Goal: Task Accomplishment & Management: Use online tool/utility

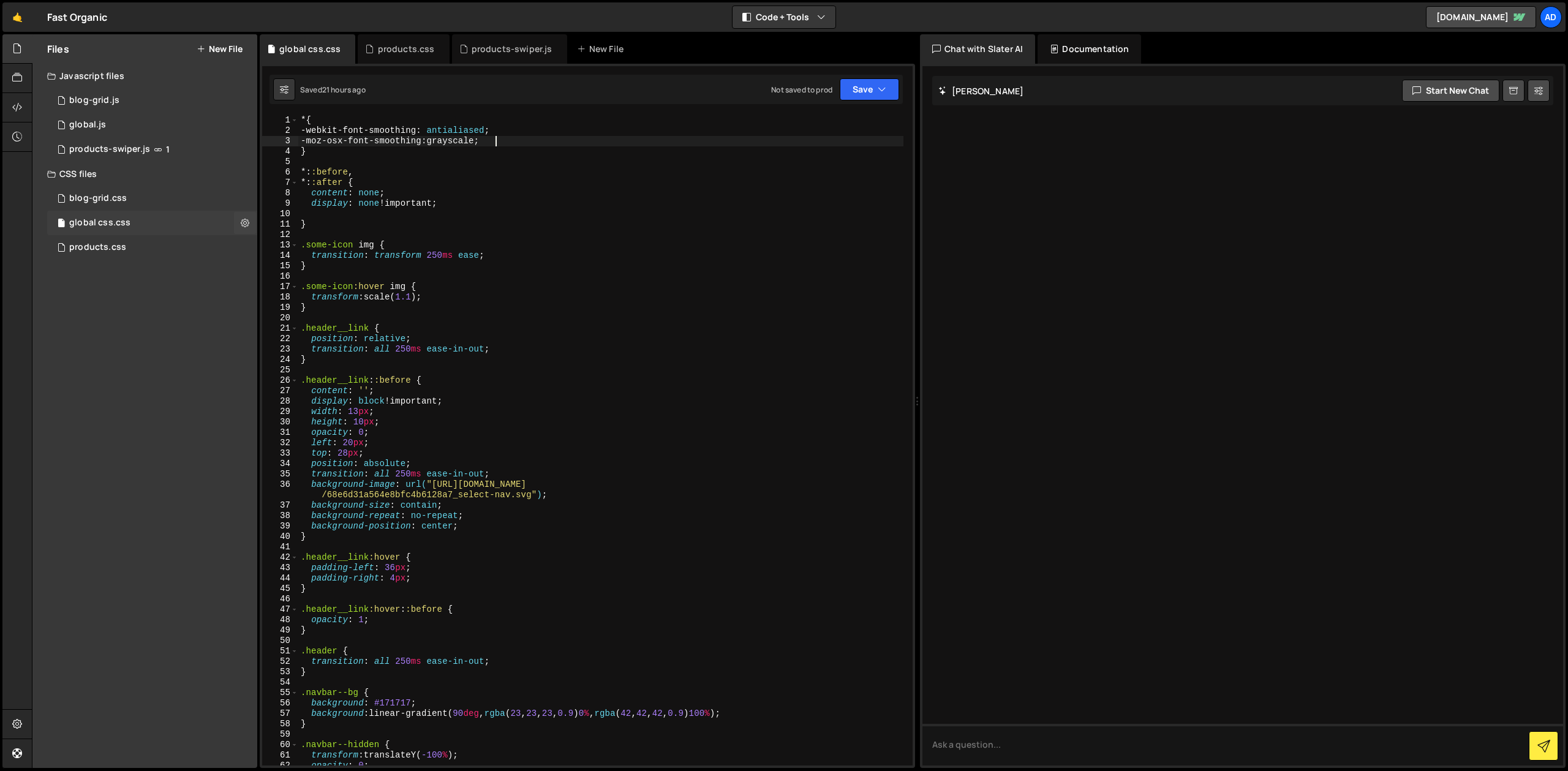
click at [105, 222] on div "global css.css" at bounding box center [99, 223] width 61 height 11
type textarea "transition: transform 250ms ease;"
click at [411, 258] on div "* { -webkit-font-smoothing : antialiased ; -moz-osx-font-smoothing : grayscale …" at bounding box center [601, 451] width 605 height 671
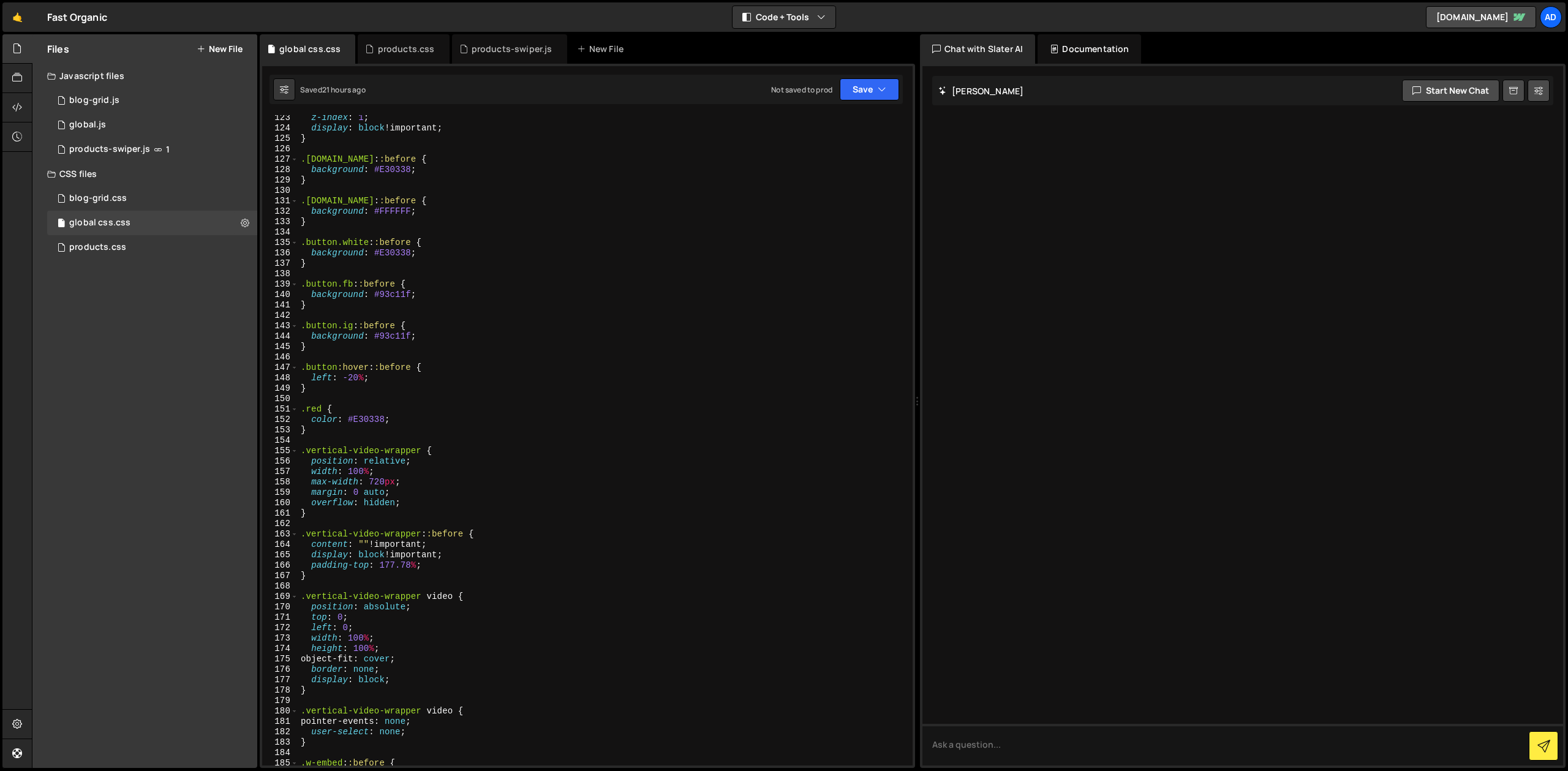
scroll to position [1283, 0]
click at [245, 219] on icon at bounding box center [245, 222] width 8 height 11
click at [552, 187] on div "z-index : 1 ; display : block !important ; } .[DOMAIN_NAME] : :before { backgro…" at bounding box center [601, 448] width 605 height 671
click at [241, 223] on icon at bounding box center [245, 222] width 8 height 11
click at [649, 150] on div "z-index : 1 ; display : block !important ; } .[DOMAIN_NAME] : :before { backgro…" at bounding box center [601, 448] width 605 height 671
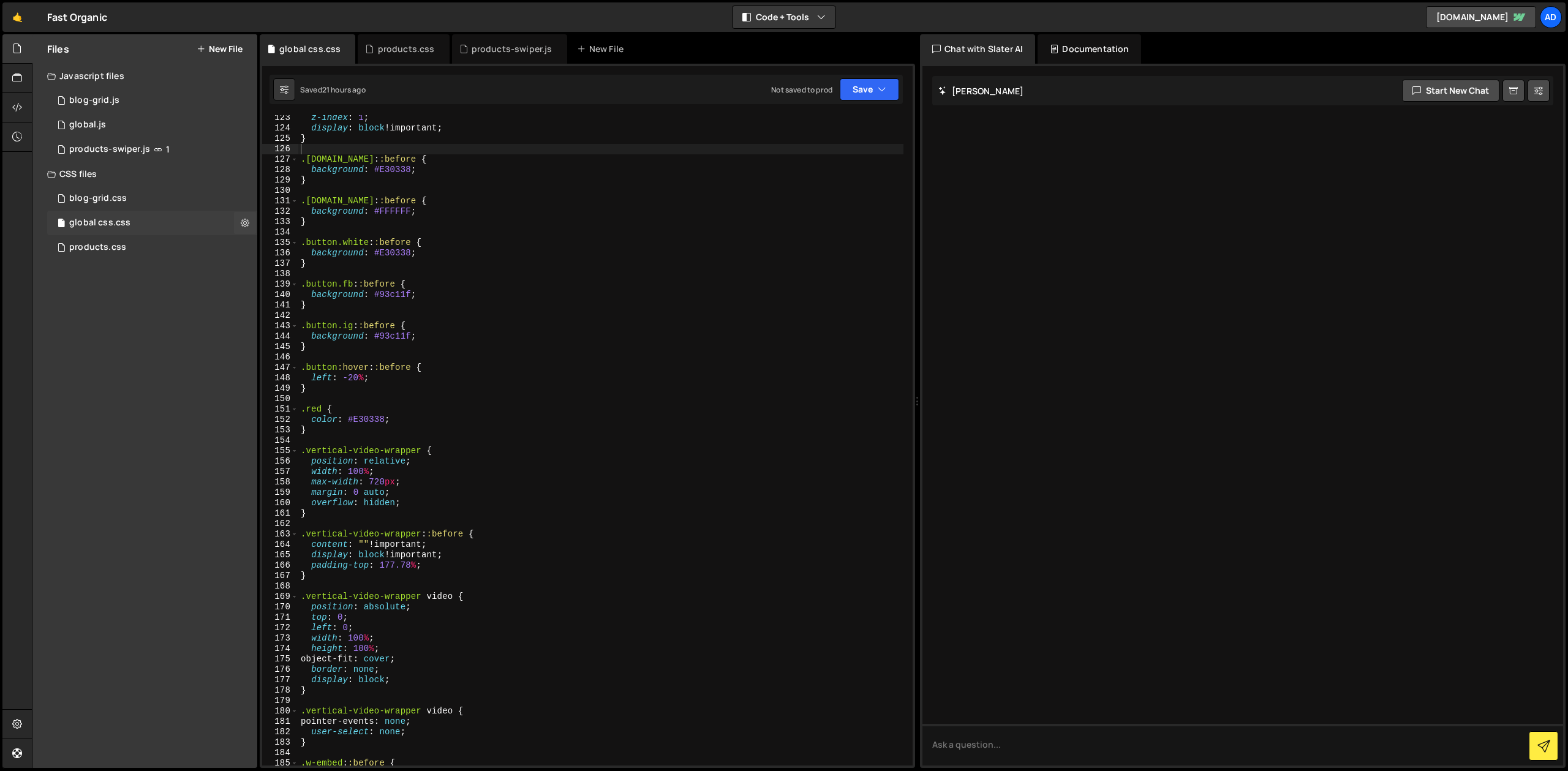
click at [133, 227] on div "global css.css 0" at bounding box center [151, 223] width 210 height 24
click at [411, 170] on div "z-index : 1 ; display : block !important ; } .[DOMAIN_NAME] : :before { backgro…" at bounding box center [601, 448] width 605 height 671
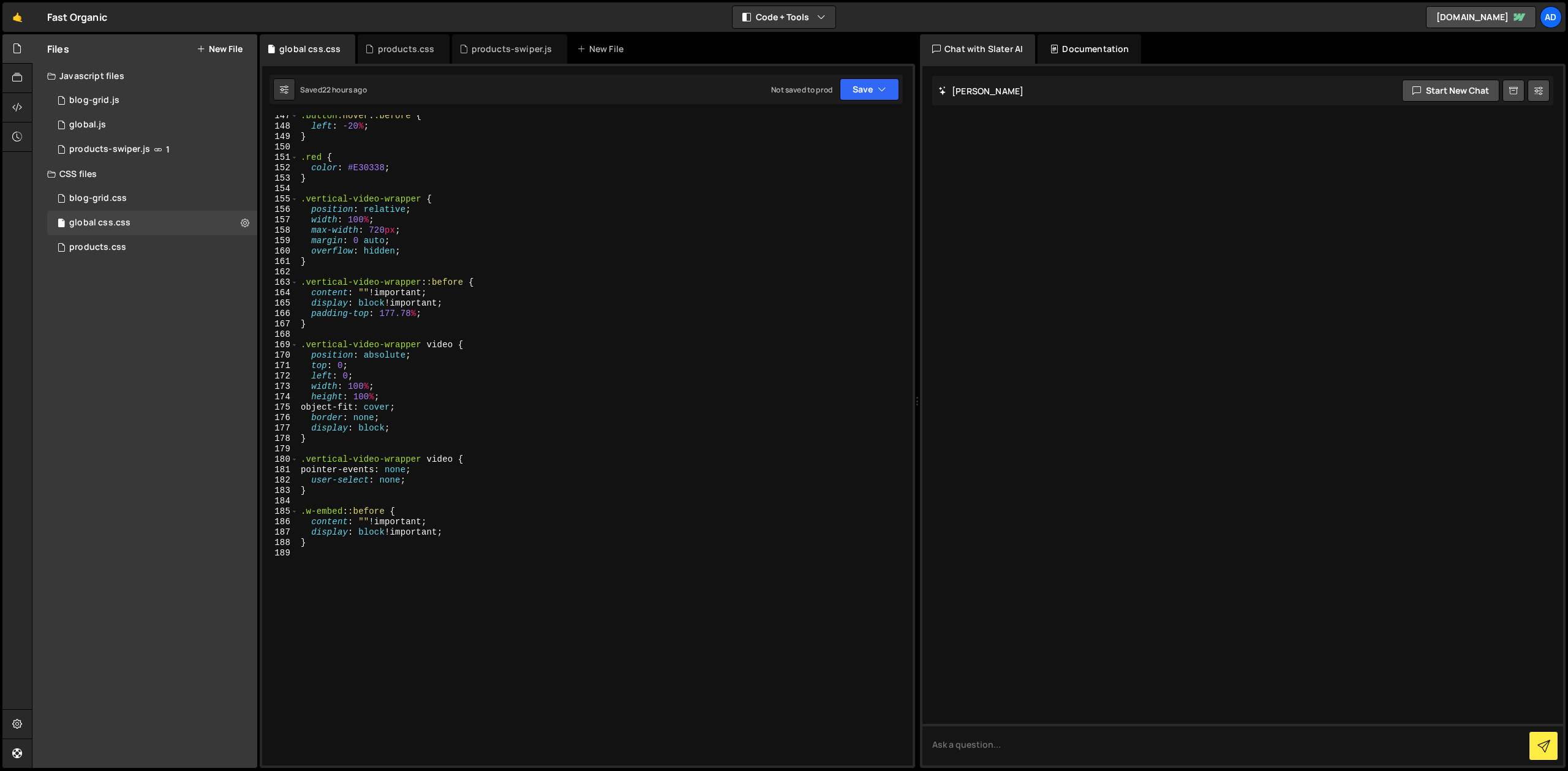
scroll to position [1535, 0]
click at [335, 543] on div ".button :hover : :before { left : -20 % ; } .red { color : #E30338 ; } .vertica…" at bounding box center [601, 446] width 605 height 671
type textarea "}"
type textarea ".is-list-active {"
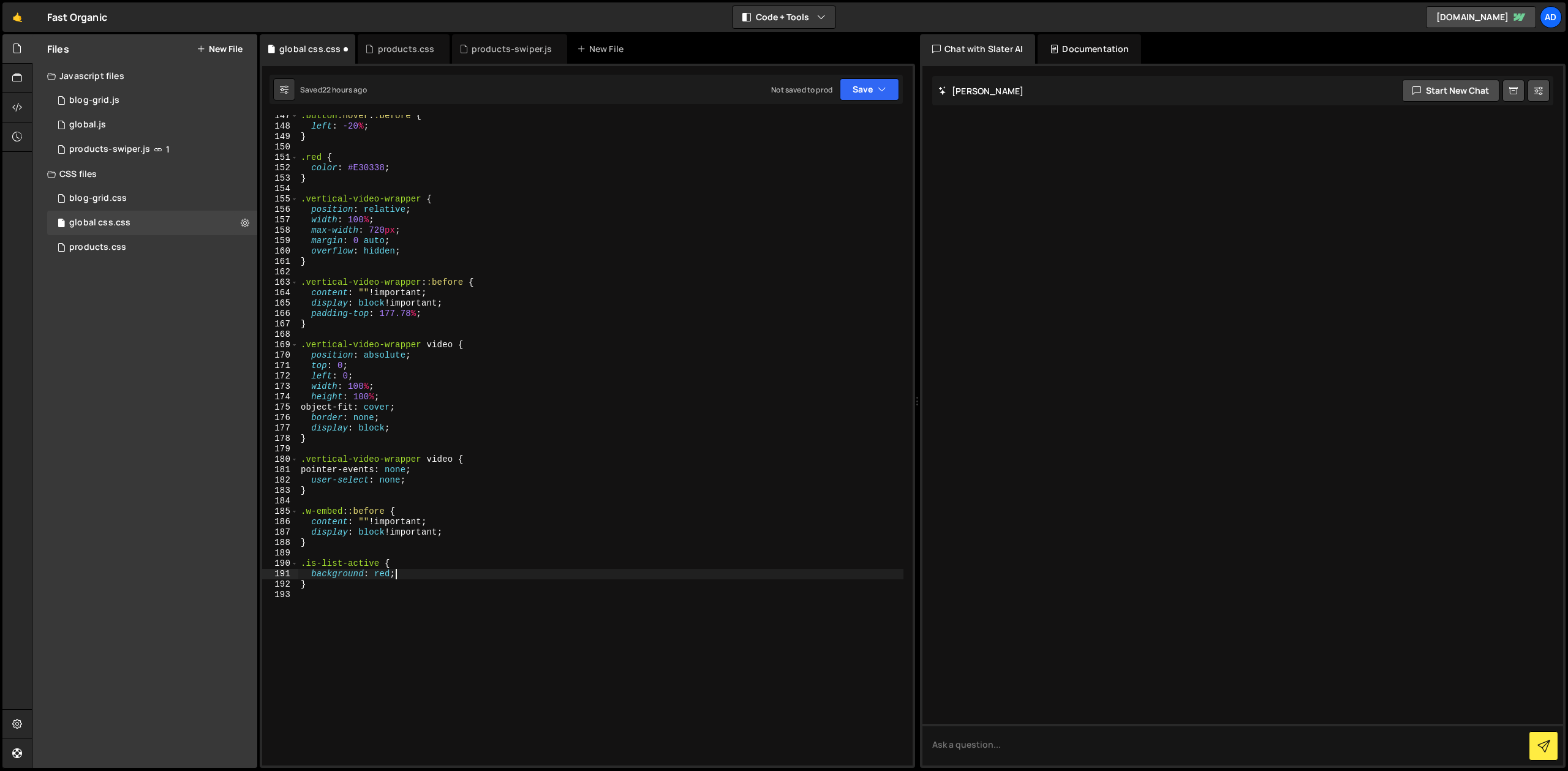
scroll to position [0, 6]
click at [398, 244] on div ".button :hover : :before { left : -20 % ; } .red { color : #E30338 ; } .vertica…" at bounding box center [601, 446] width 605 height 671
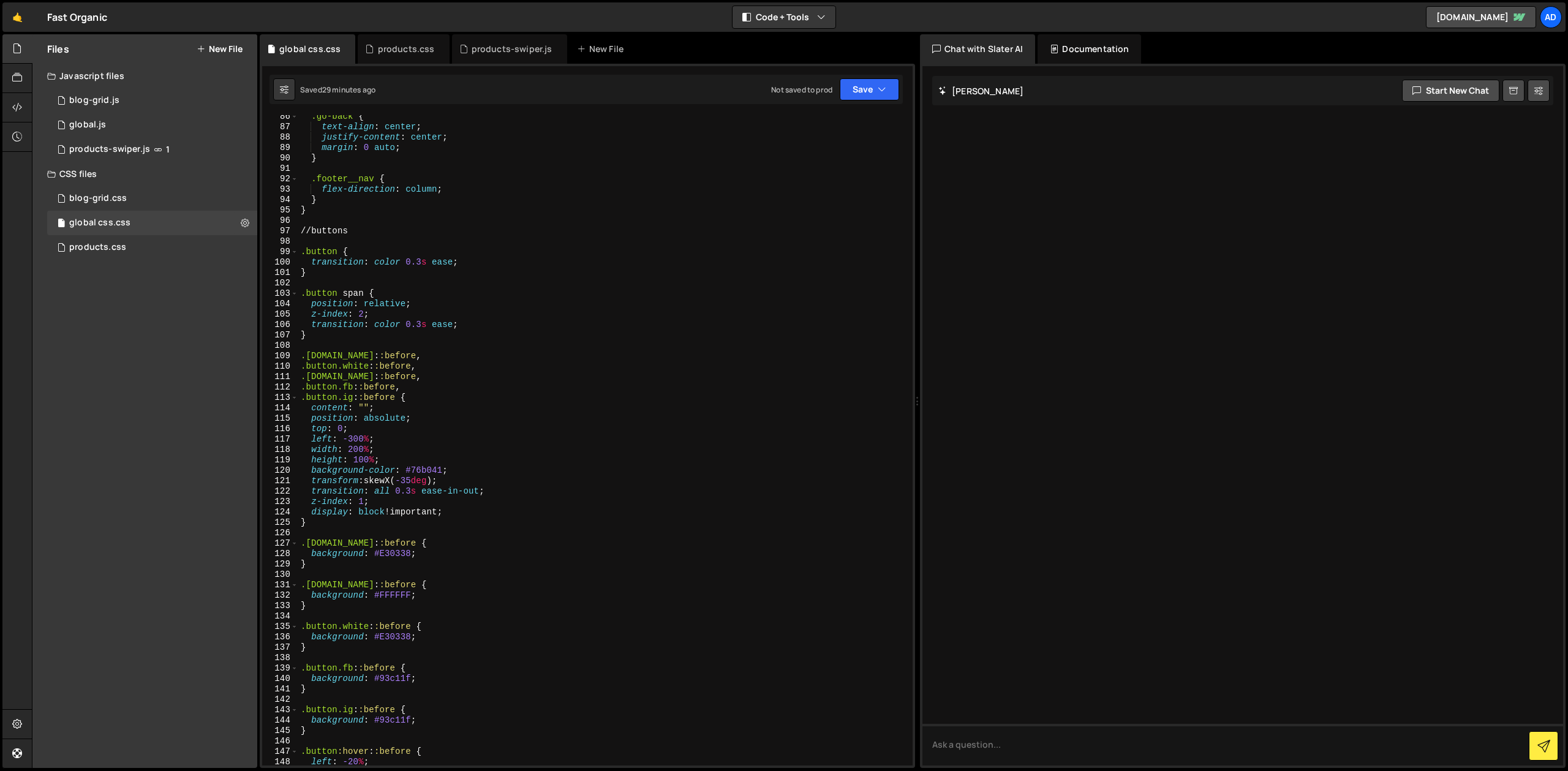
scroll to position [898, 0]
click at [336, 251] on div ".go-back { text-align : center ; justify-content : center ; margin : 0 auto ; }…" at bounding box center [601, 448] width 605 height 671
drag, startPoint x: 348, startPoint y: 254, endPoint x: 421, endPoint y: 250, distance: 73.1
click at [421, 250] on div ".go-back { text-align : center ; justify-content : center ; margin : 0 auto ; }…" at bounding box center [601, 448] width 605 height 671
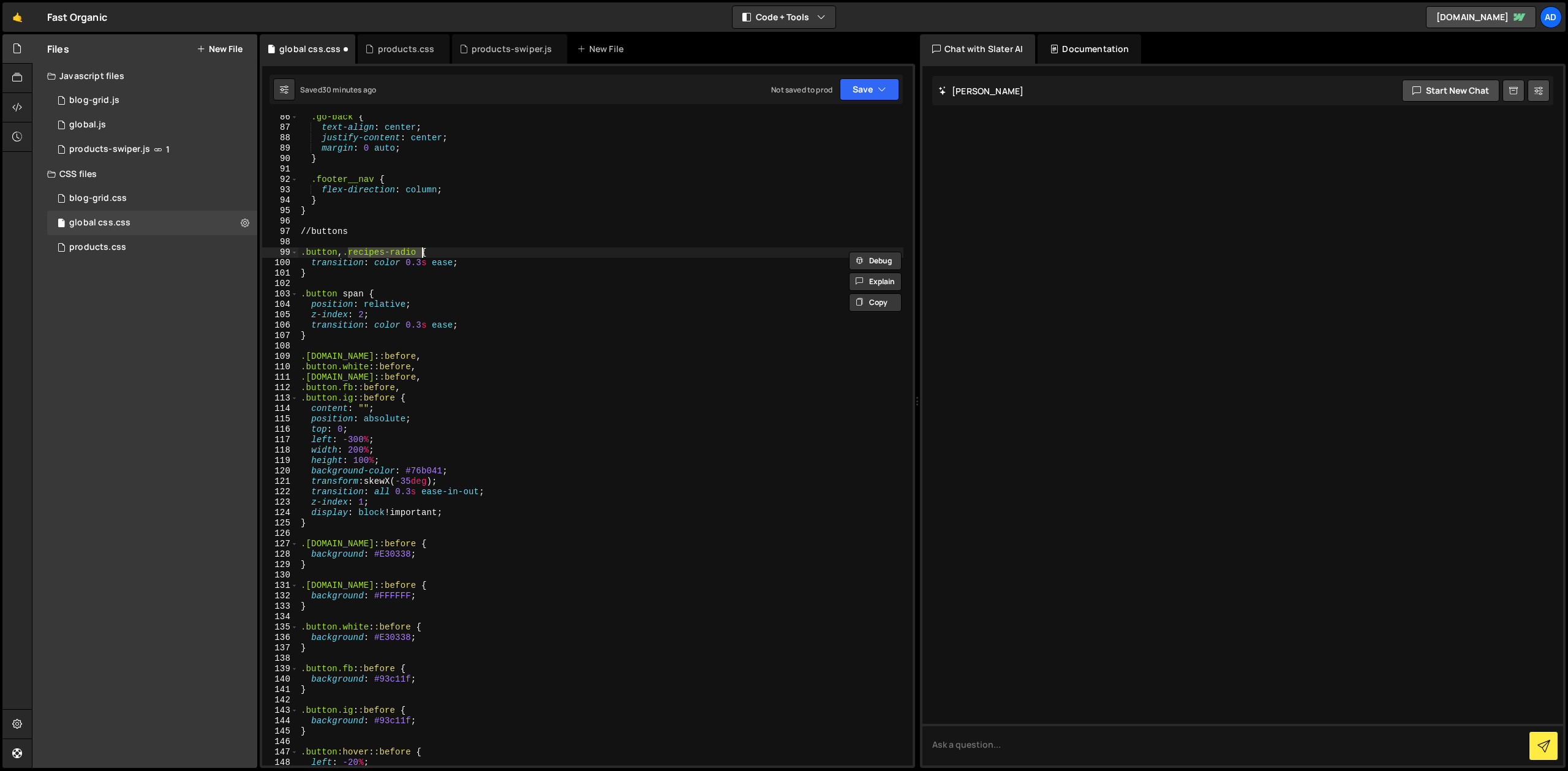
click at [398, 355] on div ".go-back { text-align : center ; justify-content : center ; margin : 0 auto ; }…" at bounding box center [601, 448] width 605 height 671
click at [413, 355] on div ".go-back { text-align : center ; justify-content : center ; margin : 0 auto ; }…" at bounding box center [601, 448] width 605 height 671
click at [398, 398] on div ".go-back { text-align : center ; justify-content : center ; margin : 0 auto ; }…" at bounding box center [601, 448] width 605 height 671
paste textarea ".recipes-radio"
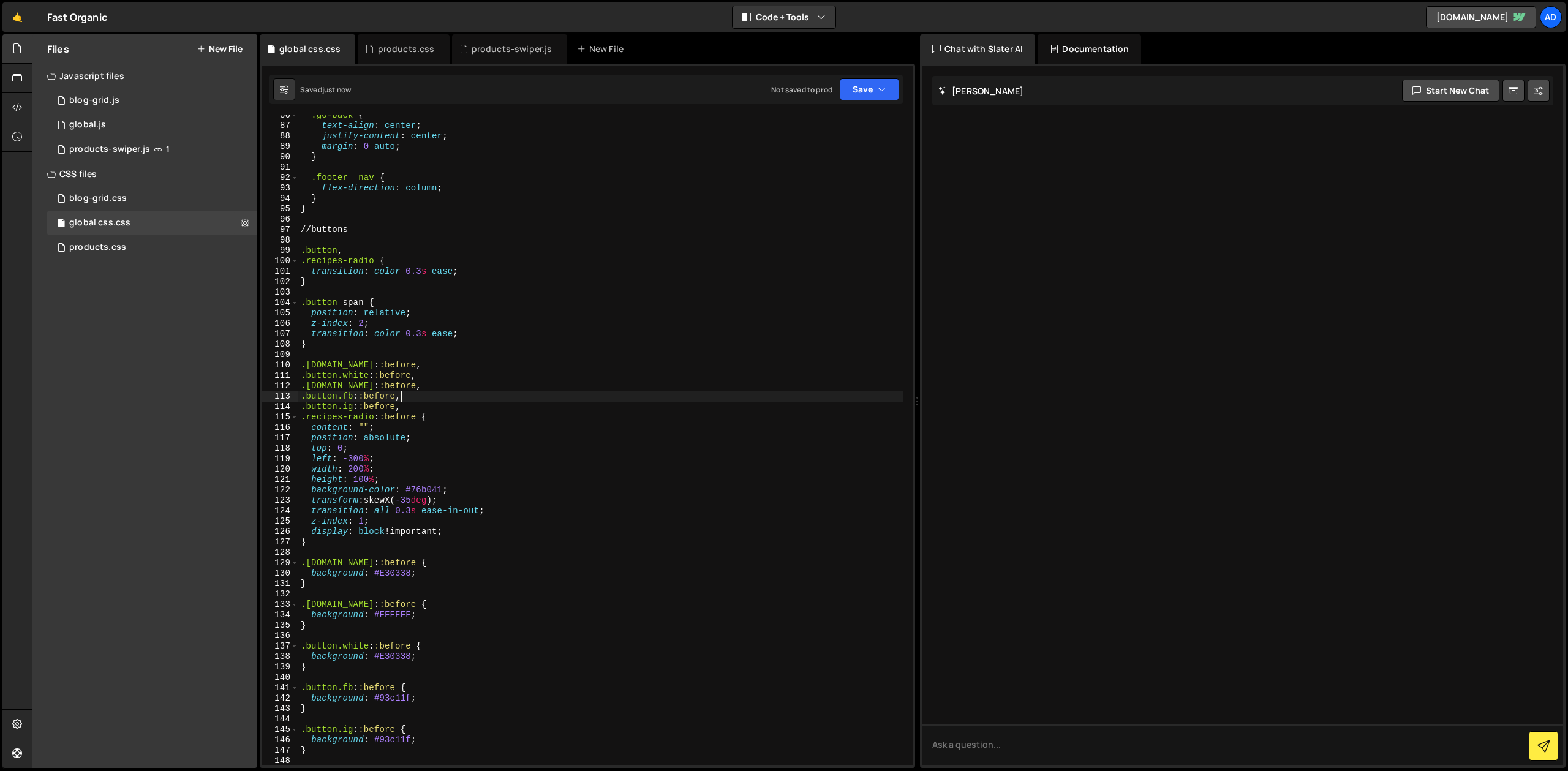
scroll to position [920, 0]
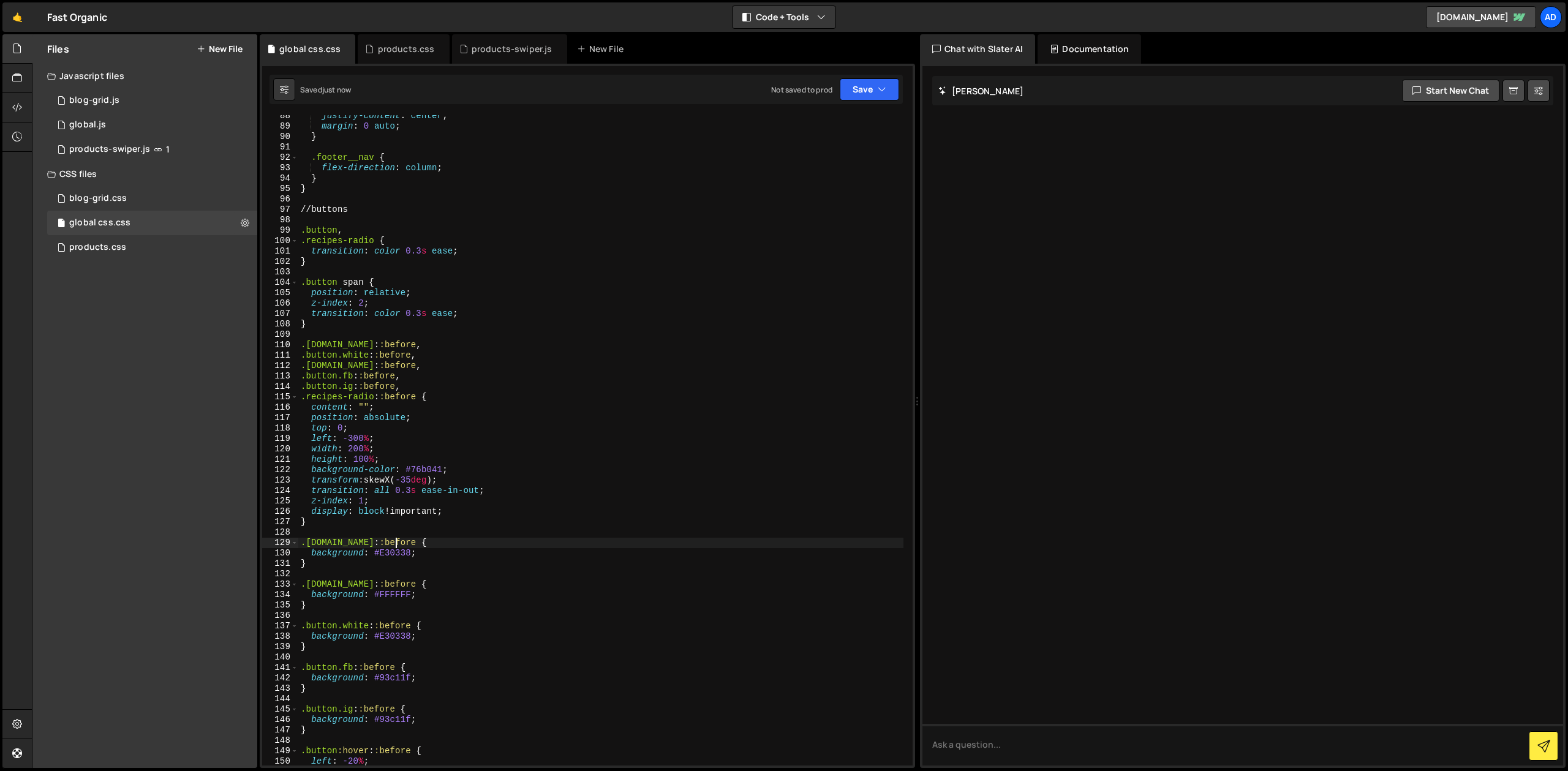
click at [394, 545] on div "justify-content : center ; margin : 0 auto ; } .footer__nav { flex-direction : …" at bounding box center [601, 446] width 605 height 671
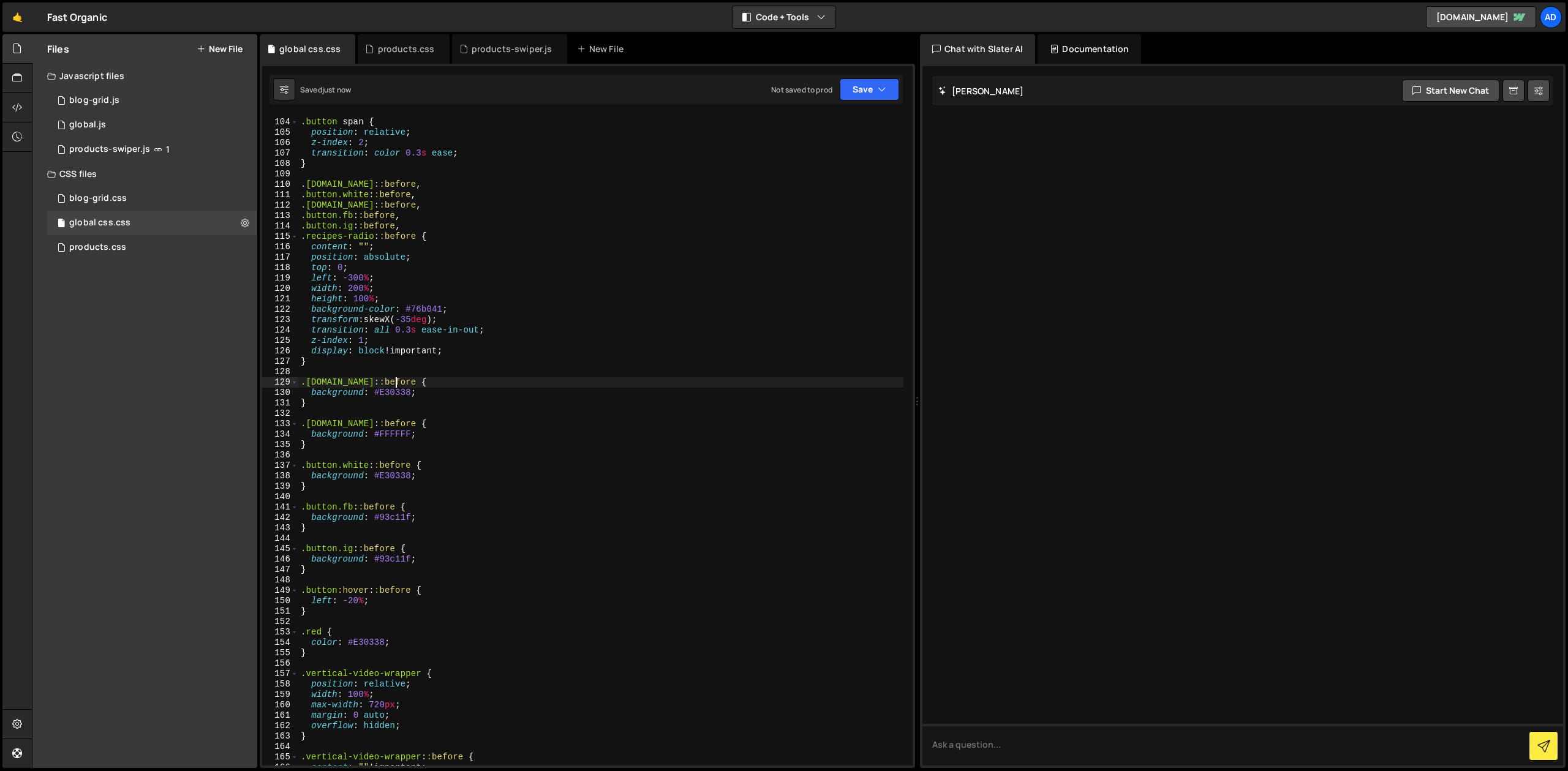
scroll to position [1082, 0]
click at [412, 589] on div ".button span { position : relative ; z-index : 2 ; transition : color 0.3 s eas…" at bounding box center [601, 441] width 605 height 671
paste textarea ".button:hover::before"
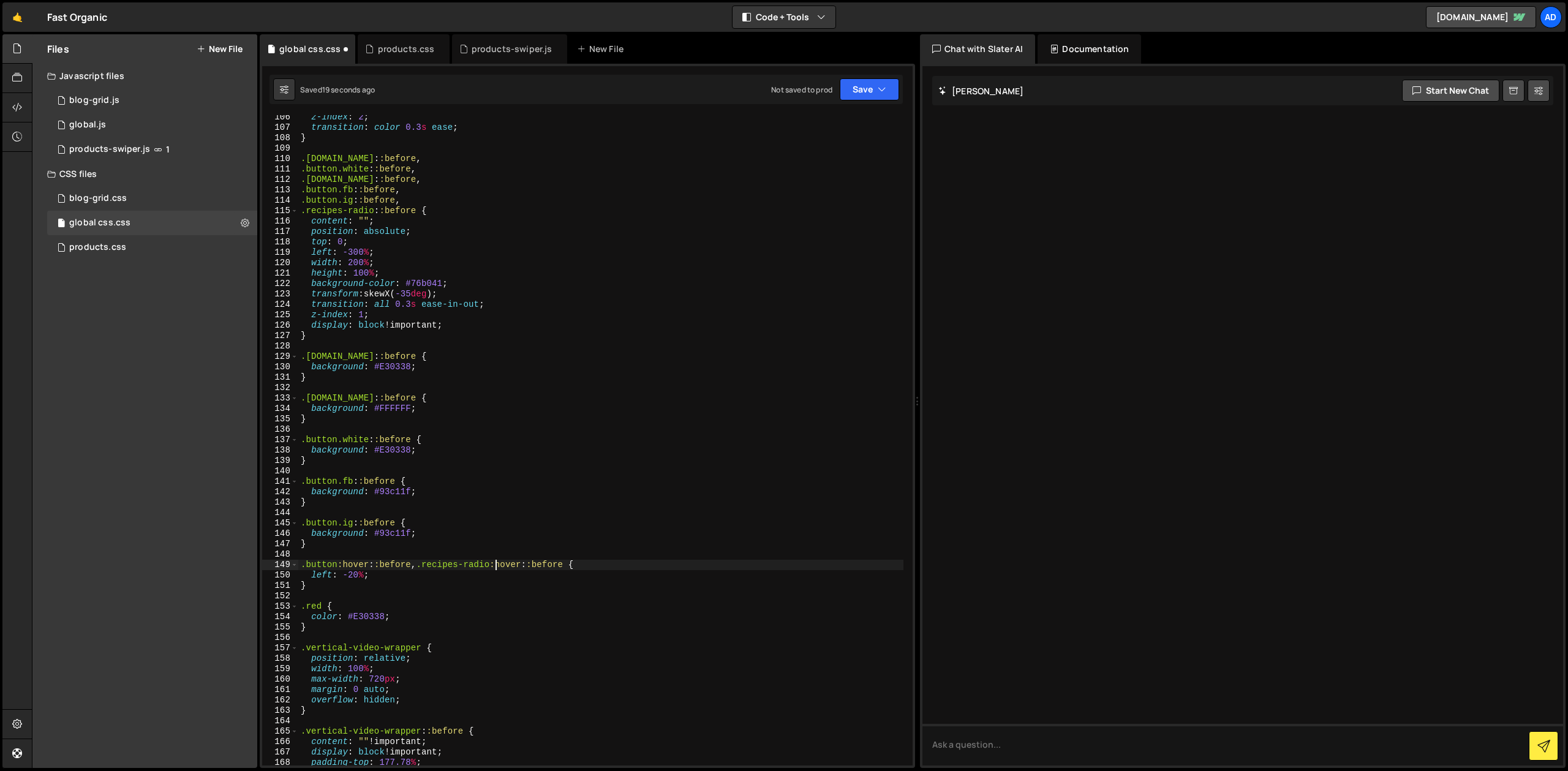
scroll to position [0, 8]
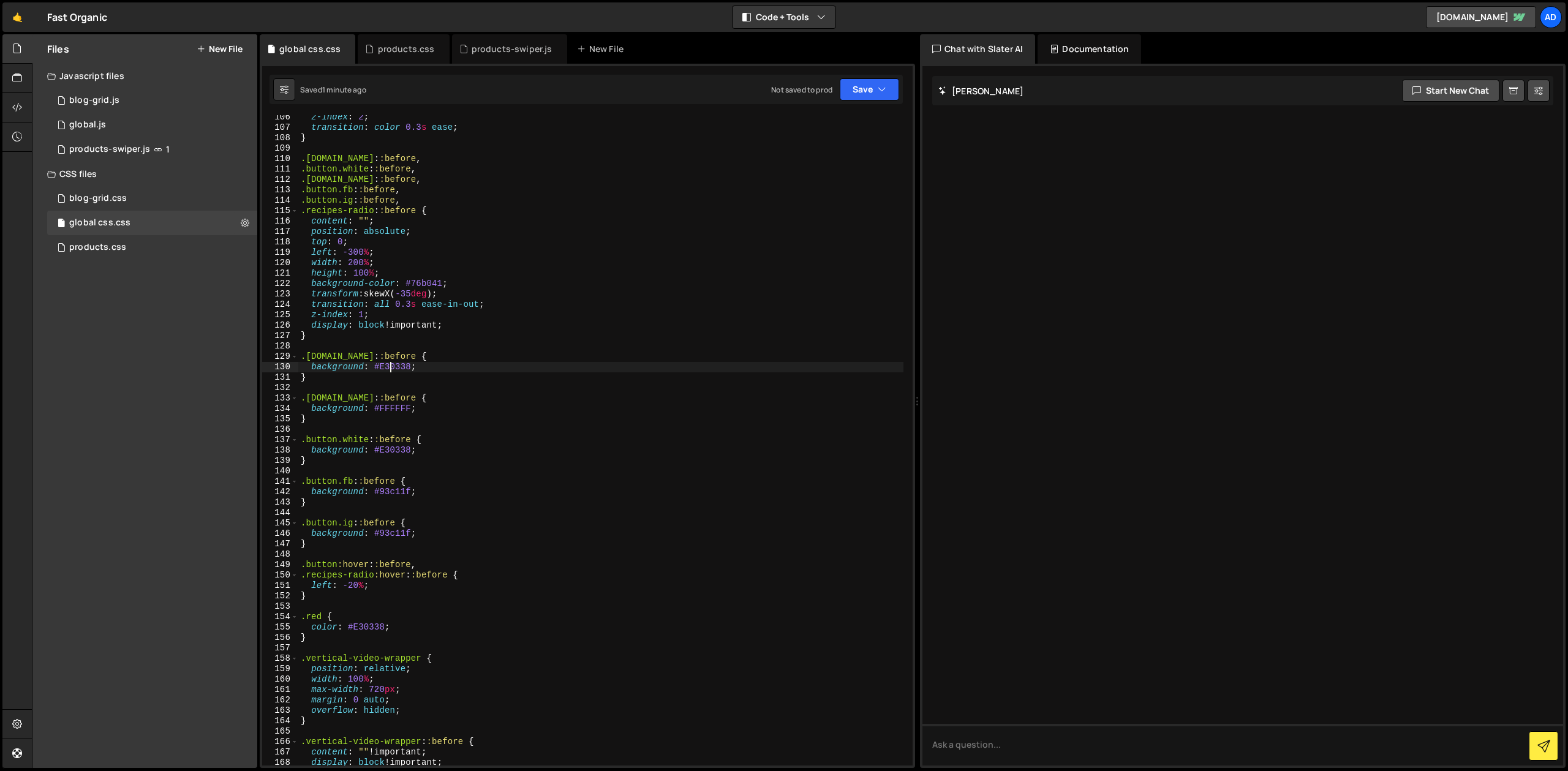
click at [389, 364] on div "z-index : 2 ; transition : color 0.3 s ease ; } .[DOMAIN_NAME] : :before , .but…" at bounding box center [601, 448] width 605 height 671
drag, startPoint x: 415, startPoint y: 213, endPoint x: 286, endPoint y: 208, distance: 129.1
click at [298, 208] on div "z-index : 2 ; transition : color 0.3 s ease ; } .[DOMAIN_NAME] : :before , .but…" at bounding box center [601, 440] width 605 height 651
type textarea ".recipes-radio::before {"
click at [348, 384] on div "z-index : 2 ; transition : color 0.3 s ease ; } .[DOMAIN_NAME] : :before , .but…" at bounding box center [601, 448] width 605 height 671
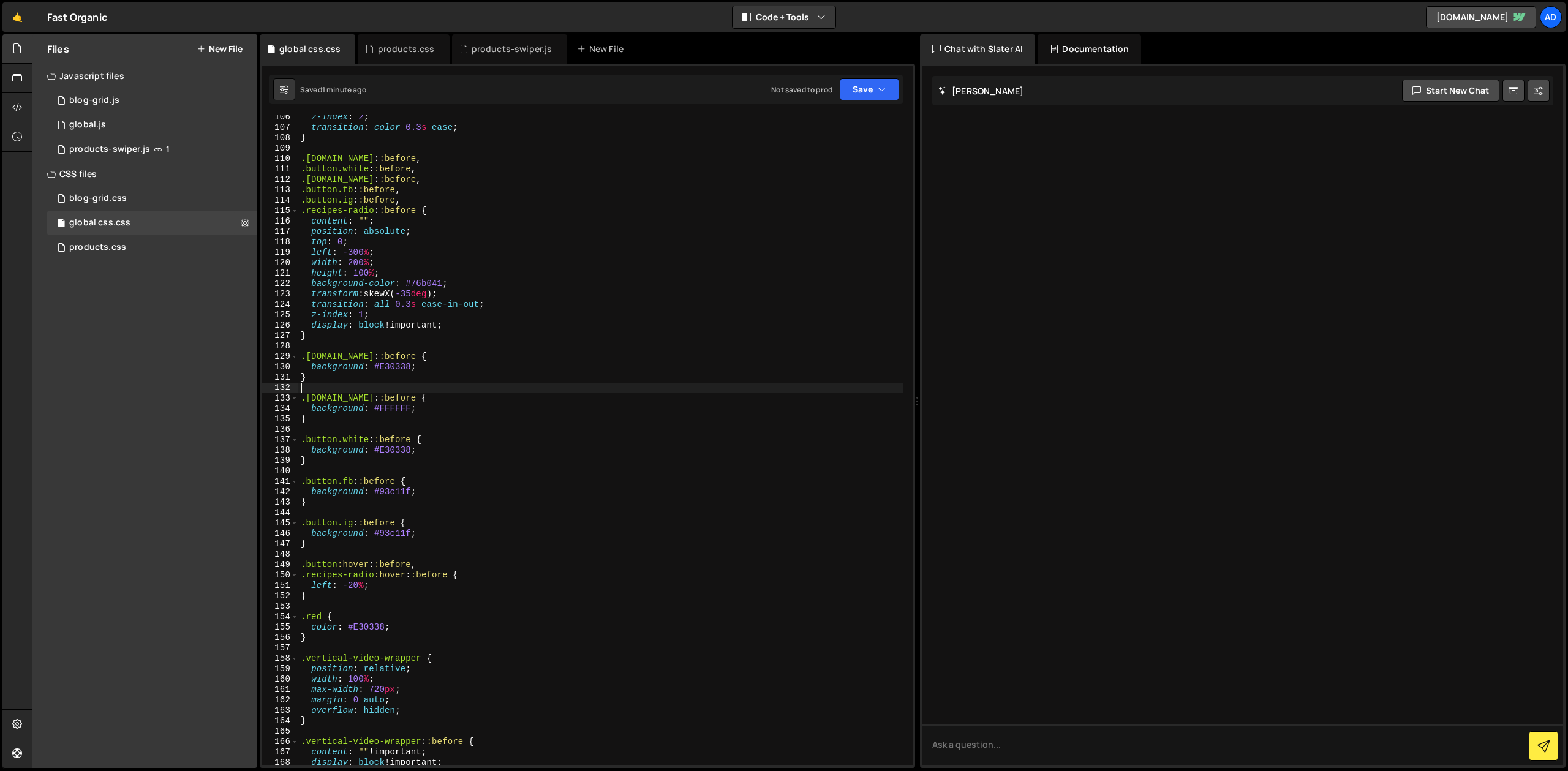
type textarea "}"
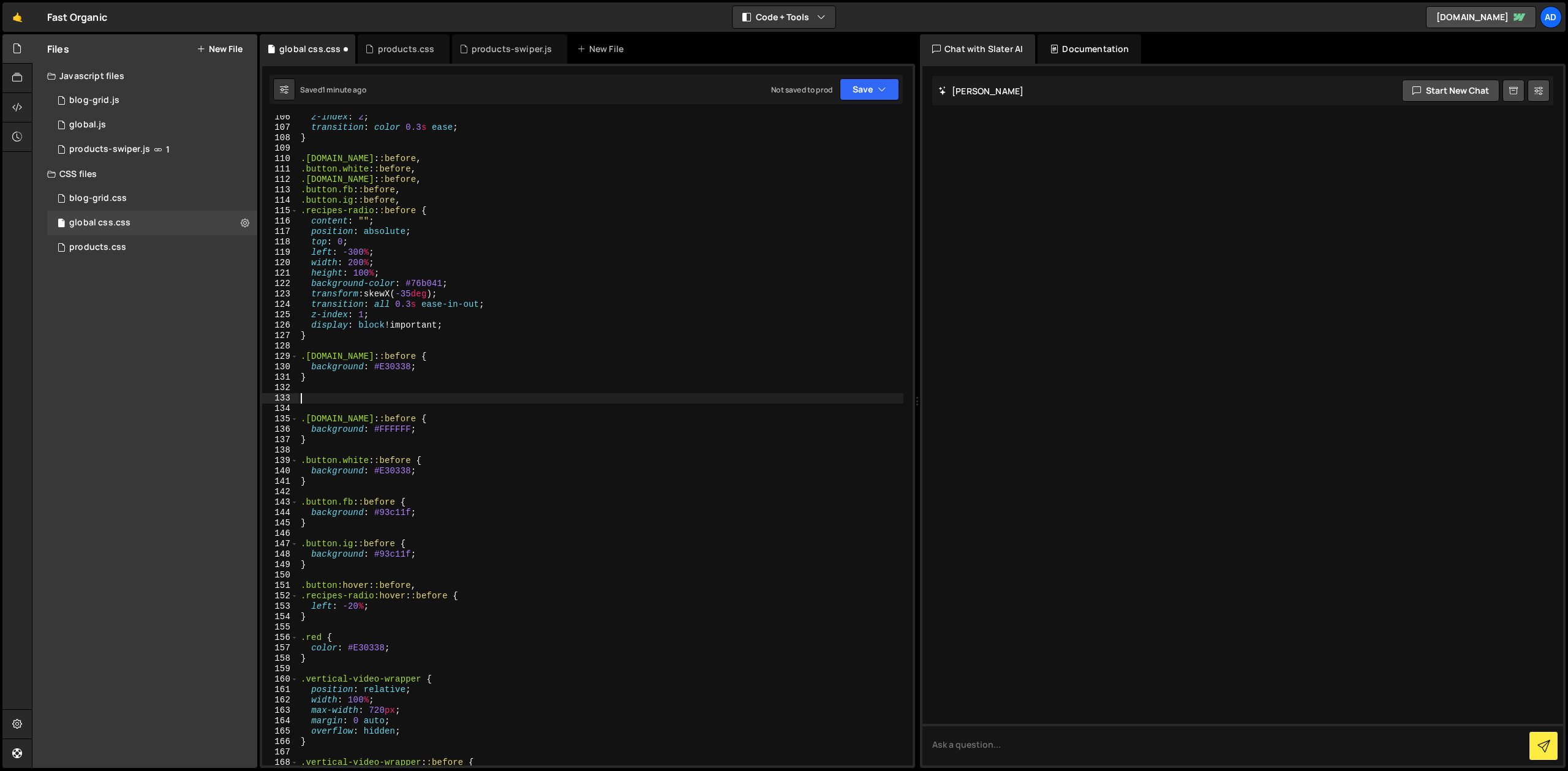
paste textarea ".recipes-radio::before"
type textarea ".recipes-radio::before"
type textarea "}"
paste textarea ".recipes-radio::before"
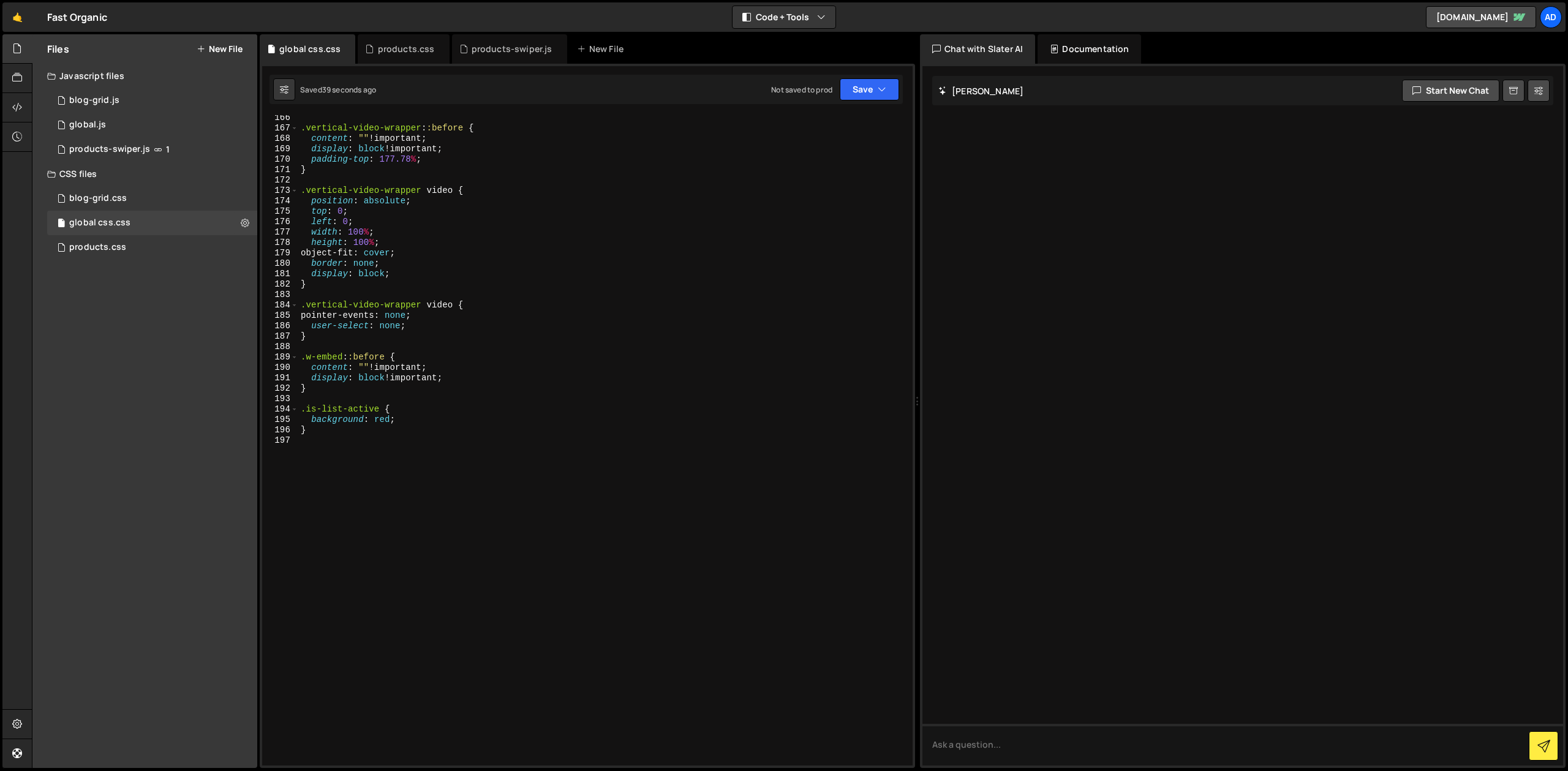
scroll to position [1731, 0]
click at [408, 418] on div ".vertical-video-wrapper : :before { content : " " !important ; display : block …" at bounding box center [601, 448] width 605 height 671
type textarea "background: red;"
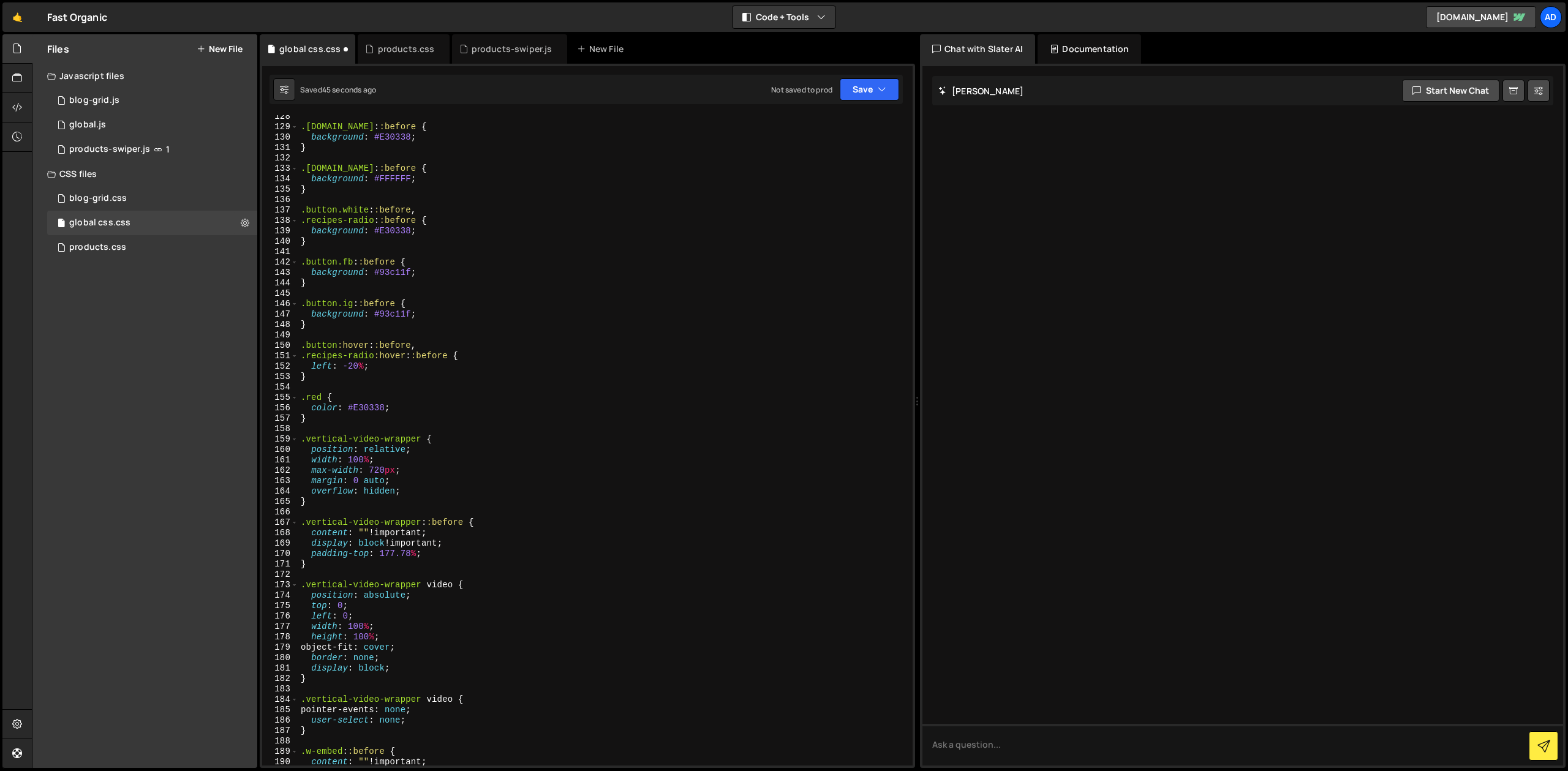
scroll to position [1263, 0]
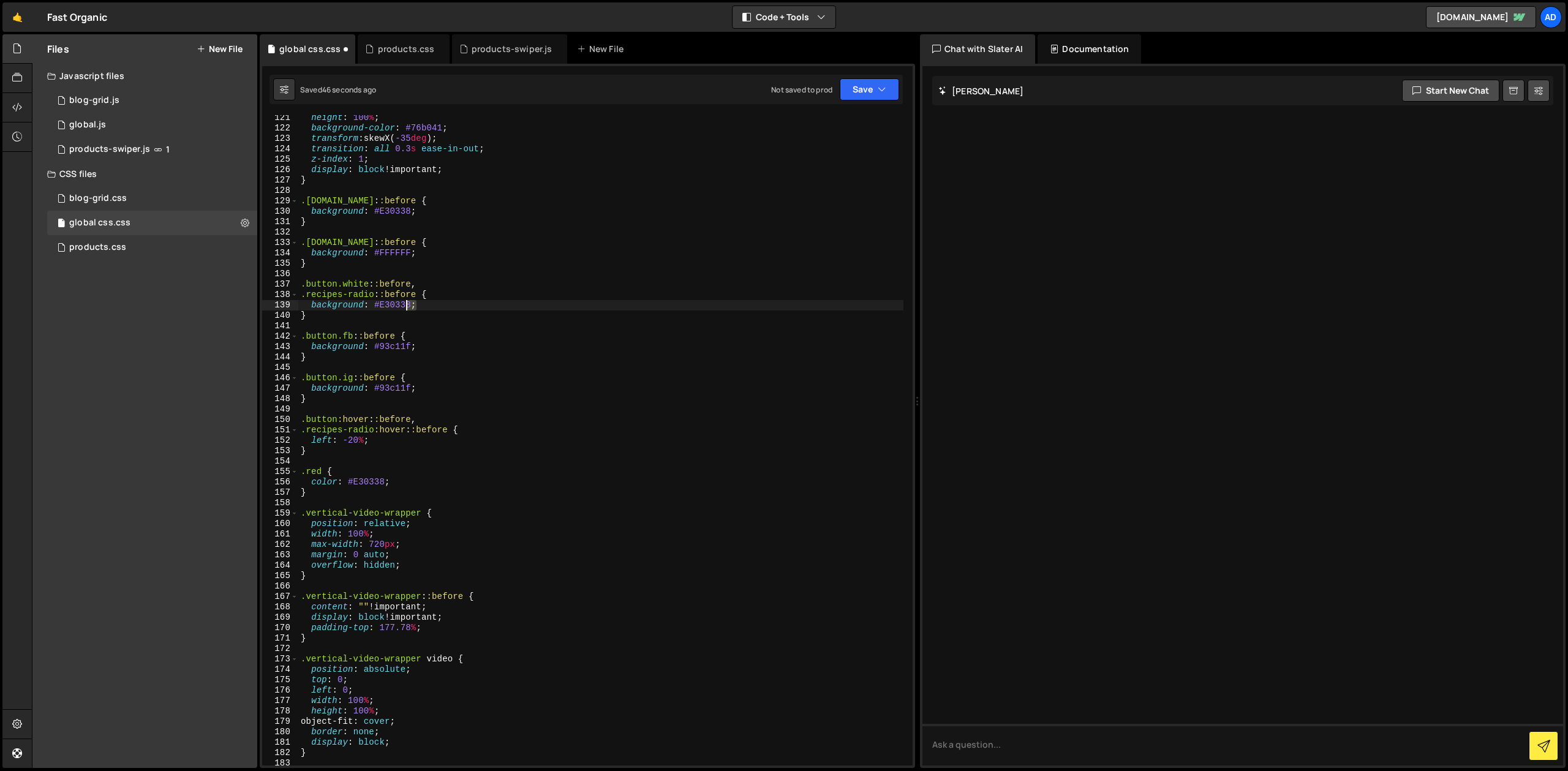
drag, startPoint x: 414, startPoint y: 306, endPoint x: 396, endPoint y: 307, distance: 18.0
click at [396, 307] on div "height : 100 % ; background-color : #76b041 ; transform : skewX( -35 deg ) ; tr…" at bounding box center [601, 448] width 605 height 671
click at [396, 307] on div "height : 100 % ; background-color : #76b041 ; transform : skewX( -35 deg ) ; tr…" at bounding box center [601, 440] width 605 height 651
drag, startPoint x: 373, startPoint y: 307, endPoint x: 411, endPoint y: 306, distance: 38.0
click at [411, 306] on div "height : 100 % ; background-color : #76b041 ; transform : skewX( -35 deg ) ; tr…" at bounding box center [601, 448] width 605 height 671
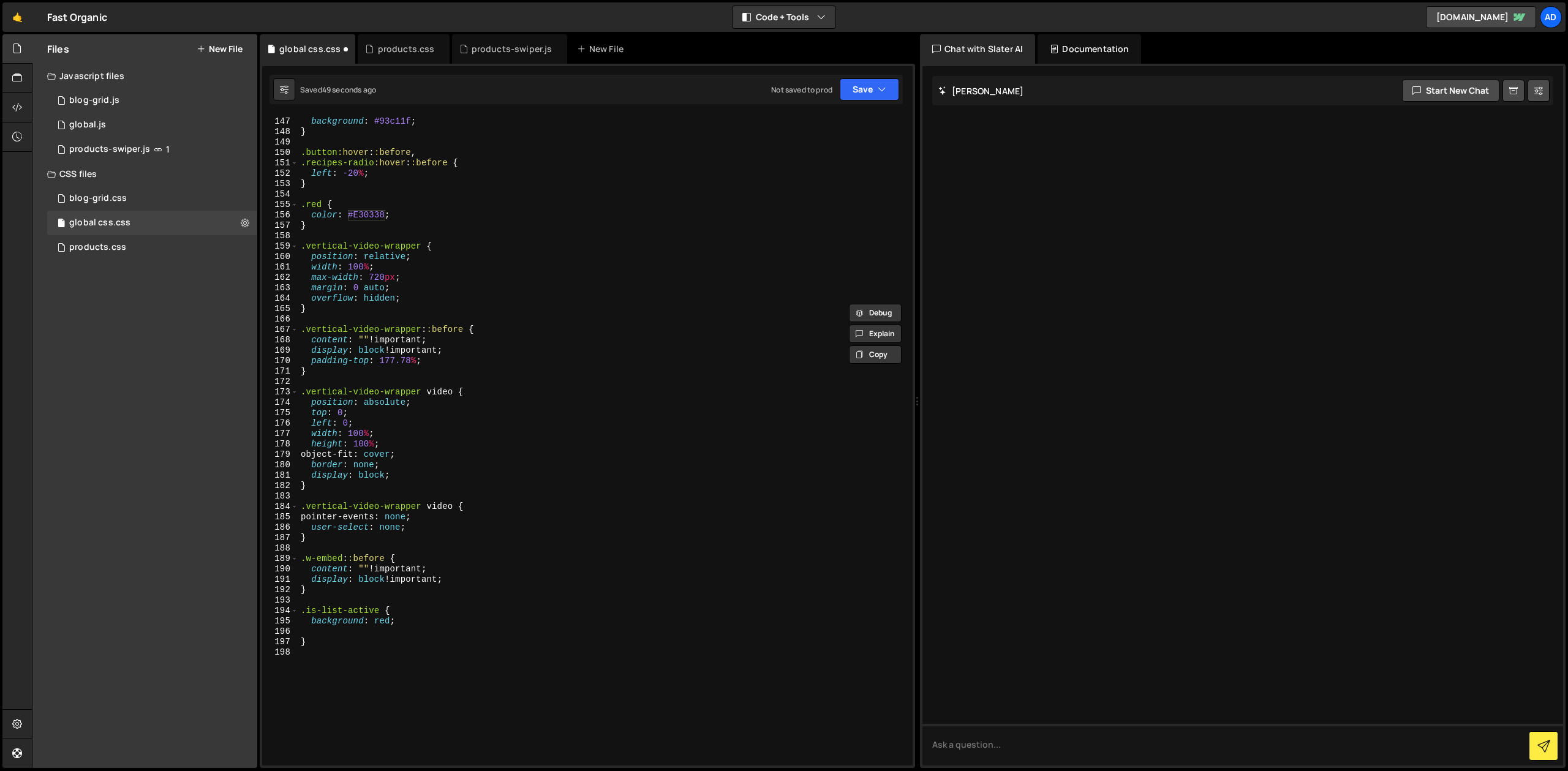
scroll to position [1531, 0]
drag, startPoint x: 392, startPoint y: 617, endPoint x: 376, endPoint y: 620, distance: 16.3
click at [376, 620] on div "background : #93c11f ; } .button :hover : :before , .recipes-radio :hover : :be…" at bounding box center [601, 451] width 605 height 671
paste textarea "#E30338"
type textarea "background: #E30338;"
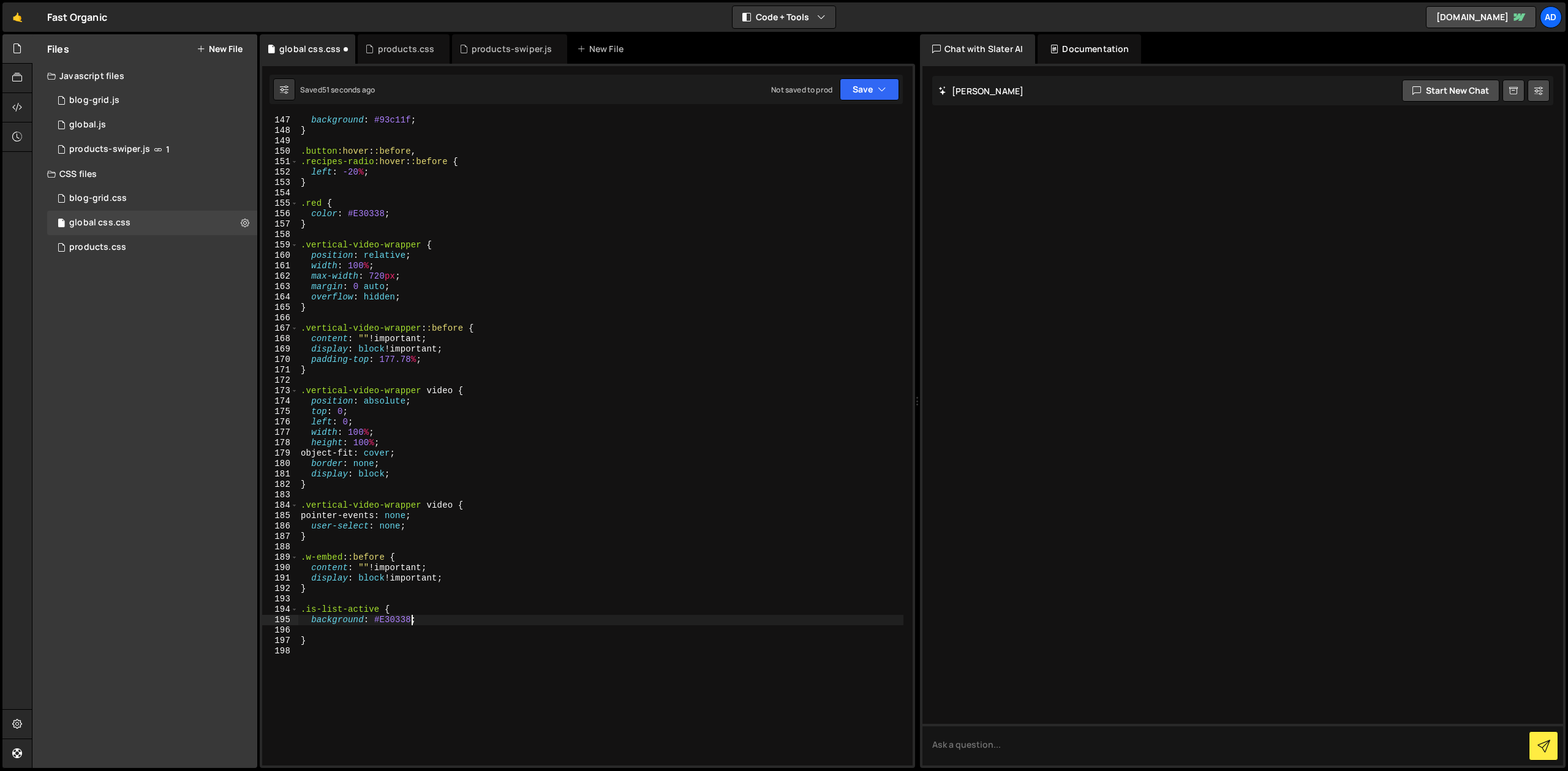
click at [440, 620] on div "background : #93c11f ; } .button :hover : :before , .recipes-radio :hover : :be…" at bounding box center [601, 451] width 605 height 671
click at [866, 80] on button "Save" at bounding box center [870, 89] width 59 height 22
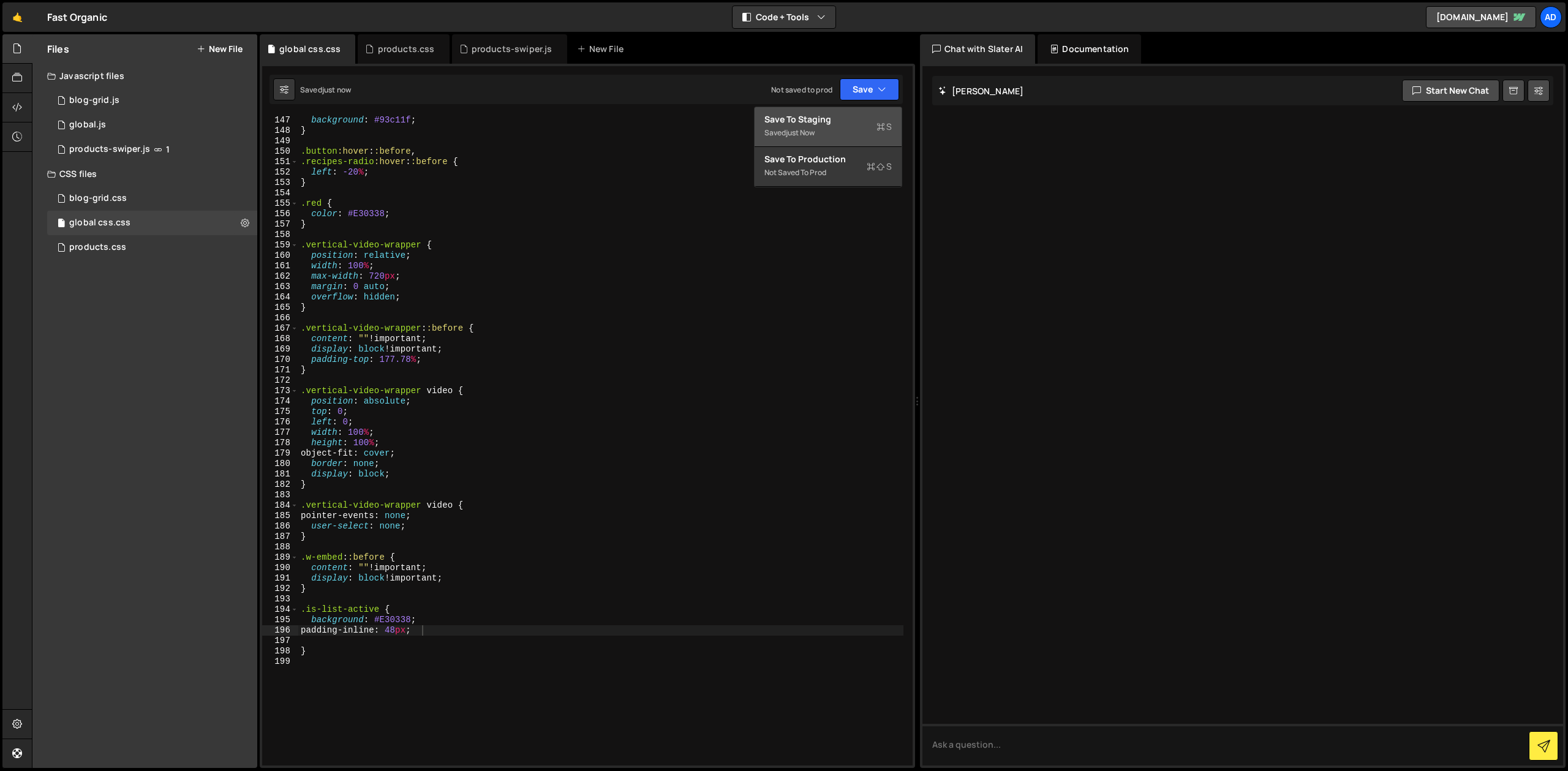
click at [833, 120] on div "Save to Staging S" at bounding box center [828, 120] width 127 height 12
click at [414, 631] on div "background : #93c11f ; } .button :hover : :before , .recipes-radio :hover : :be…" at bounding box center [601, 451] width 605 height 671
click at [458, 616] on div "background : #93c11f ; } .button :hover : :before , .recipes-radio :hover : :be…" at bounding box center [601, 451] width 605 height 671
click at [401, 633] on div "background : #93c11f ; } .button :hover : :before , .recipes-radio :hover : :be…" at bounding box center [601, 451] width 605 height 671
type textarea "padding-inline: 48px;"
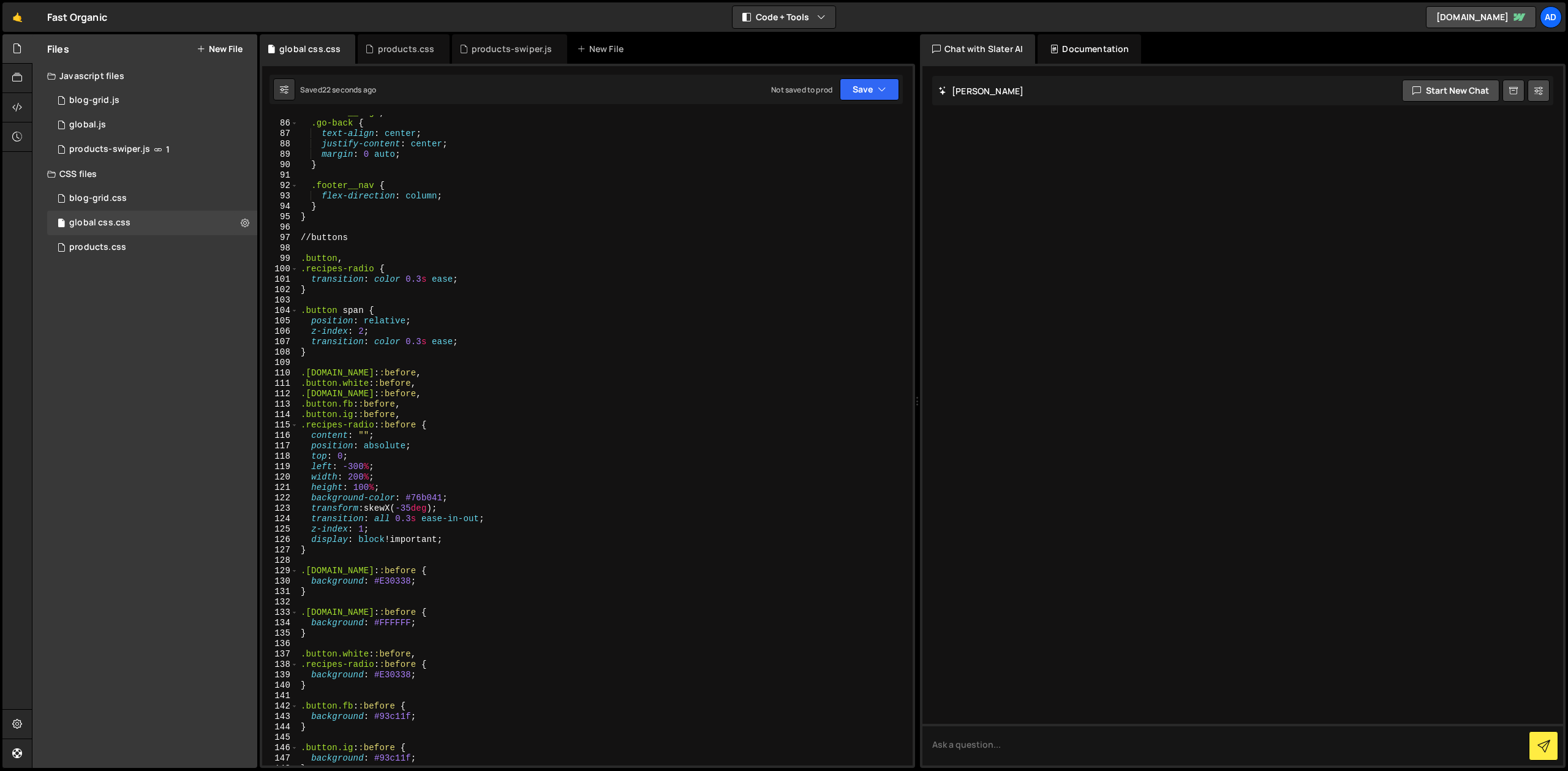
scroll to position [892, 0]
click at [365, 248] on div ".footer__logo , .go-back { text-align : center ; justify-content : center ; mar…" at bounding box center [601, 443] width 605 height 671
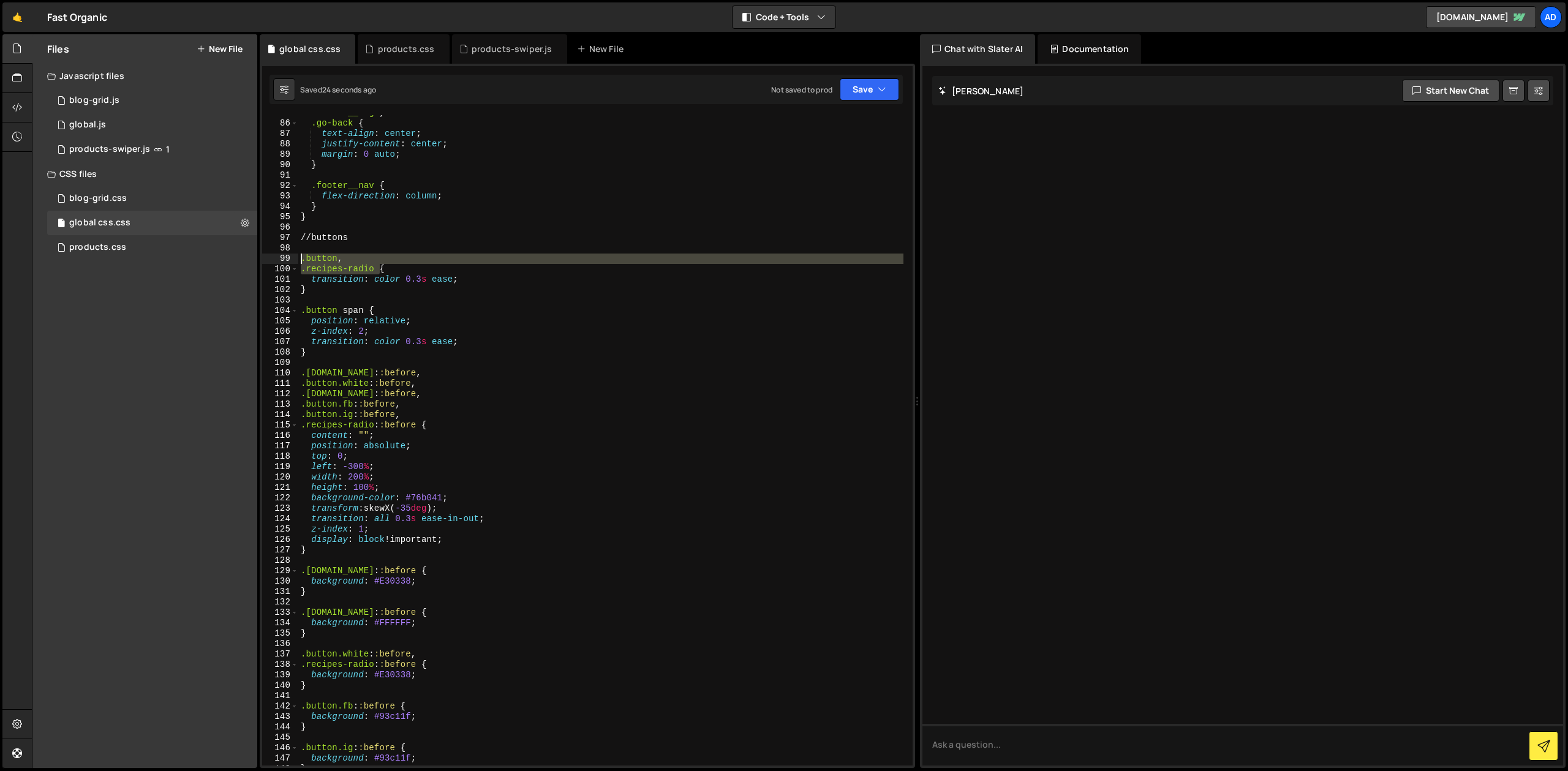
drag, startPoint x: 378, startPoint y: 267, endPoint x: 292, endPoint y: 262, distance: 86.1
click at [298, 262] on div ".footer__logo , .go-back { text-align : center ; justify-content : center ; mar…" at bounding box center [601, 440] width 605 height 651
click at [339, 270] on div ".footer__logo , .go-back { text-align : center ; justify-content : center ; mar…" at bounding box center [601, 440] width 605 height 651
type textarea ".recipes-radio {"
drag, startPoint x: 381, startPoint y: 270, endPoint x: 303, endPoint y: 267, distance: 78.1
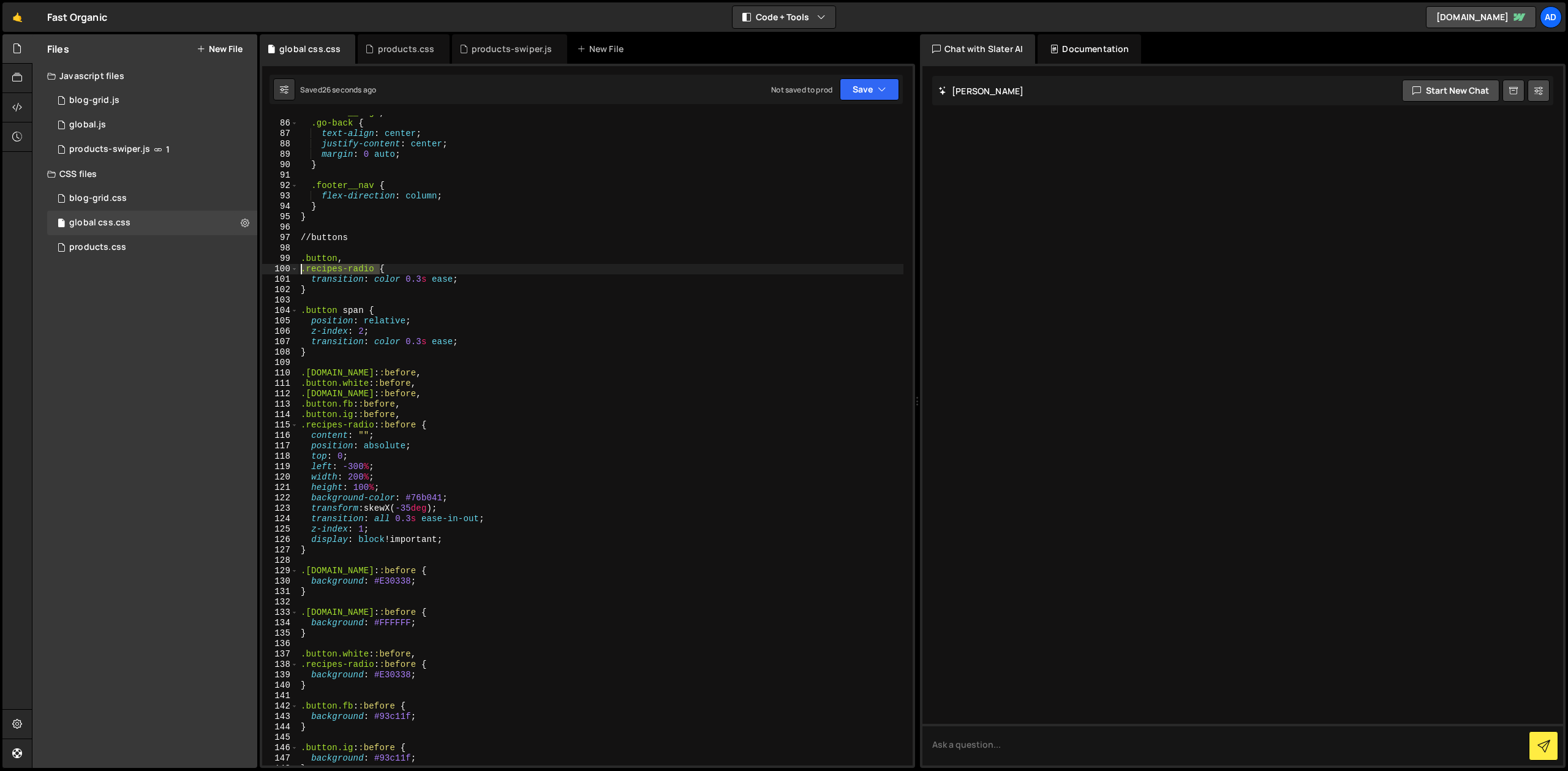
click at [303, 267] on div ".footer__logo , .go-back { text-align : center ; justify-content : center ; mar…" at bounding box center [601, 443] width 605 height 671
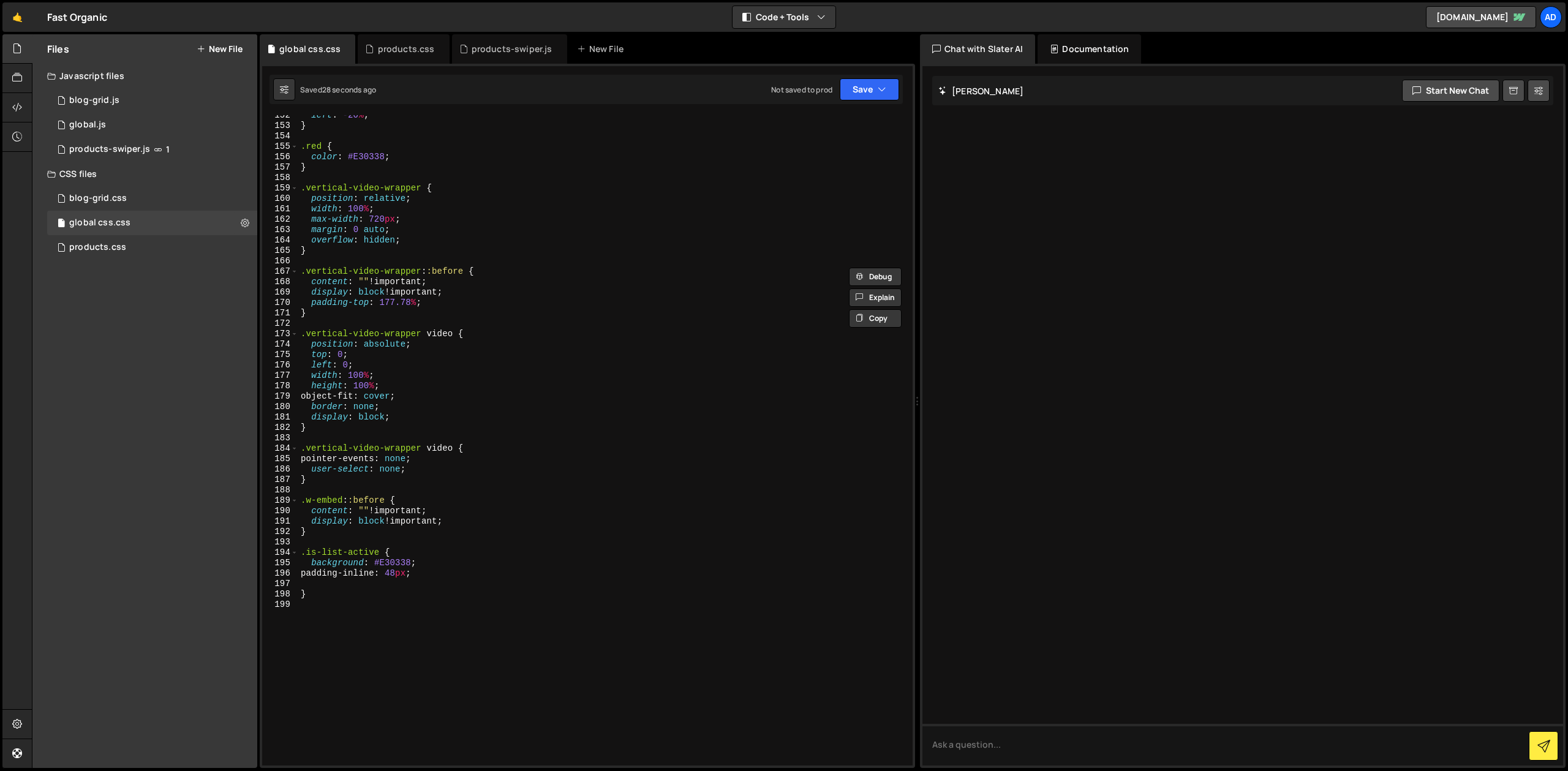
scroll to position [1589, 0]
click at [388, 537] on div "left : -20 % ; } .red { color : #E30338 ; } .vertical-video-wrapper { position …" at bounding box center [601, 445] width 605 height 671
paste textarea ".recipes-radio"
type textarea ".recipes-radio {}"
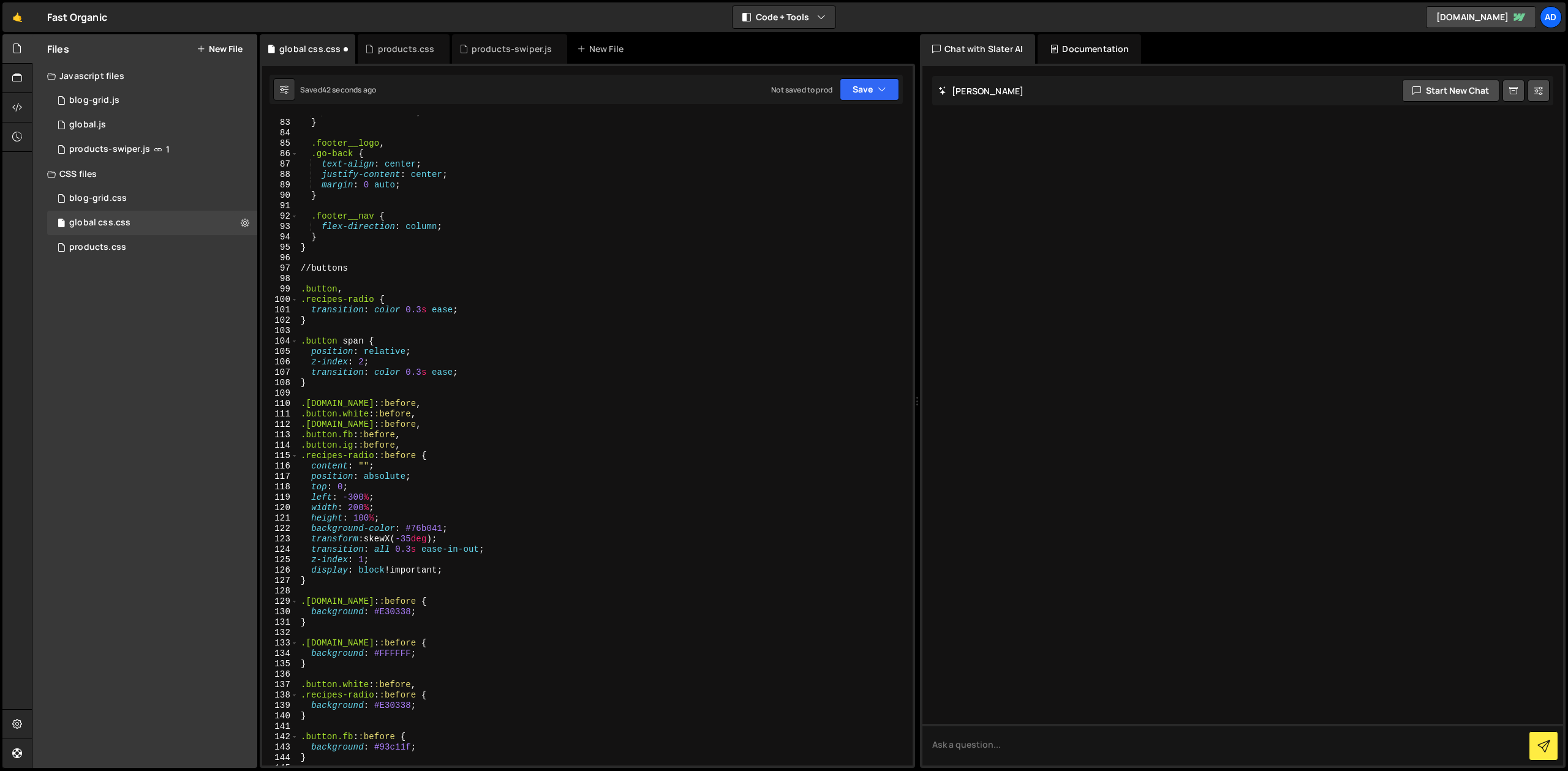
scroll to position [862, 0]
drag, startPoint x: 376, startPoint y: 299, endPoint x: 295, endPoint y: 298, distance: 81.0
click at [298, 298] on div "" desc desc desc " ; } .footer__logo , .go-back { text-align : center ; justify…" at bounding box center [601, 440] width 605 height 651
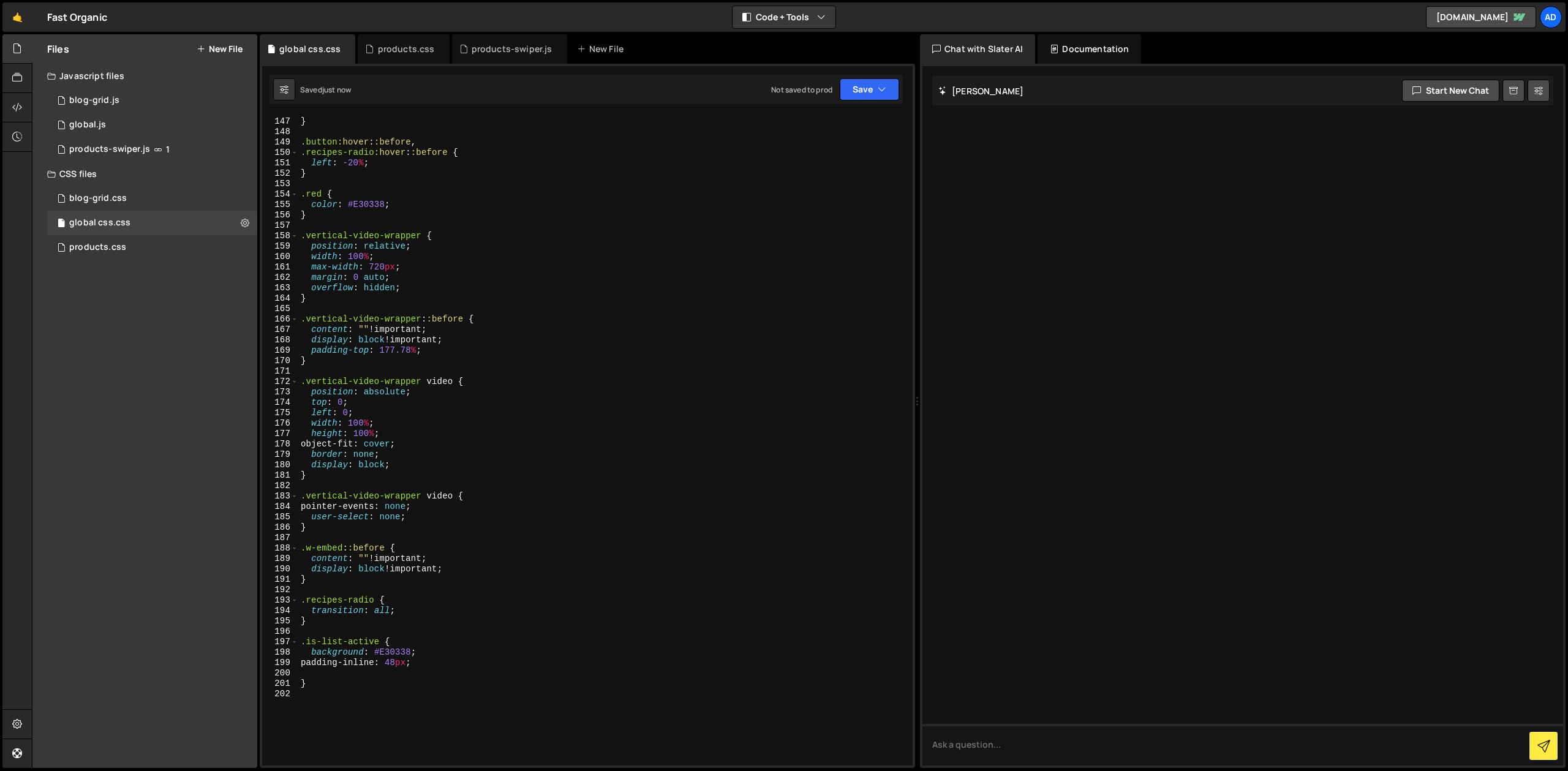
scroll to position [1530, 0]
click at [391, 610] on div "background : #93c11f ; } .button :hover : :before , .recipes-radio :hover : :be…" at bounding box center [601, 441] width 605 height 671
click at [645, 478] on div "background : #93c11f ; } .button :hover : :before , .recipes-radio :hover : :be…" at bounding box center [601, 441] width 605 height 671
click at [427, 660] on div "background : #93c11f ; } .button :hover : :before , .recipes-radio :hover : :be…" at bounding box center [601, 441] width 605 height 671
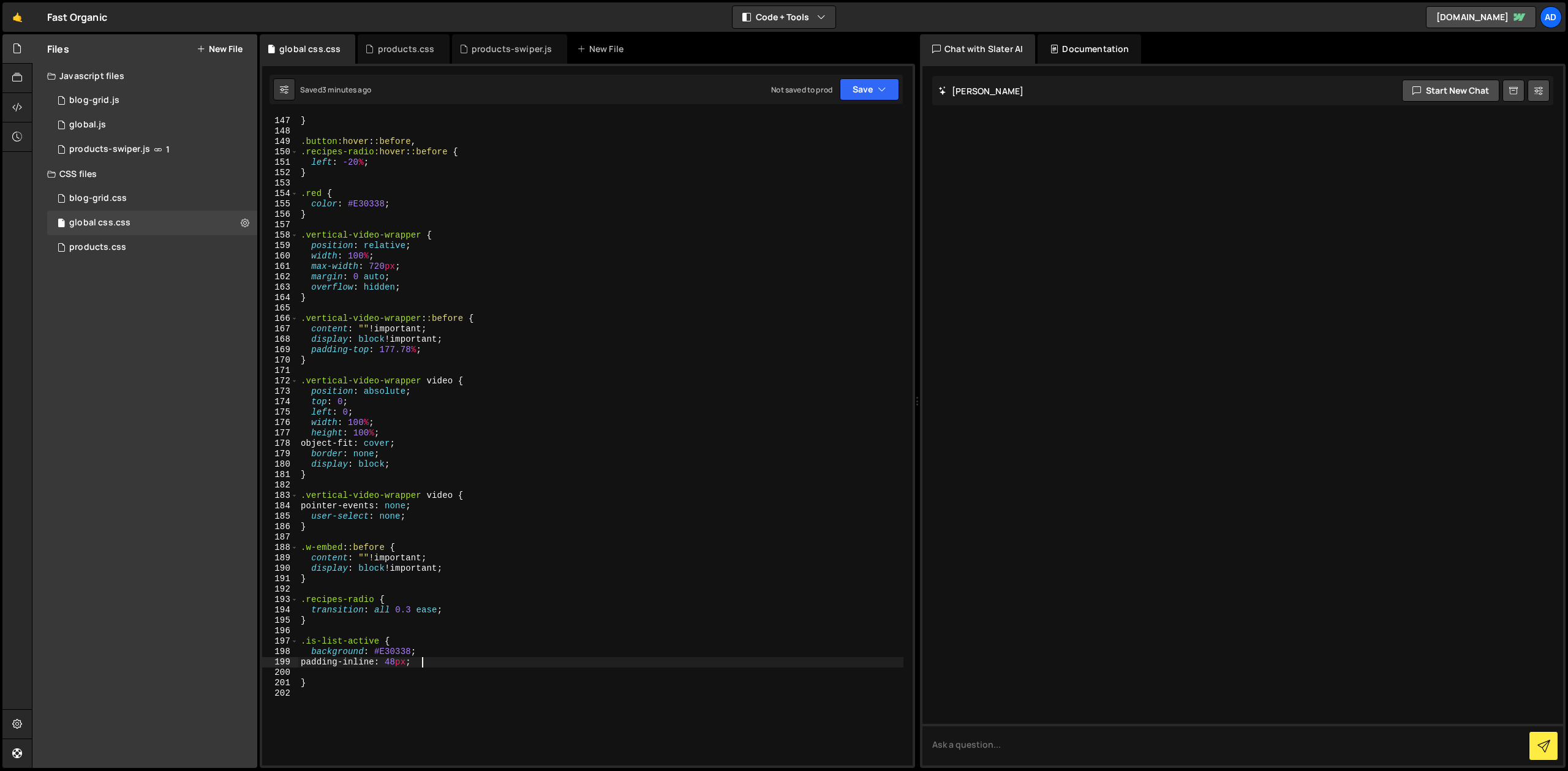
click at [421, 665] on div "background : #93c11f ; } .button :hover : :before , .recipes-radio :hover : :be…" at bounding box center [601, 441] width 605 height 671
drag, startPoint x: 426, startPoint y: 660, endPoint x: 265, endPoint y: 658, distance: 161.0
click at [298, 658] on div "background : #93c11f ; } .button :hover : :before , .recipes-radio :hover : :be…" at bounding box center [601, 440] width 605 height 651
click at [344, 687] on div "background : #93c11f ; } .button :hover : :before , .recipes-radio :hover : :be…" at bounding box center [601, 441] width 605 height 671
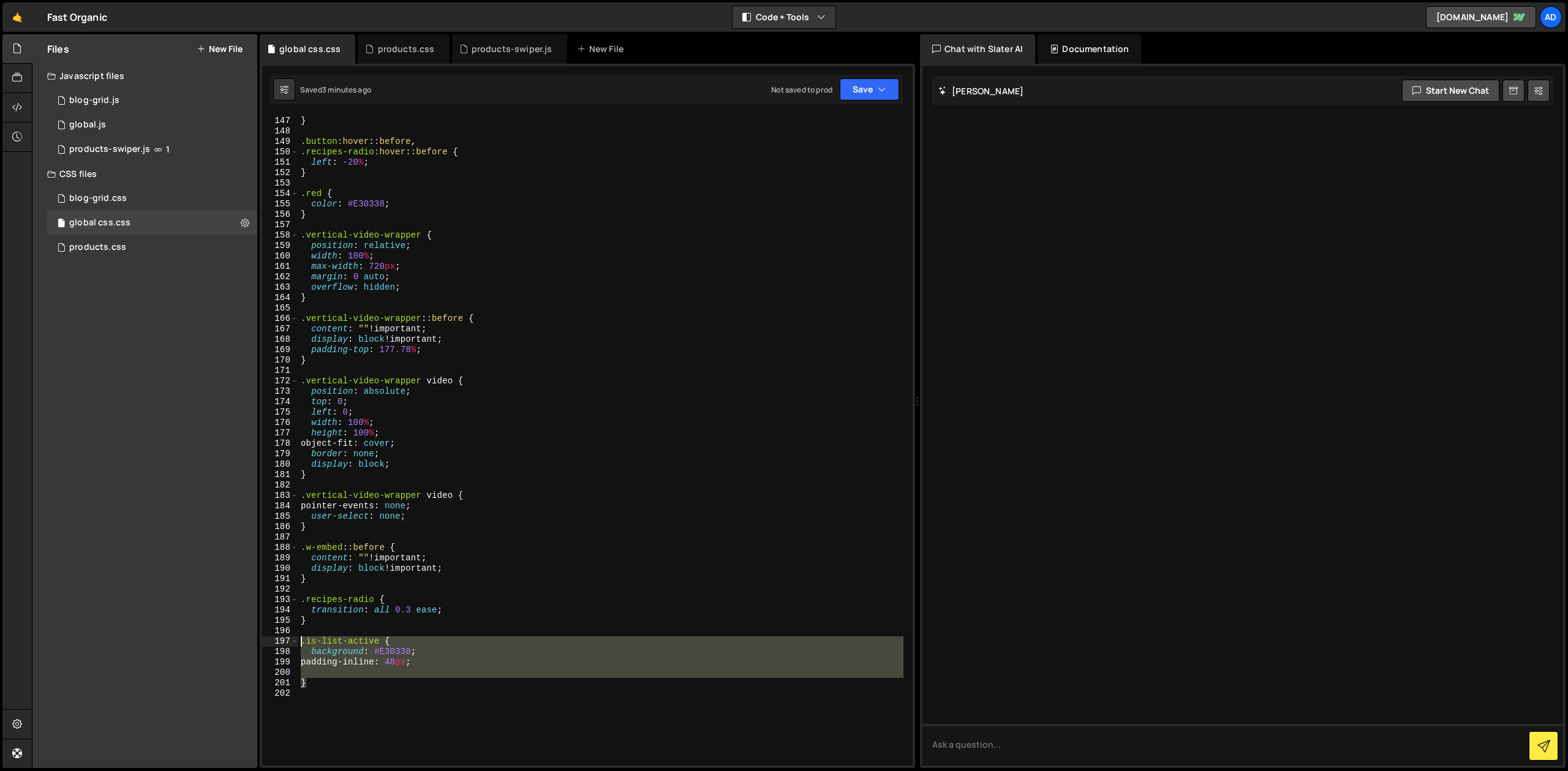
drag, startPoint x: 328, startPoint y: 682, endPoint x: 283, endPoint y: 640, distance: 61.6
click at [298, 640] on div "background : #93c11f ; } .button :hover : :before , .recipes-radio :hover : :be…" at bounding box center [601, 440] width 605 height 651
type textarea ".is-list-active { background: #E30338;"
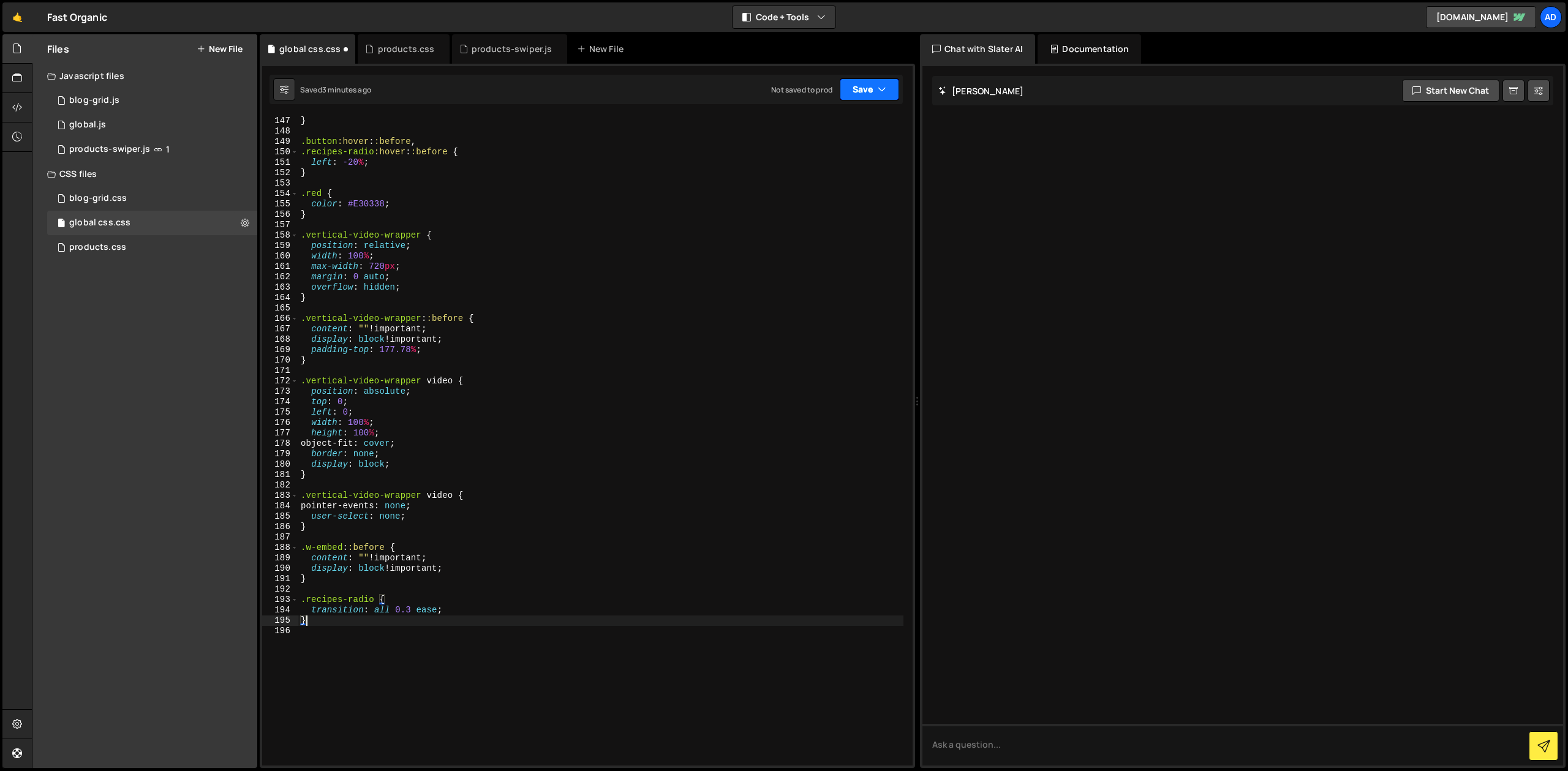
click at [858, 83] on button "Save" at bounding box center [870, 89] width 59 height 22
click at [834, 133] on div "3 minutes ago" at bounding box center [810, 133] width 48 height 11
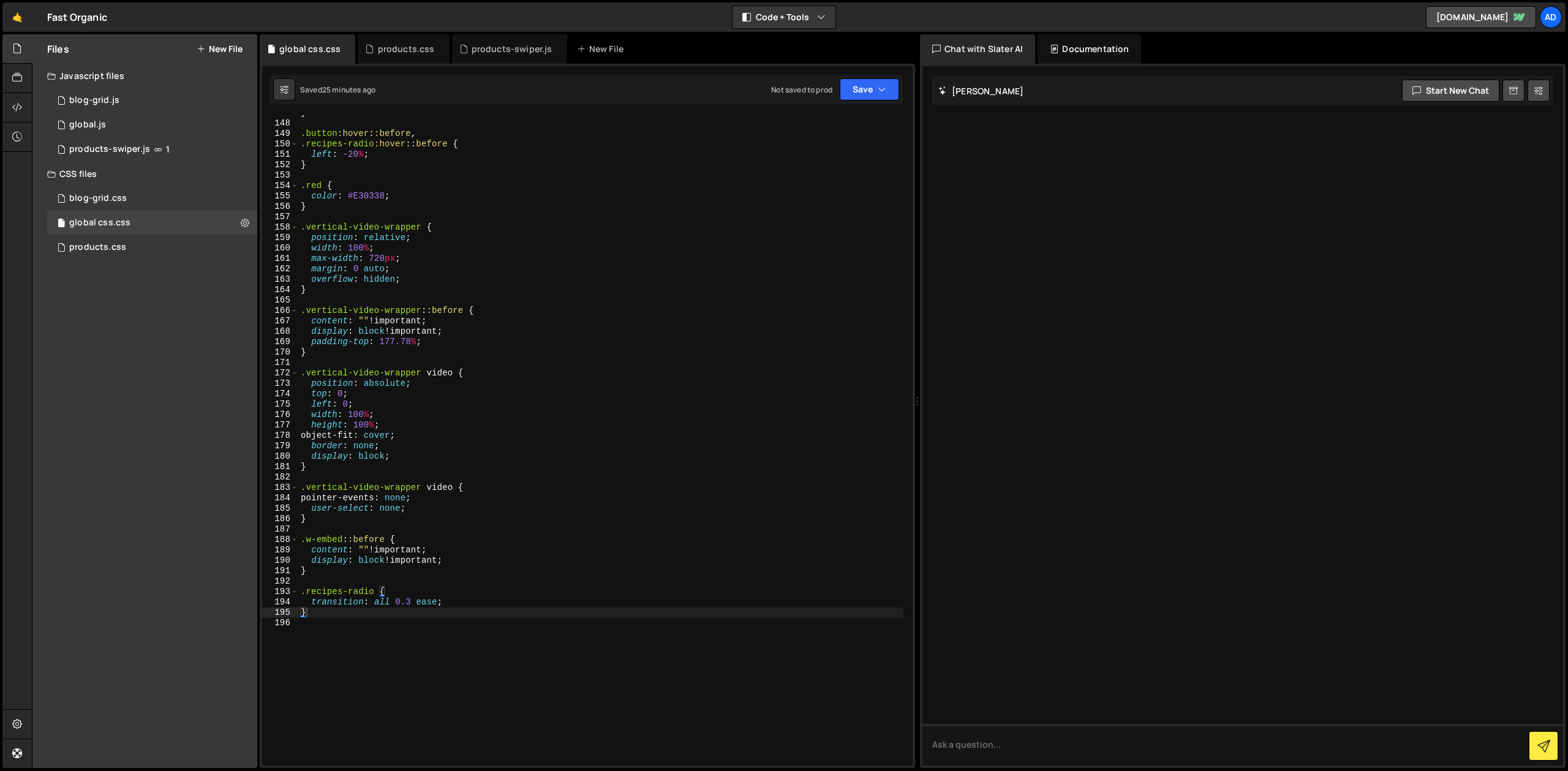
scroll to position [1538, 0]
click at [364, 603] on div "} .button :hover : :before , .recipes-radio :hover : :before { left : -20 % ; }…" at bounding box center [601, 443] width 605 height 671
click at [364, 592] on div "} .button :hover : :before , .recipes-radio :hover : :before { left : -20 % ; }…" at bounding box center [601, 443] width 605 height 671
click at [339, 616] on div "} .button :hover : :before , .recipes-radio :hover : :before { left : -20 % ; }…" at bounding box center [601, 443] width 605 height 671
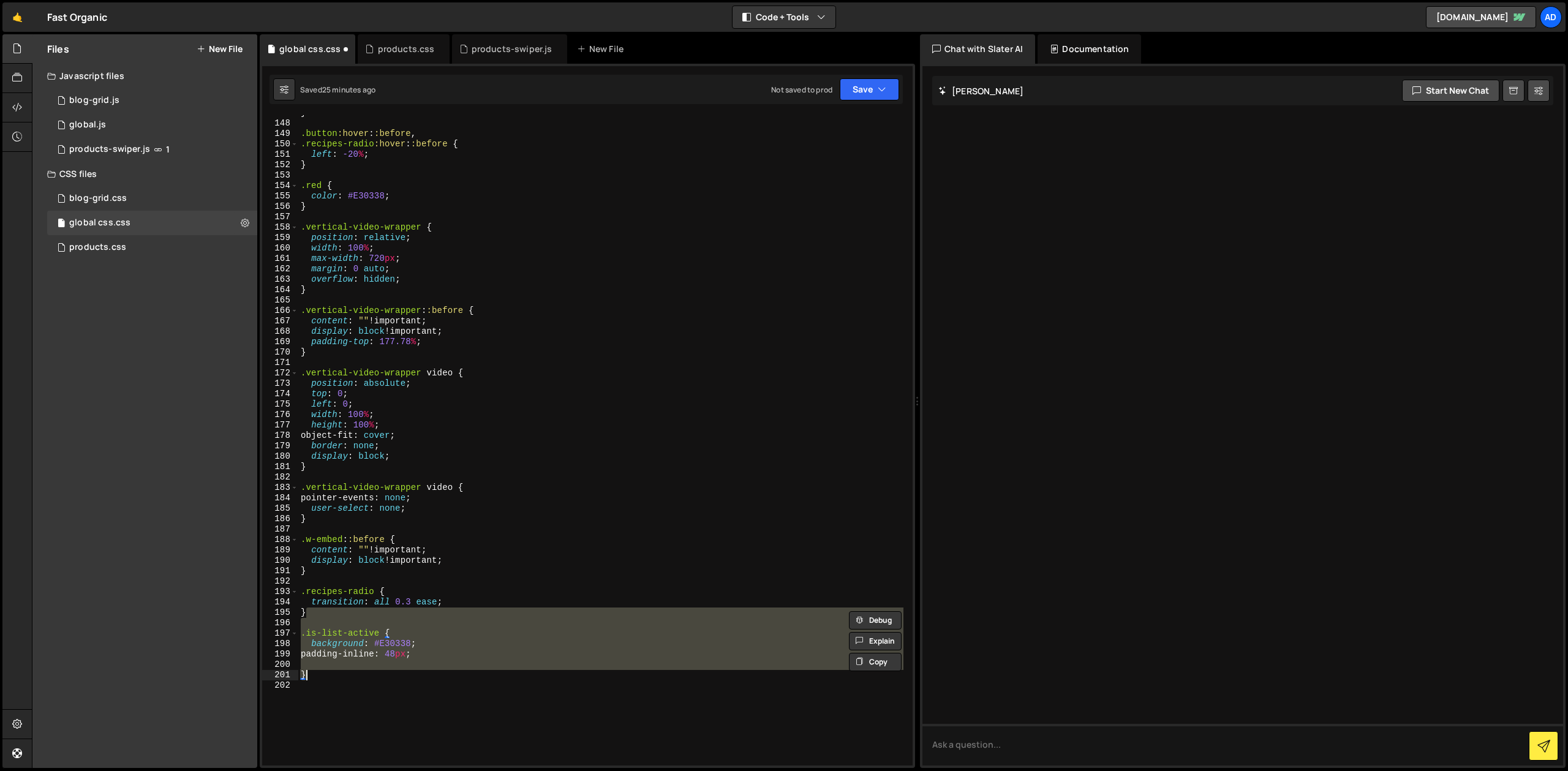
click at [345, 651] on div "} .button :hover : :before , .recipes-radio :hover : :before { left : -20 % ; }…" at bounding box center [601, 440] width 605 height 651
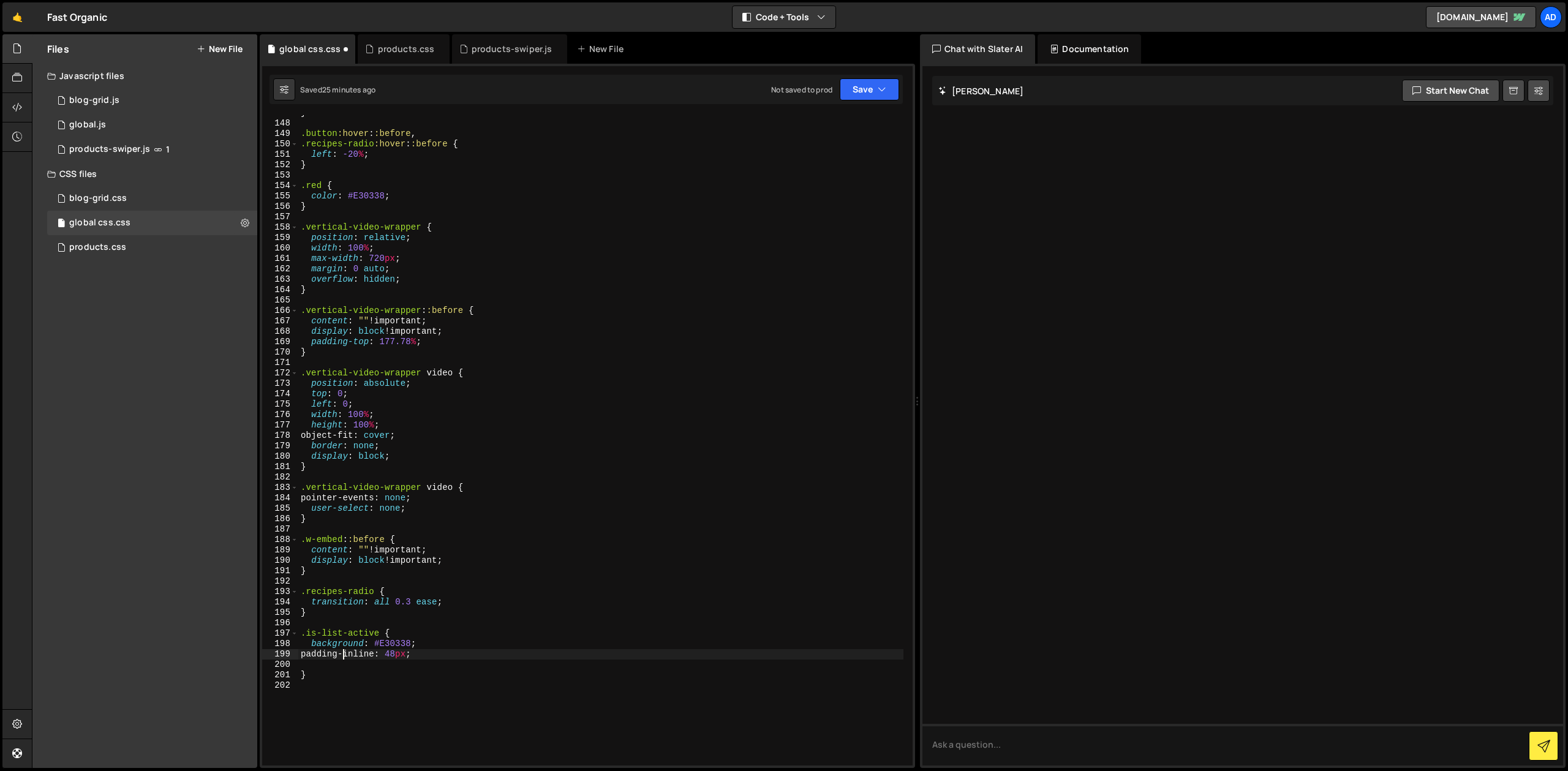
click at [408, 646] on div "} .button :hover : :before , .recipes-radio :hover : :before { left : -20 % ; }…" at bounding box center [601, 443] width 605 height 671
click at [459, 645] on div "} .button :hover : :before , .recipes-radio :hover : :before { left : -20 % ; }…" at bounding box center [601, 443] width 605 height 671
click at [441, 657] on div "} .button :hover : :before , .recipes-radio :hover : :before { left : -20 % ; }…" at bounding box center [601, 443] width 605 height 671
type textarea "width: calc(100% + 30px);"
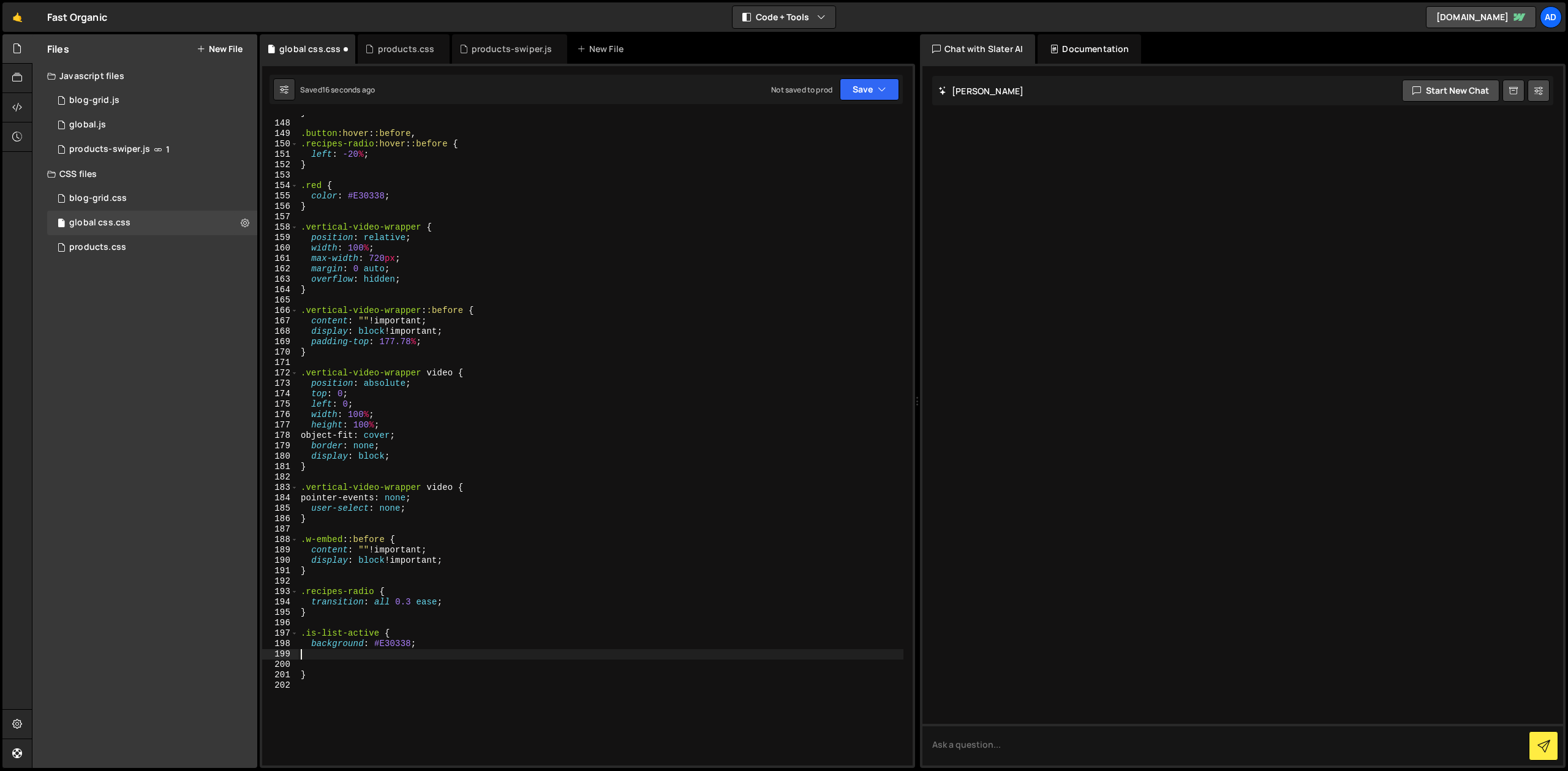
scroll to position [0, 0]
click at [335, 660] on div "} .button :hover : :before , .recipes-radio :hover : :before { left : -20 % ; }…" at bounding box center [601, 443] width 605 height 671
type textarea "}"
paste textarea "recipe-link__content"
type textarea ".recipe-link__content"
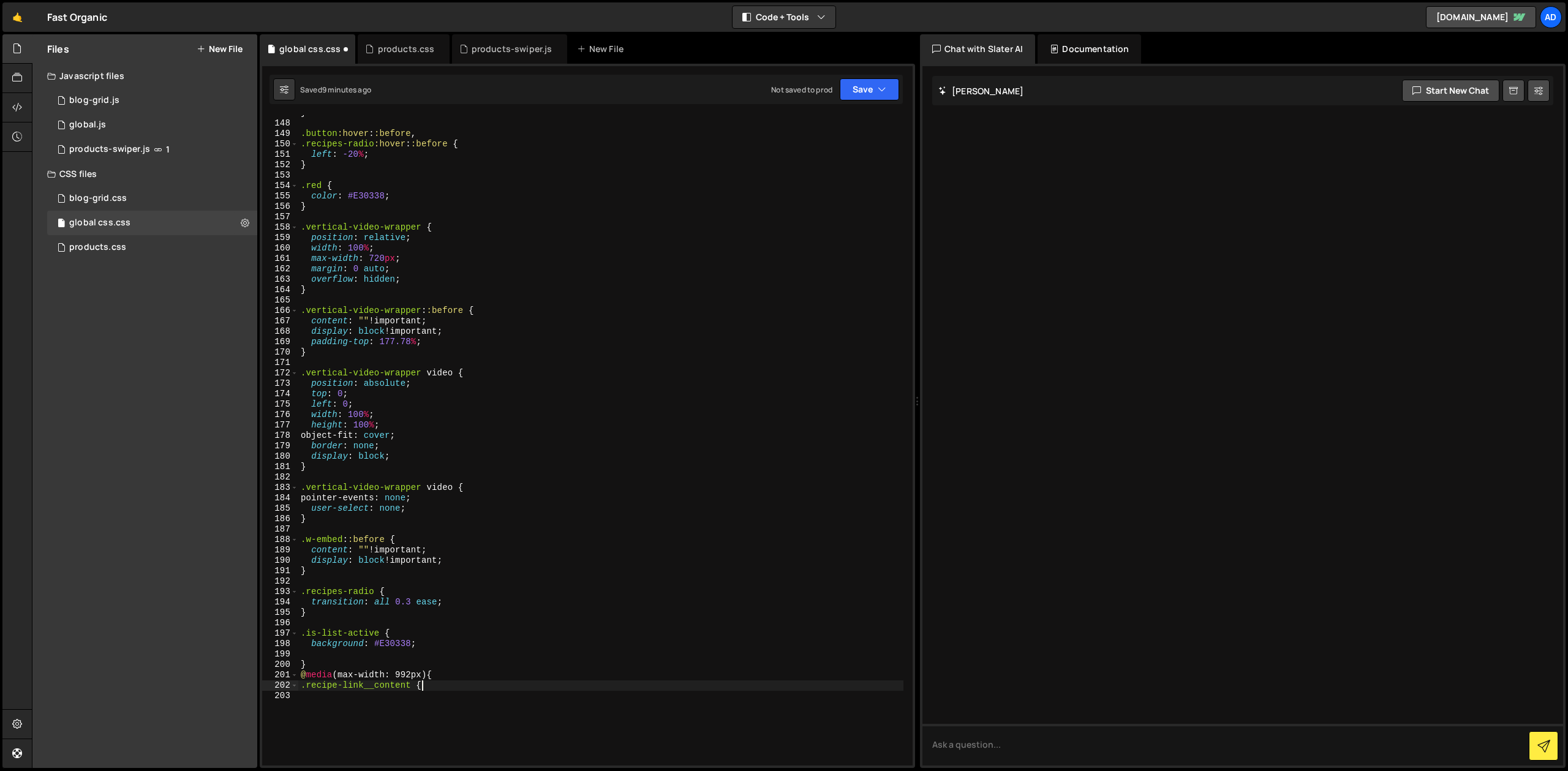
scroll to position [0, 8]
type textarea ".recipe-link__content {}}"
type textarea ".recipe-link__content {"
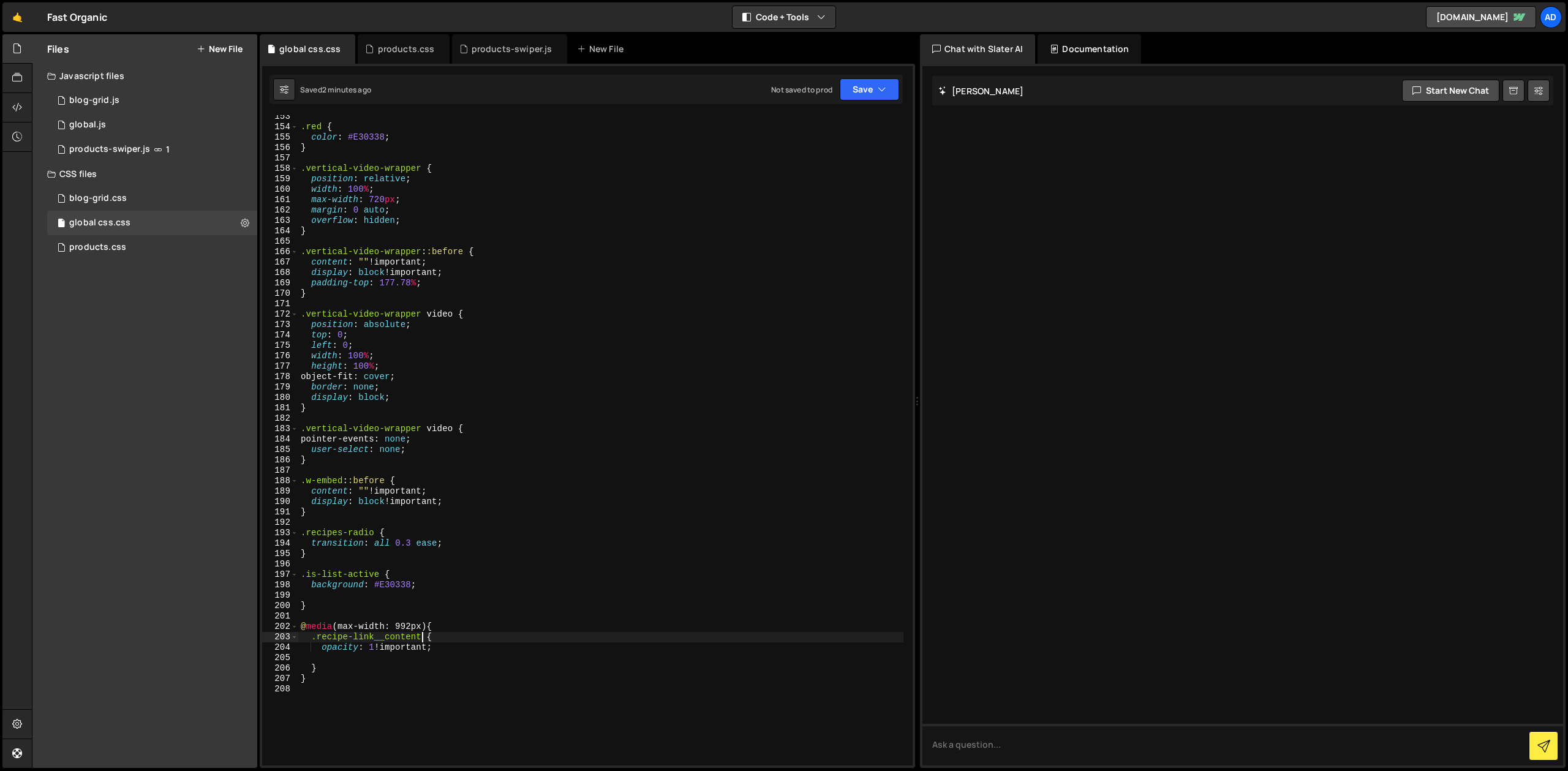
scroll to position [1636, 0]
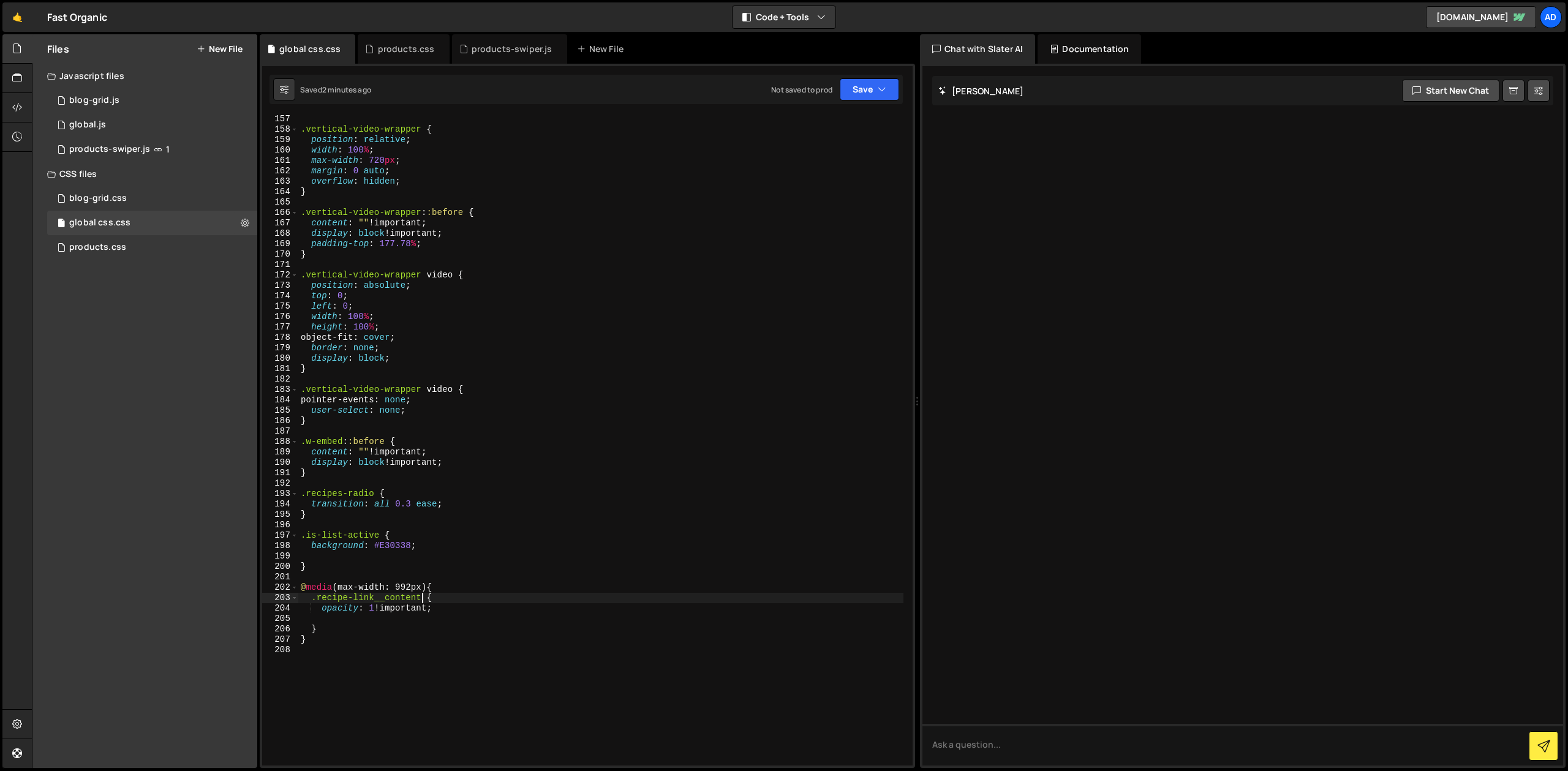
click at [378, 557] on div ".vertical-video-wrapper { position : relative ; width : 100 % ; max-width : 720…" at bounding box center [601, 449] width 605 height 671
click at [414, 570] on div ".vertical-video-wrapper { position : relative ; width : 100 % ; max-width : 720…" at bounding box center [601, 451] width 605 height 671
click at [390, 545] on div ".vertical-video-wrapper { position : relative ; width : 100 % ; max-width : 720…" at bounding box center [601, 451] width 605 height 671
click at [385, 595] on div ".vertical-video-wrapper { position : relative ; width : 100 % ; max-width : 720…" at bounding box center [601, 451] width 605 height 671
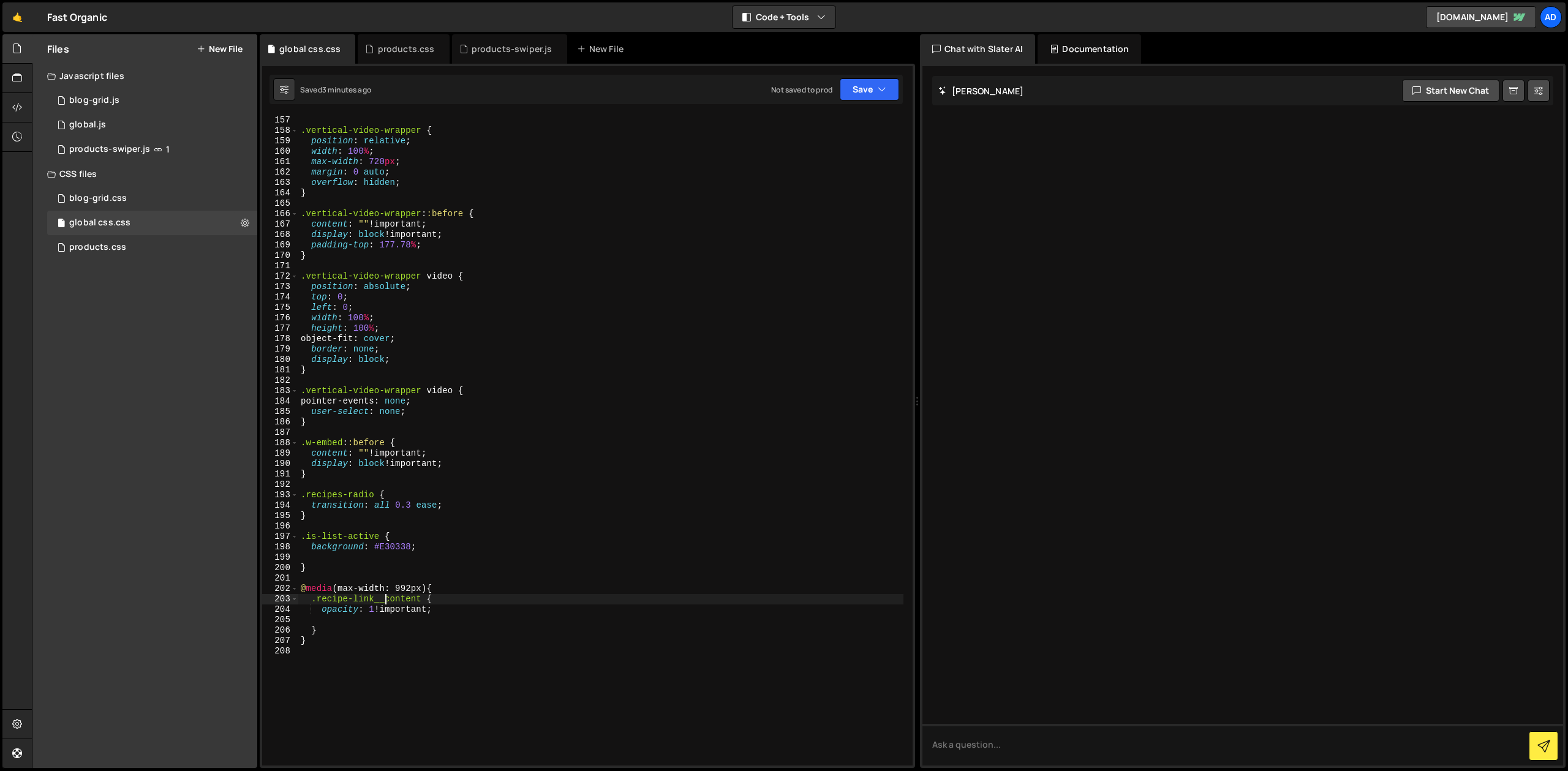
click at [443, 605] on div ".vertical-video-wrapper { position : relative ; width : 100 % ; max-width : 720…" at bounding box center [601, 451] width 605 height 671
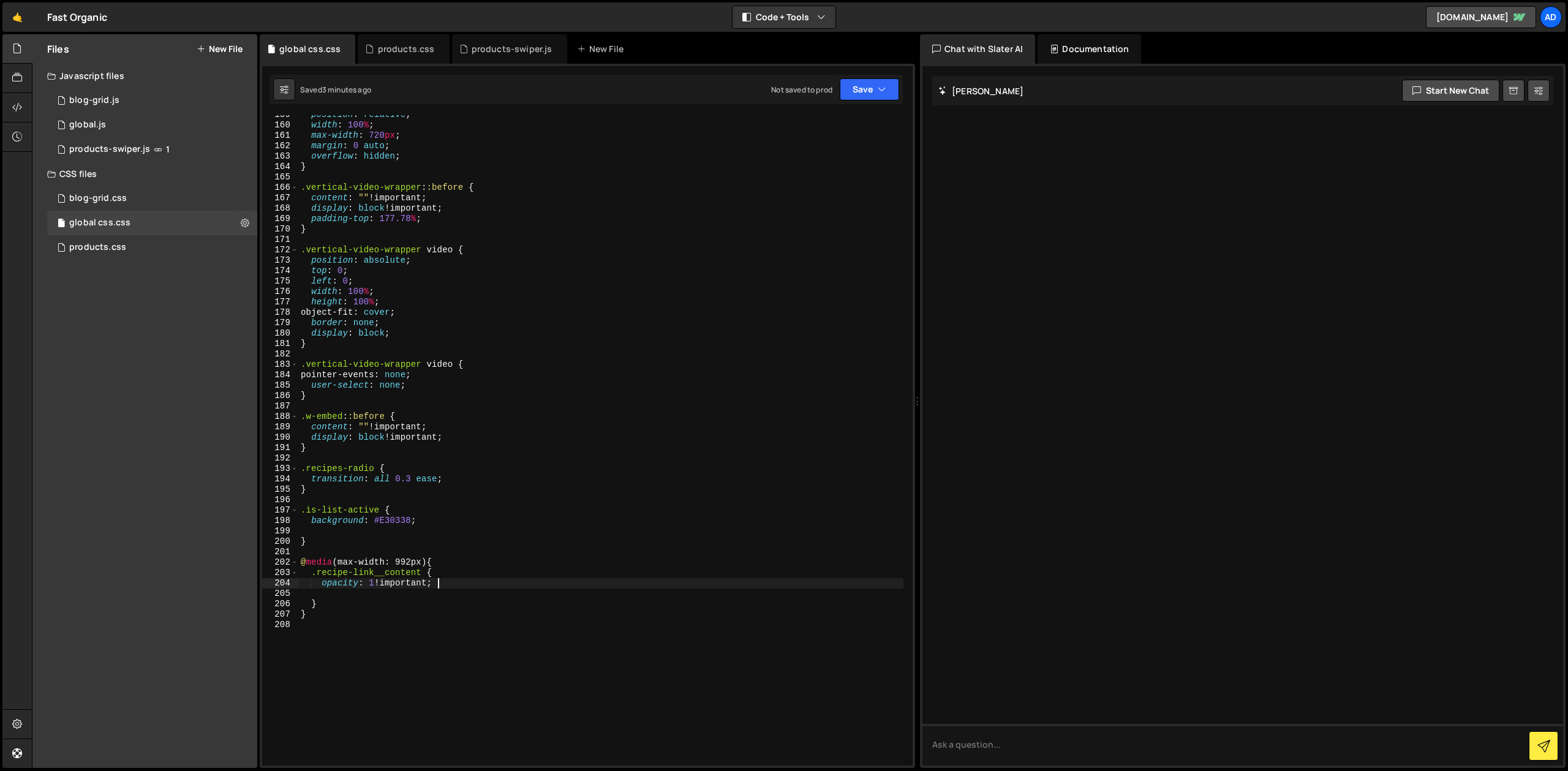
scroll to position [1661, 0]
click at [398, 476] on div "position : relative ; width : 100 % ; max-width : 720 px ; margin : 0 auto ; ov…" at bounding box center [601, 445] width 605 height 671
click at [467, 481] on div "position : relative ; width : 100 % ; max-width : 720 px ; margin : 0 auto ; ov…" at bounding box center [601, 445] width 605 height 671
click at [417, 524] on div "position : relative ; width : 100 % ; max-width : 720 px ; margin : 0 auto ; ov…" at bounding box center [601, 445] width 605 height 671
type textarea "background: #E30338;"
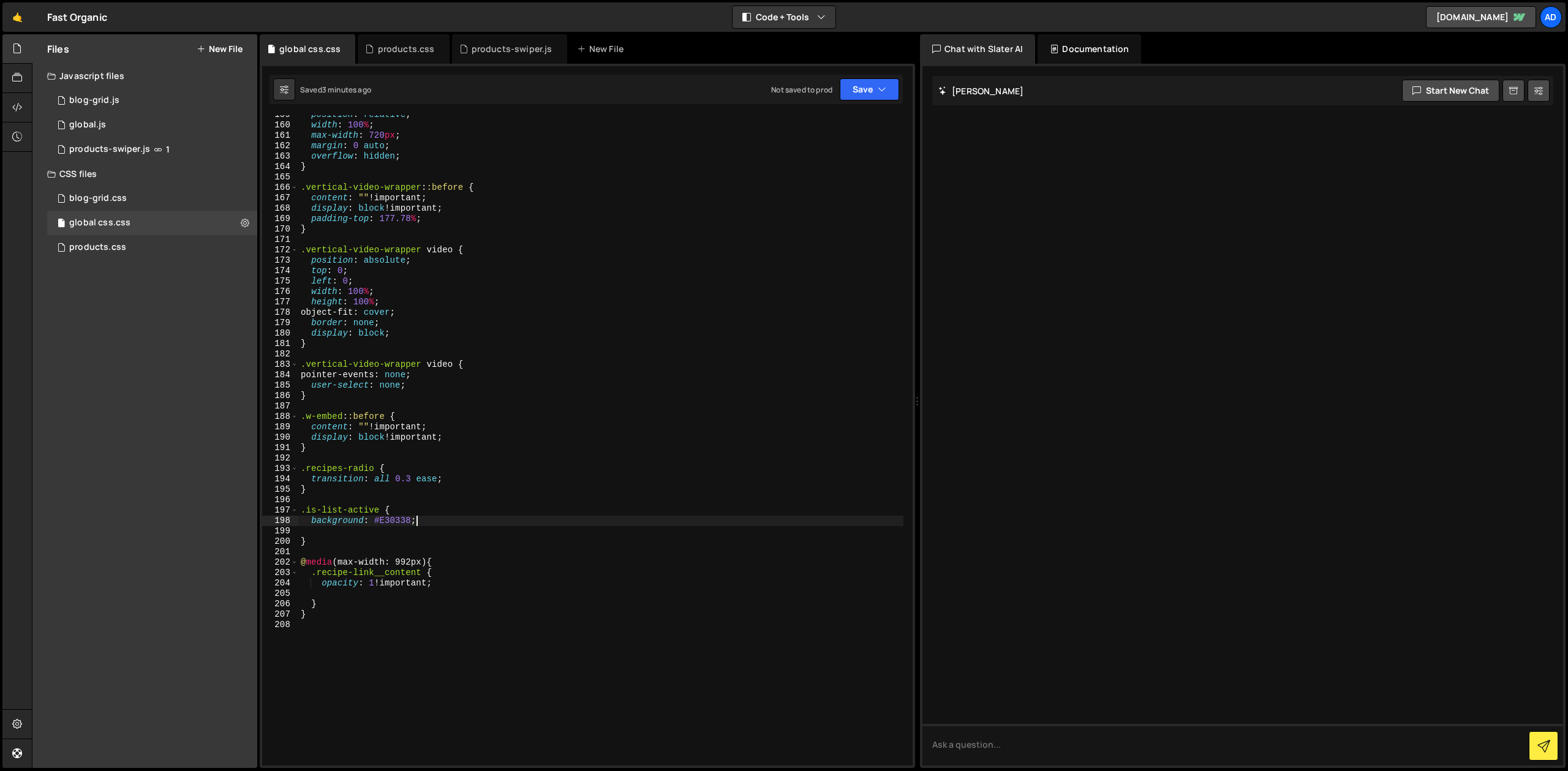
click at [373, 500] on div "position : relative ; width : 100 % ; max-width : 720 px ; margin : 0 auto ; ov…" at bounding box center [601, 445] width 605 height 671
click at [376, 487] on div "position : relative ; width : 100 % ; max-width : 720 px ; margin : 0 auto ; ov…" at bounding box center [601, 445] width 605 height 671
type textarea "}"
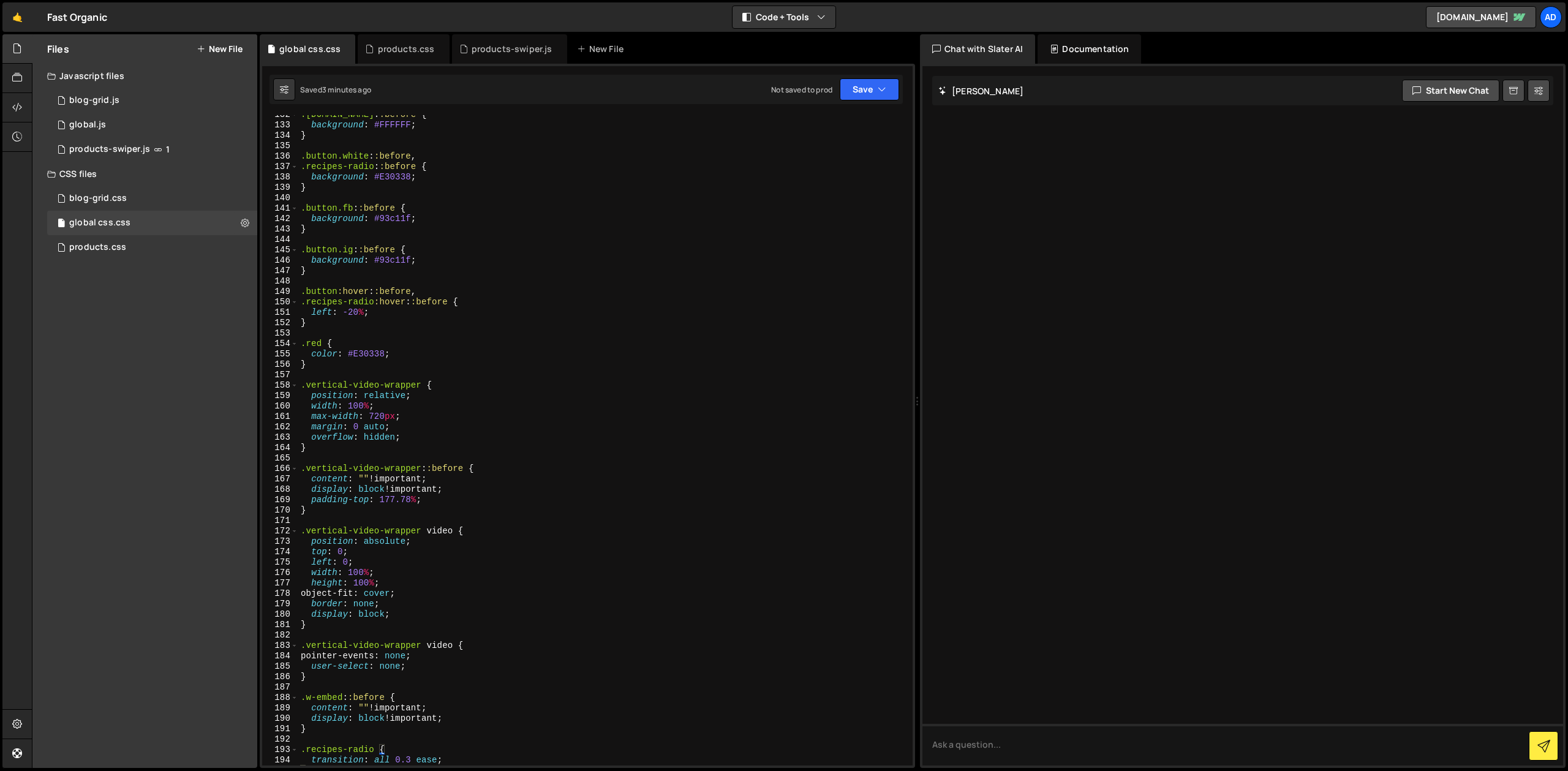
scroll to position [1846, 0]
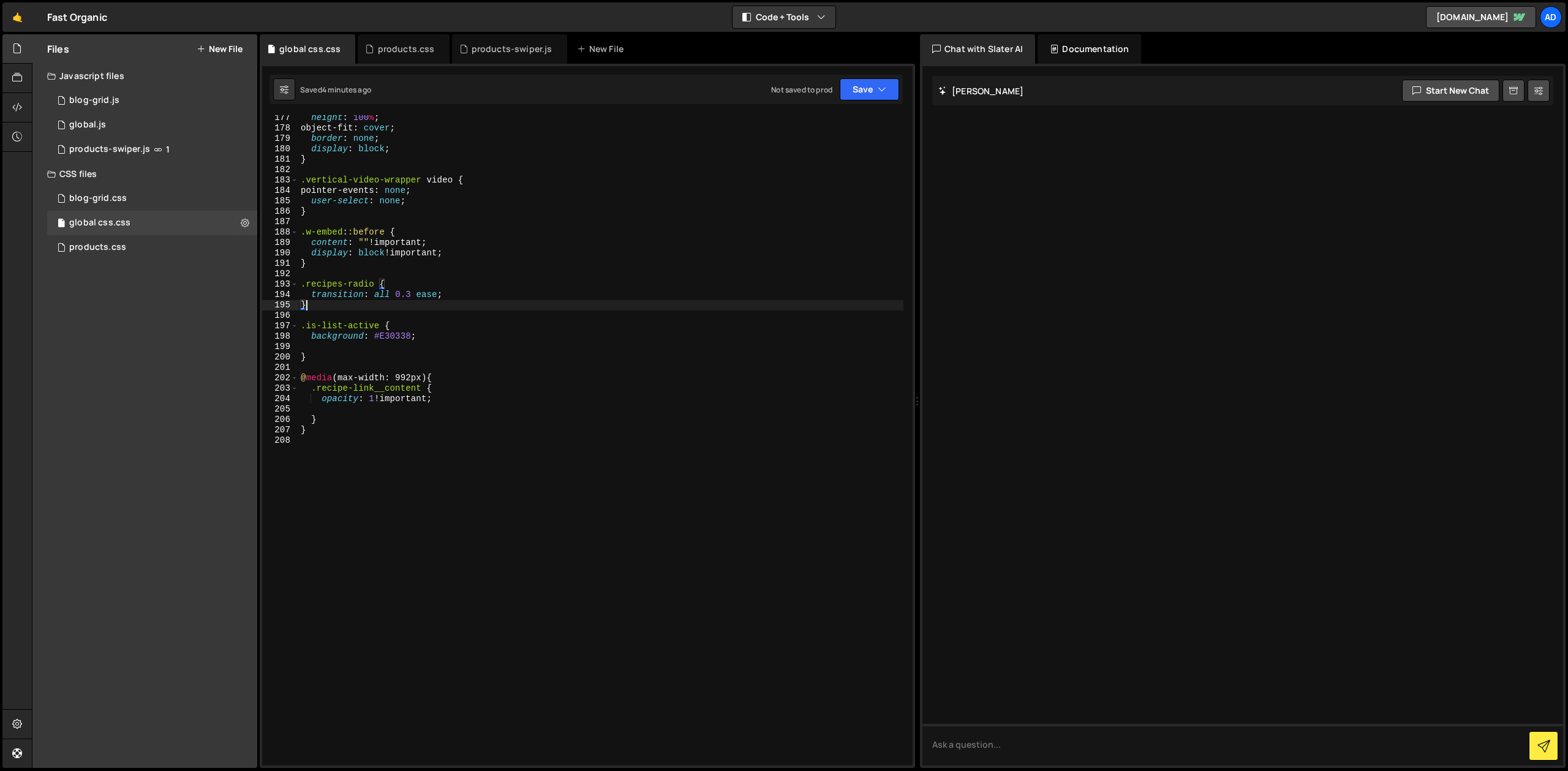
click at [405, 345] on div "height : 100 % ; object-fit : cover ; border : none ; display : block ; } .vert…" at bounding box center [601, 448] width 605 height 671
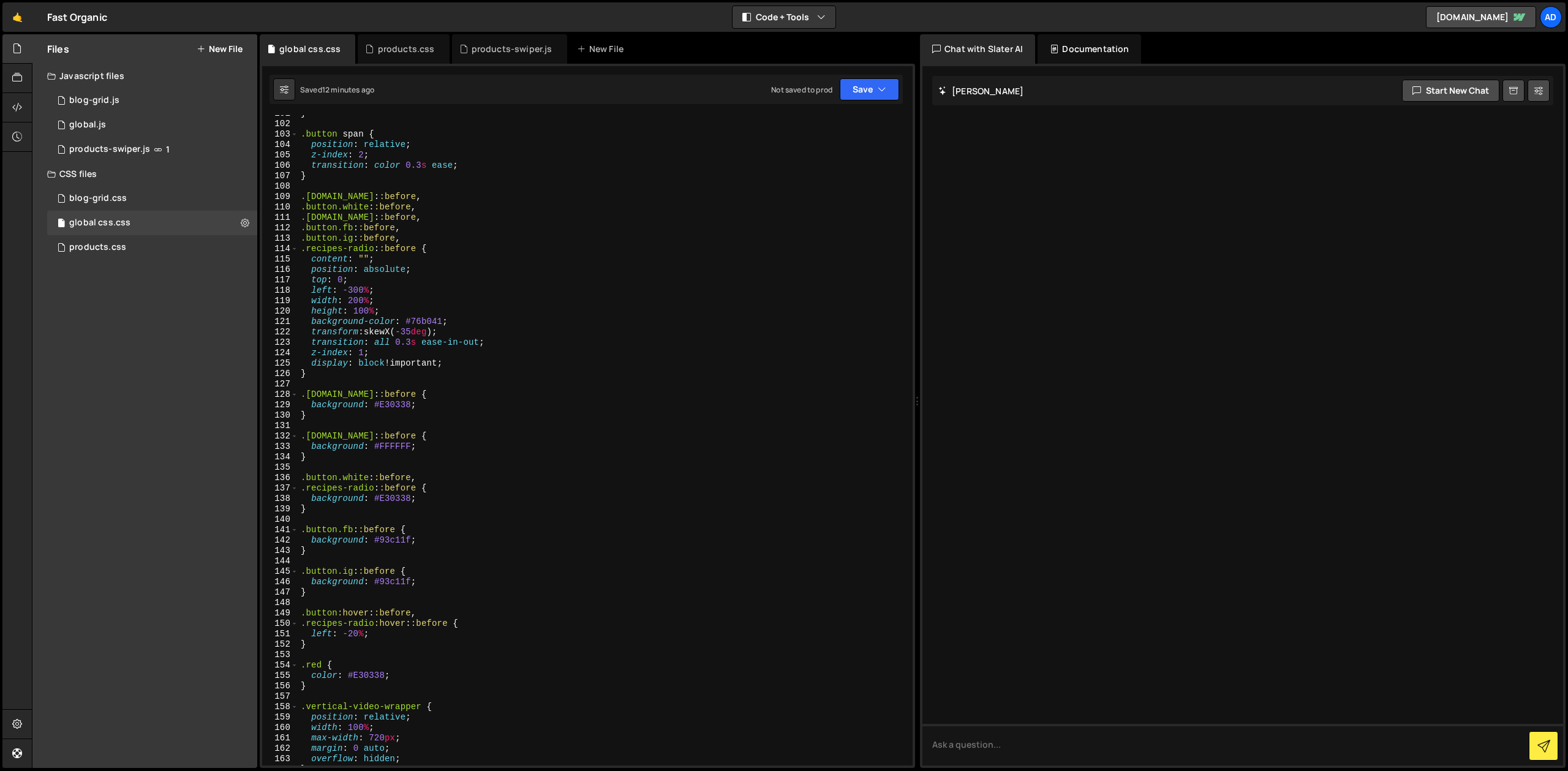
scroll to position [1038, 0]
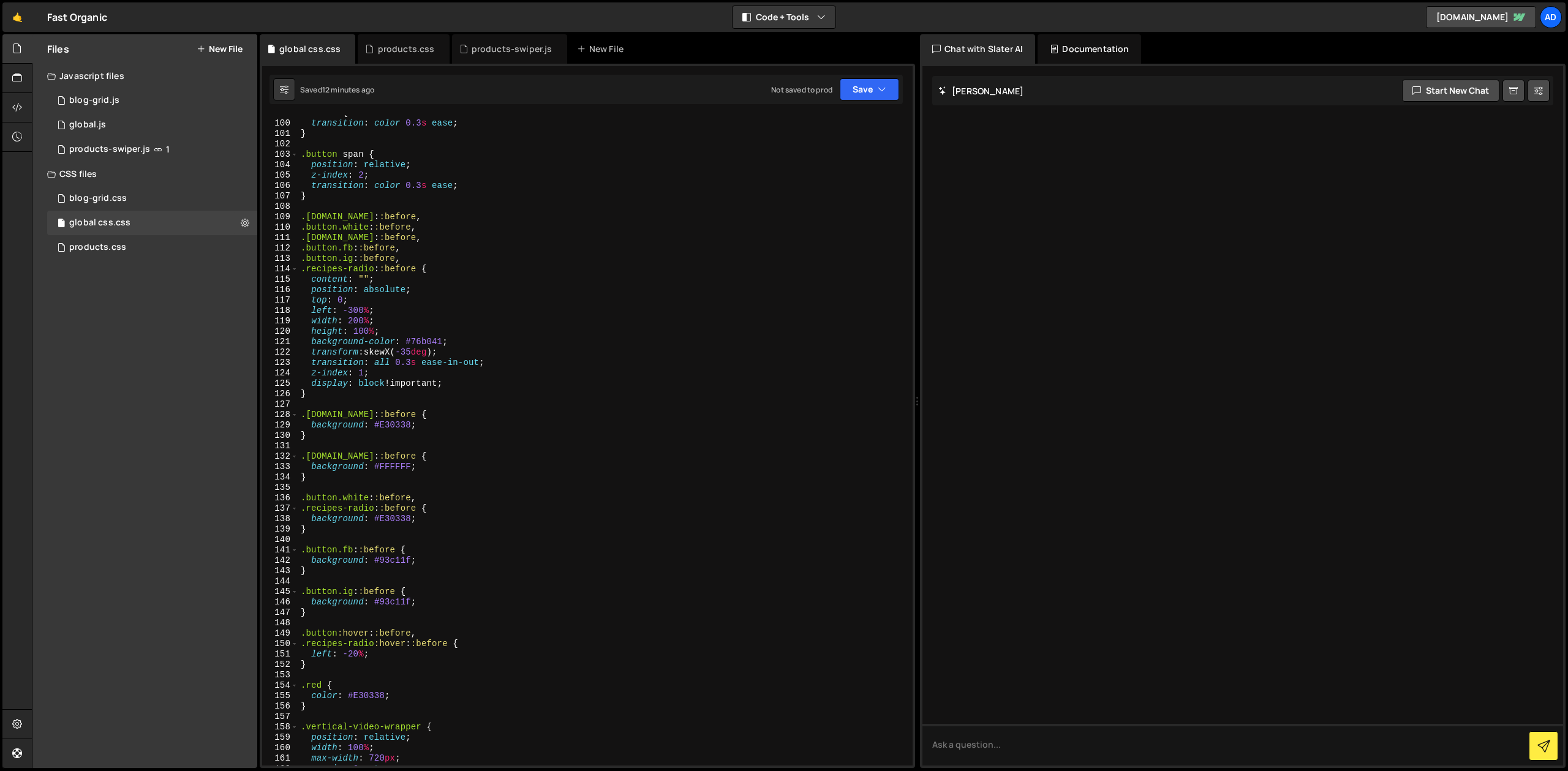
click at [351, 311] on div ".button { transition : color 0.3 s ease ; } .button span { position : relative …" at bounding box center [601, 443] width 605 height 671
click at [353, 314] on div ".button { transition : color 0.3 s ease ; } .button span { position : relative …" at bounding box center [601, 443] width 605 height 671
click at [354, 333] on div ".button { transition : color 0.3 s ease ; } .button span { position : relative …" at bounding box center [601, 443] width 605 height 671
click at [357, 655] on div ".button { transition : color 0.3 s ease ; } .button span { position : relative …" at bounding box center [601, 444] width 605 height 671
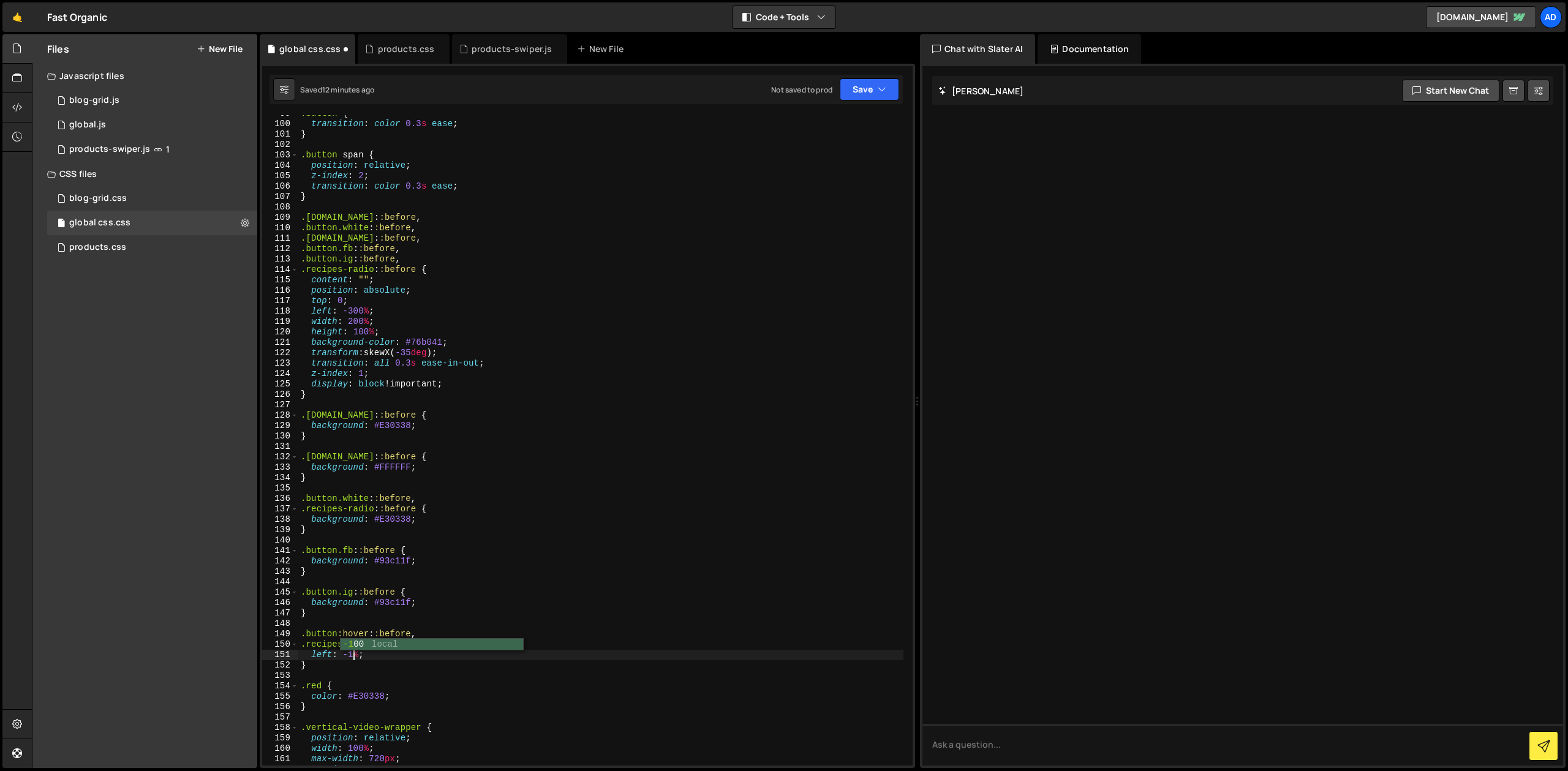
scroll to position [0, 4]
click at [483, 191] on div ".button { transition : color 0.3 s ease ; } .button span { position : relative …" at bounding box center [601, 444] width 605 height 671
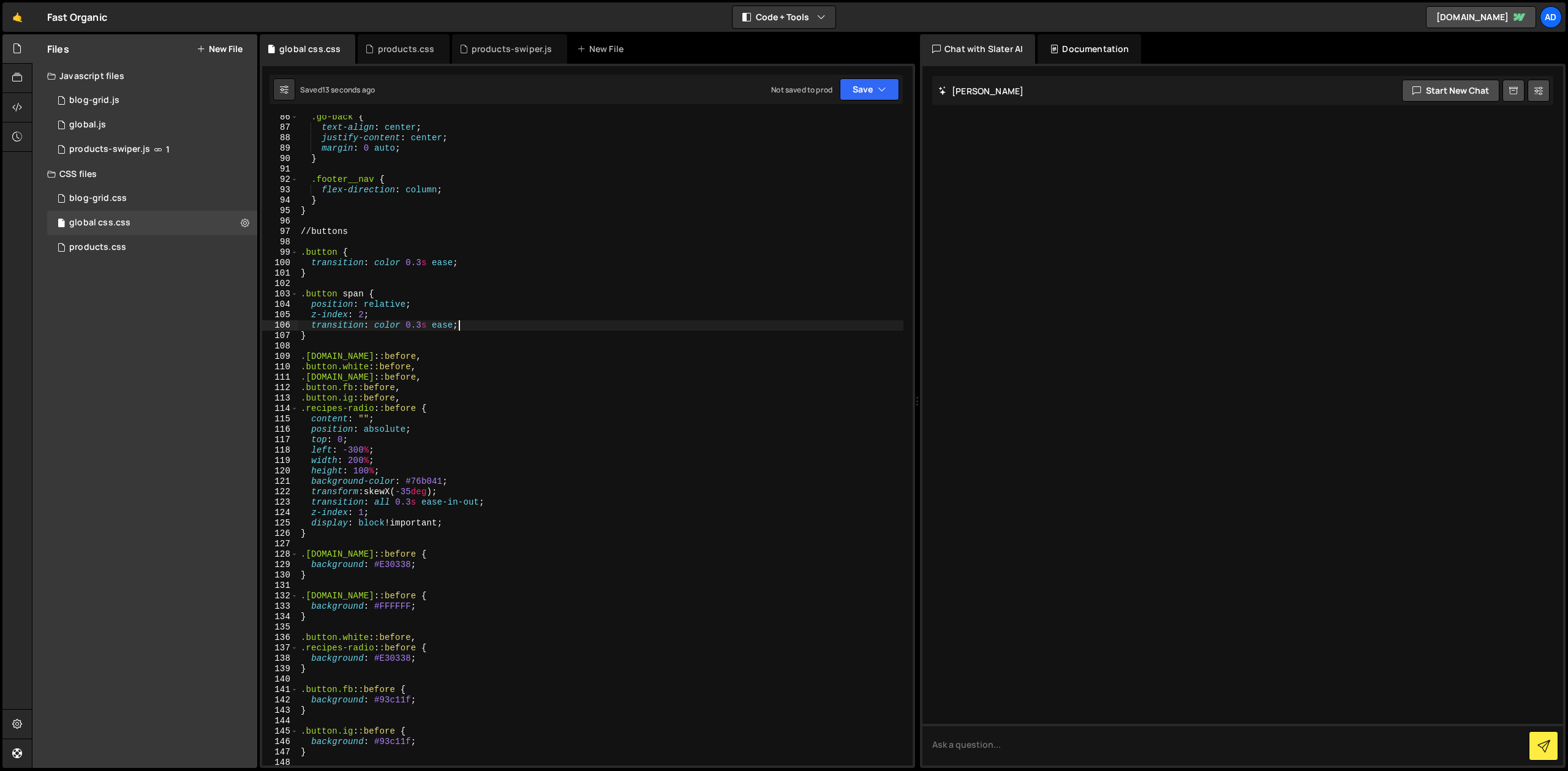
scroll to position [902, 0]
click at [339, 335] on div ".go-back { text-align : center ; justify-content : center ; margin : 0 auto ; }…" at bounding box center [601, 444] width 605 height 671
type textarea "}"
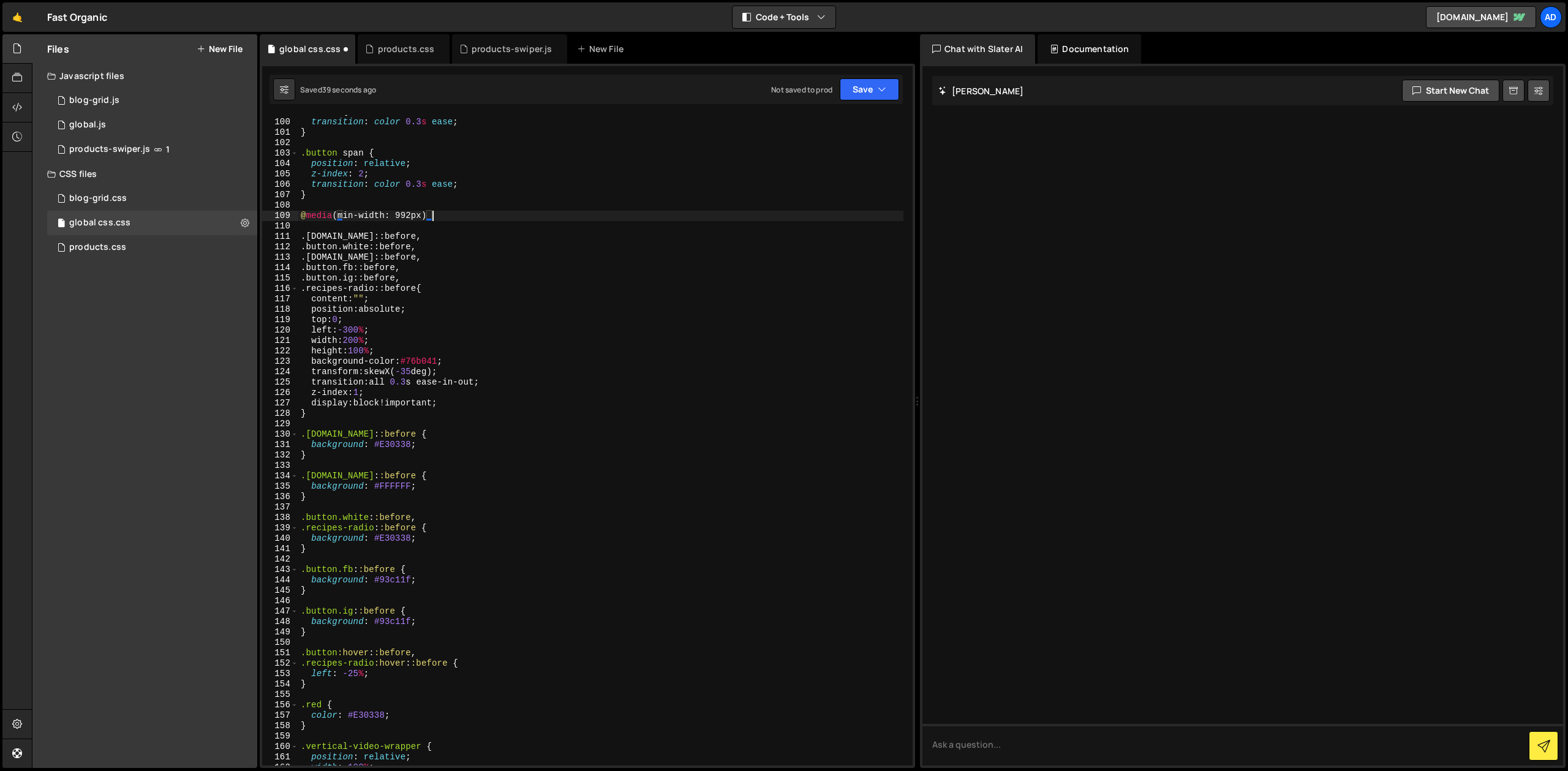
scroll to position [0, 9]
type textarea "@media (min-width: 992px) {}"
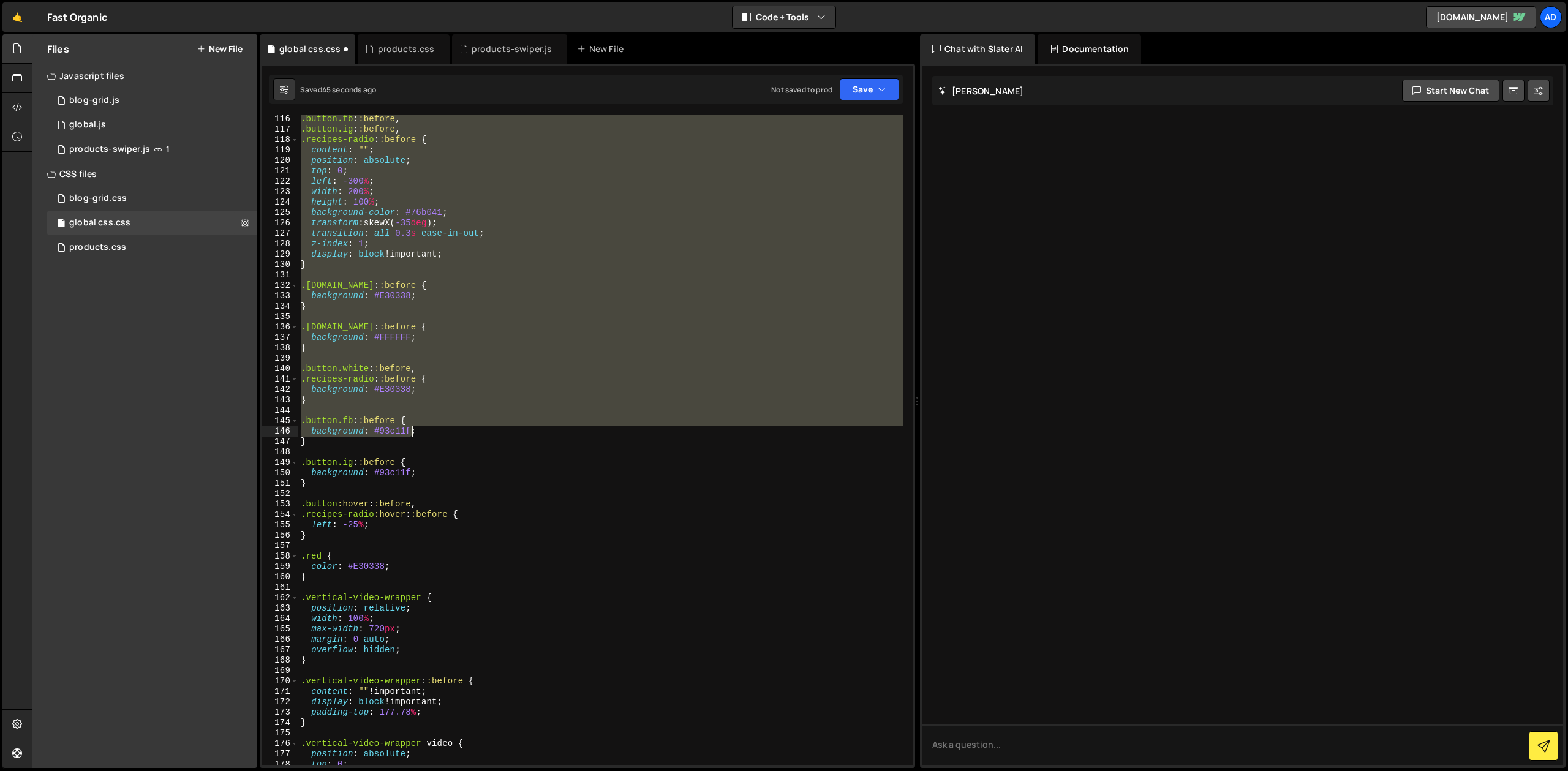
scroll to position [1208, 0]
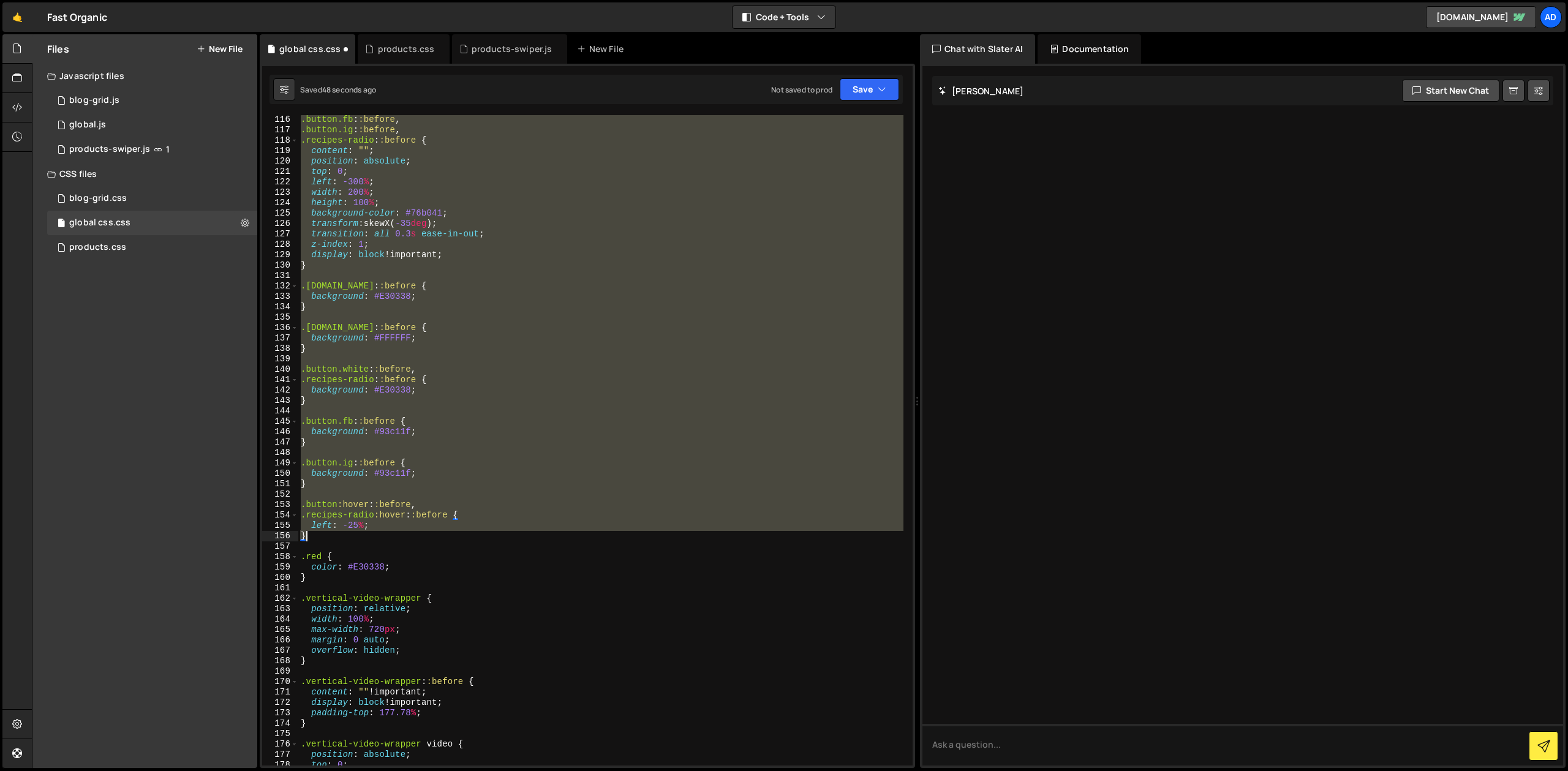
drag, startPoint x: 301, startPoint y: 255, endPoint x: 401, endPoint y: 536, distance: 298.3
click at [401, 536] on div ".button.fb : :before , .button.ig : :before , .recipes-radio : :before { conten…" at bounding box center [601, 450] width 605 height 671
type textarea "left: -25%; }"
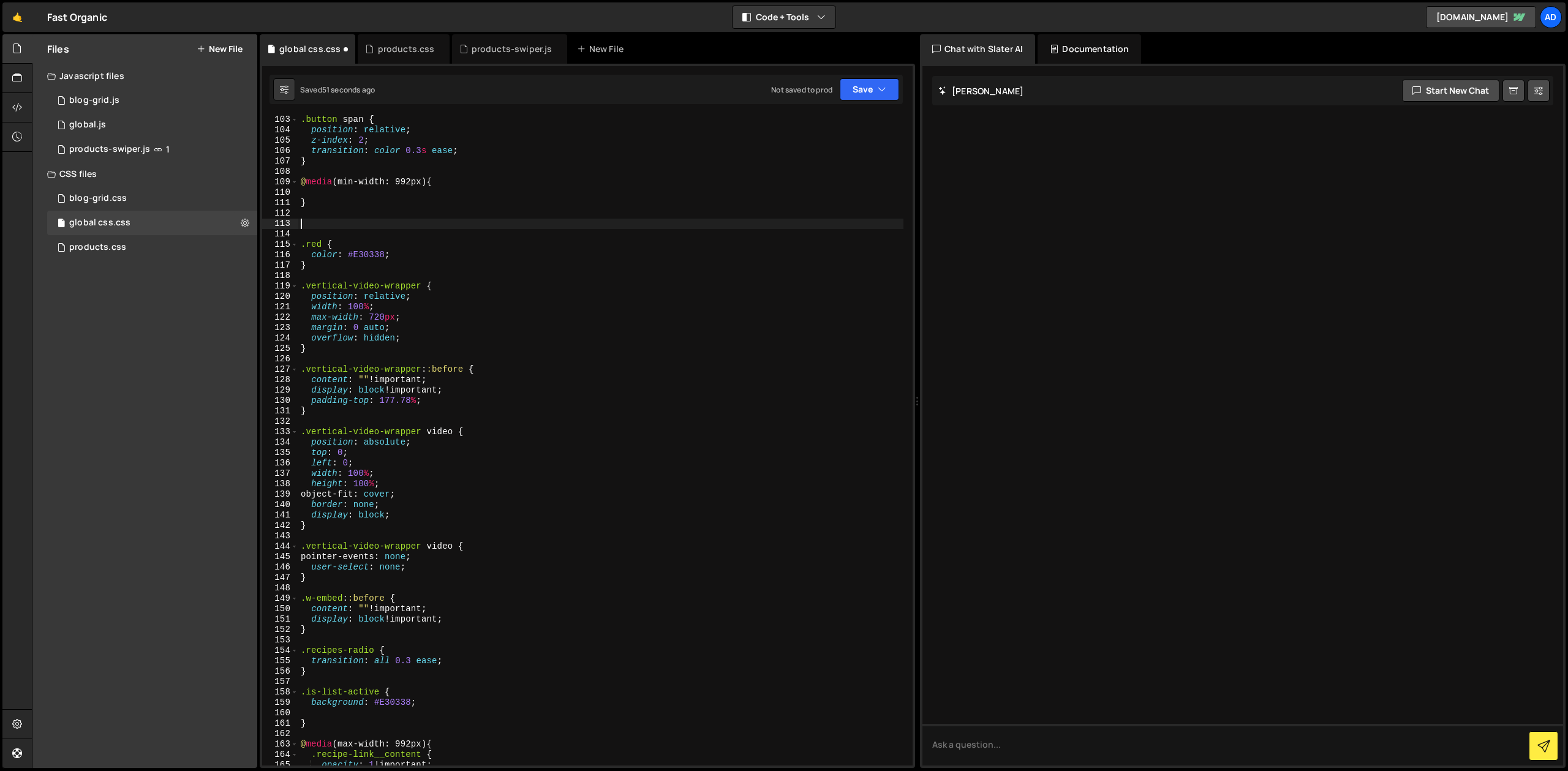
scroll to position [1009, 0]
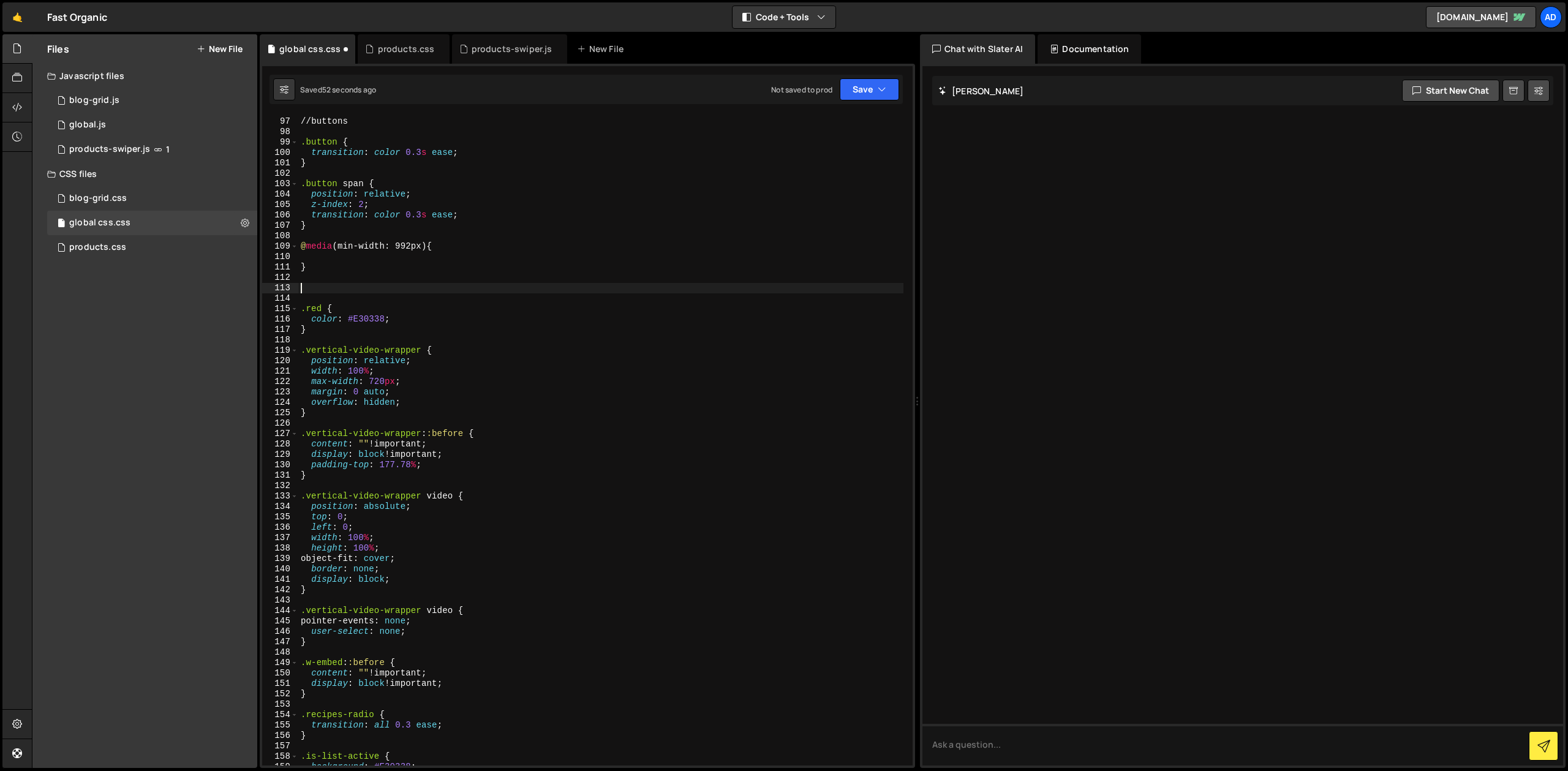
click at [361, 264] on div "// buttons .button { transition : color 0.3 s ease ; } .button span { position …" at bounding box center [601, 442] width 605 height 671
type textarea "}"
click at [361, 254] on div "// buttons .button { transition : color 0.3 s ease ; } .button span { position …" at bounding box center [601, 442] width 605 height 671
paste textarea "}"
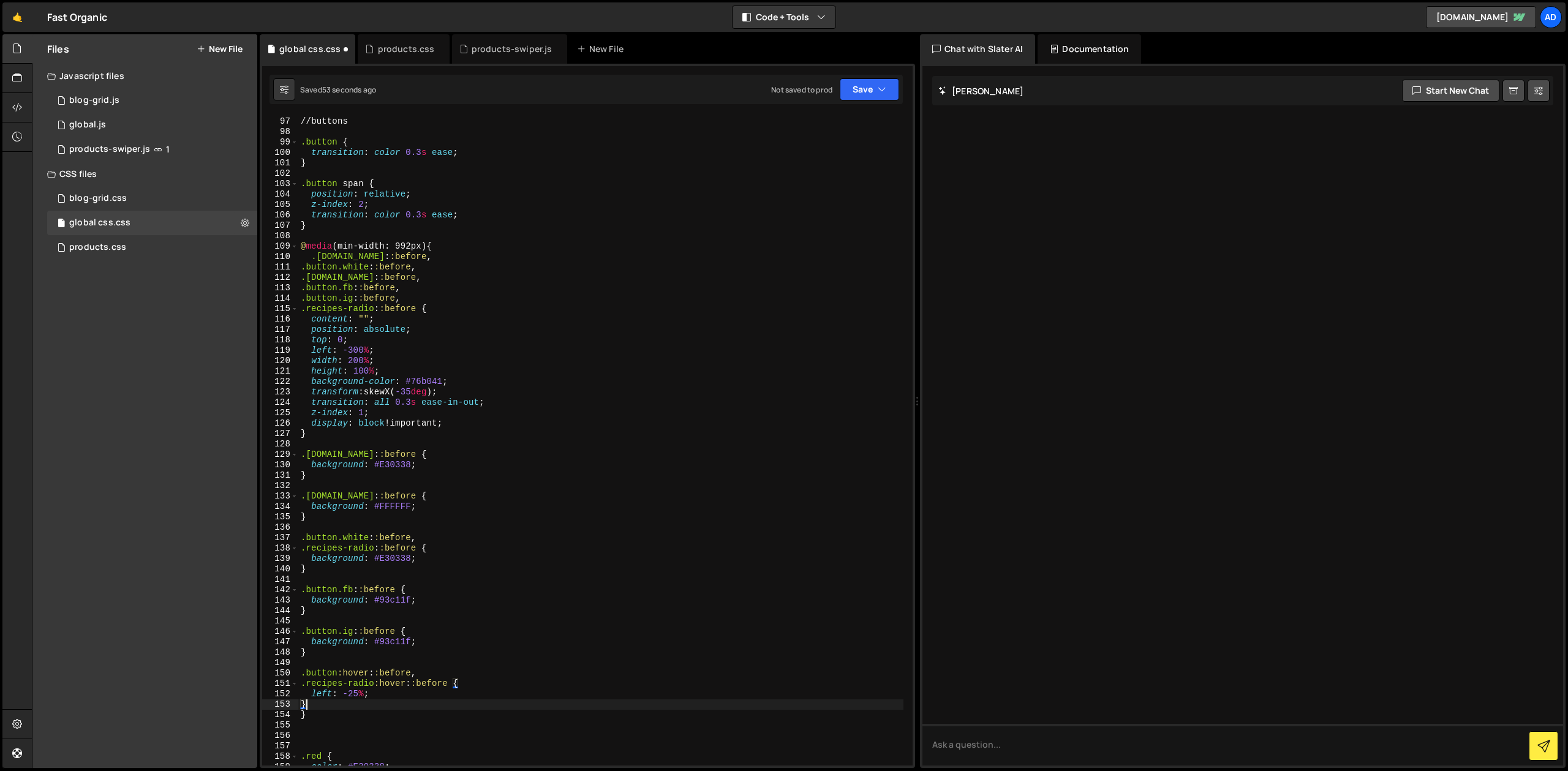
type textarea "left: -25%;"
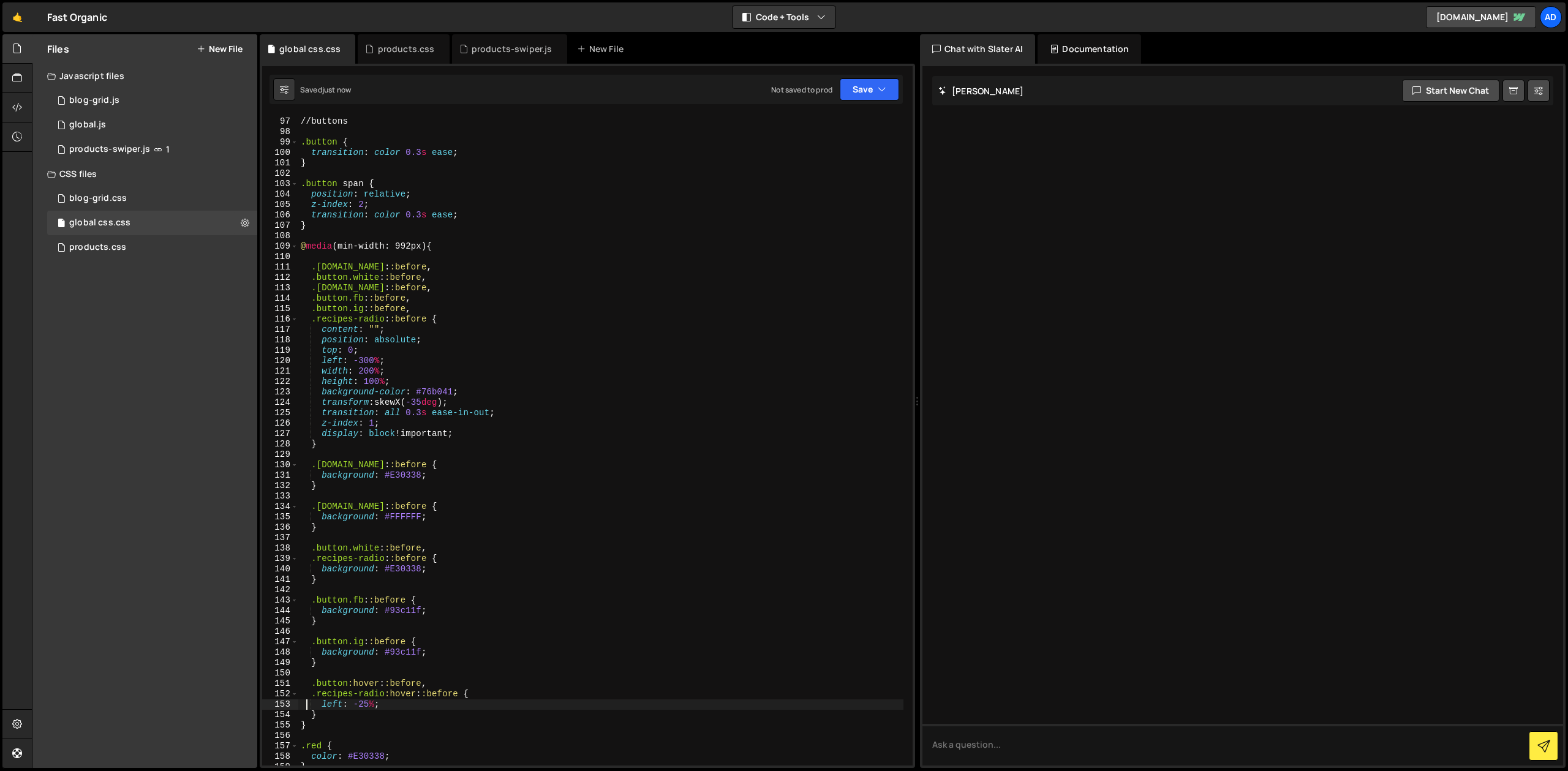
click at [334, 258] on div "// buttons .button { transition : color 0.3 s ease ; } .button span { position …" at bounding box center [601, 442] width 605 height 671
type textarea "@media (min-width: 992px) {"
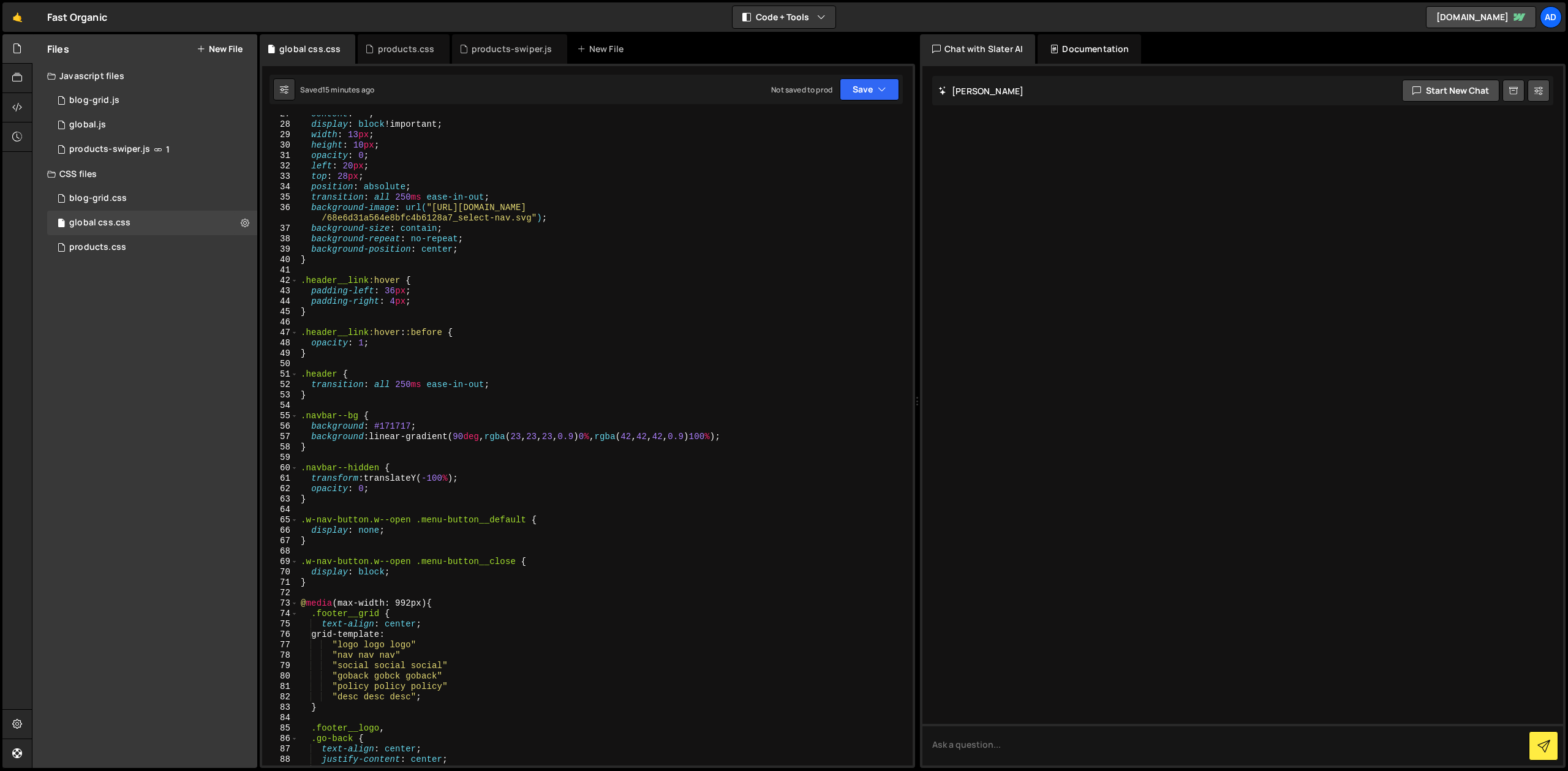
scroll to position [268, 0]
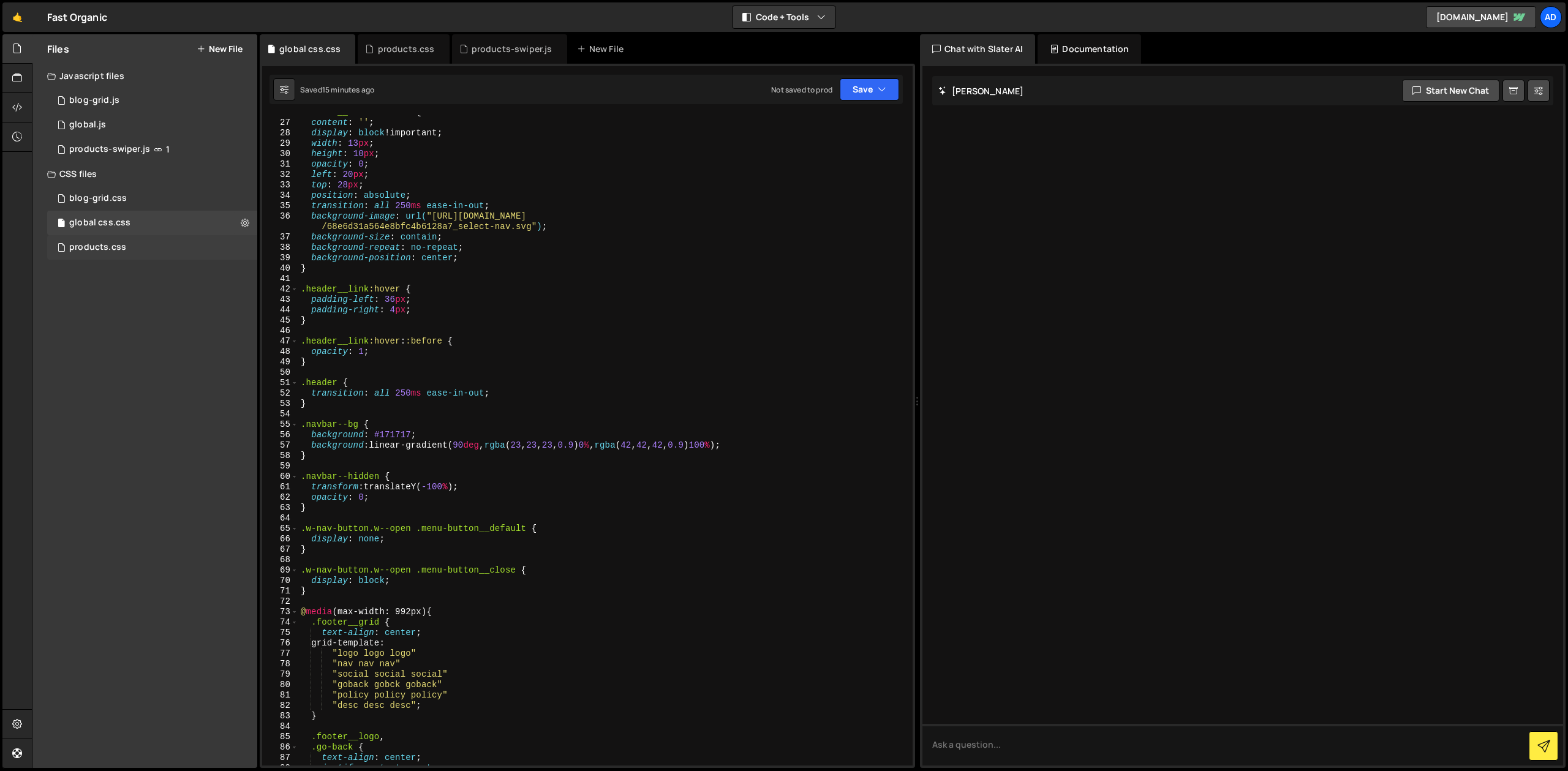
click at [122, 248] on div "products.css" at bounding box center [97, 247] width 57 height 11
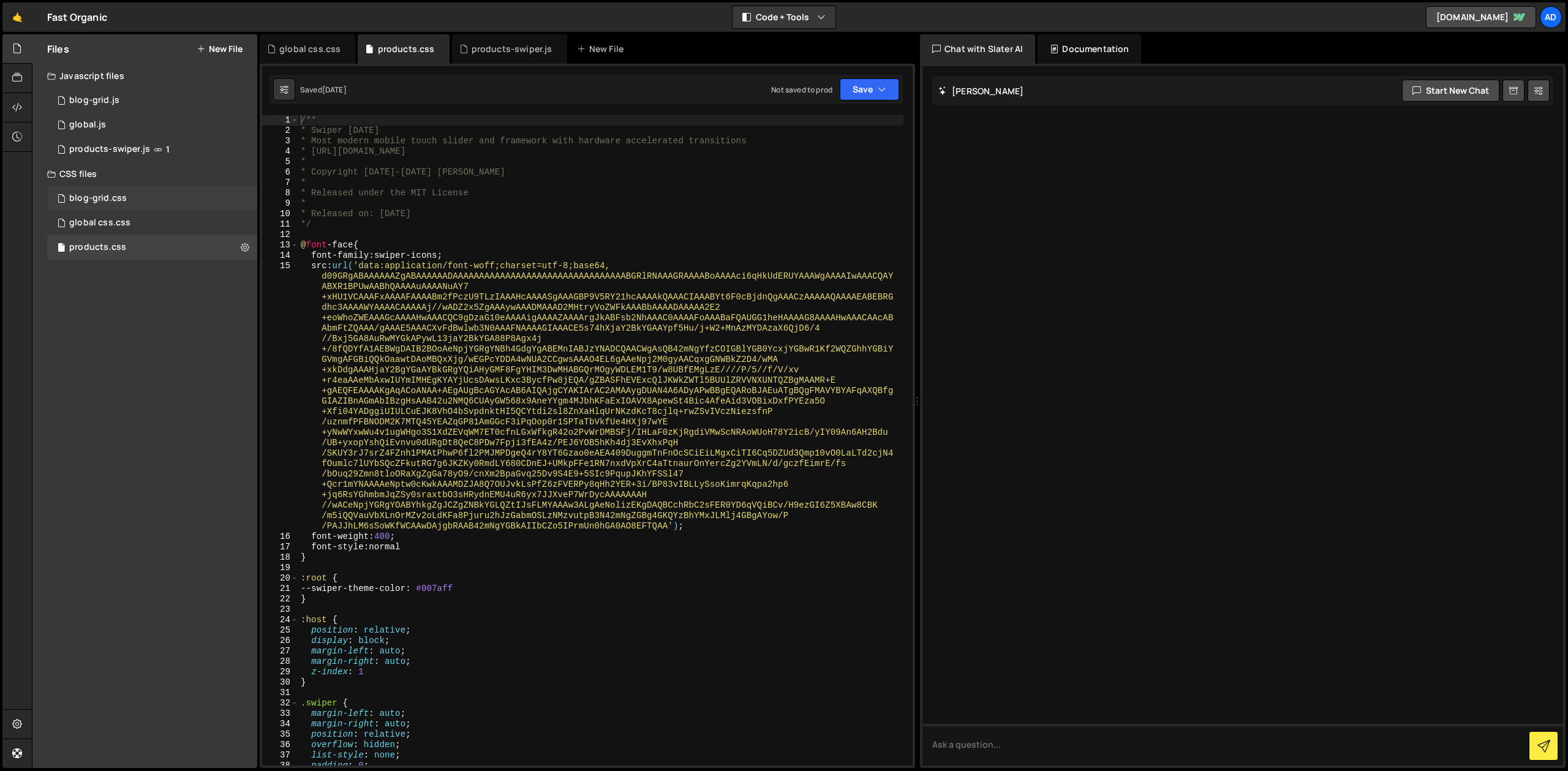
click at [197, 196] on div "blog-grid.css 0" at bounding box center [151, 198] width 210 height 24
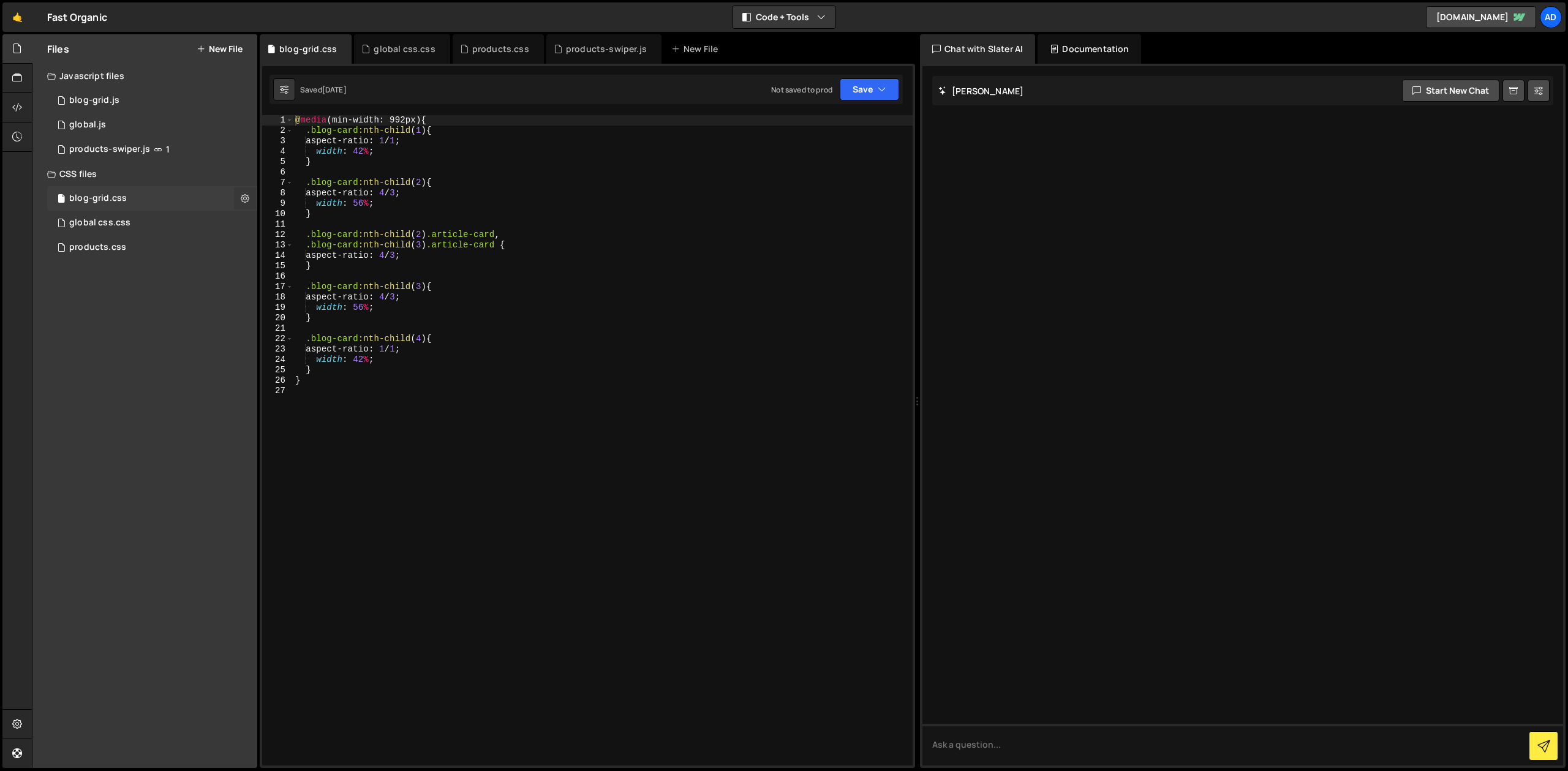
click at [248, 199] on icon at bounding box center [245, 198] width 8 height 11
type input "blog-grid"
radio input "false"
radio input "true"
checkbox input "true"
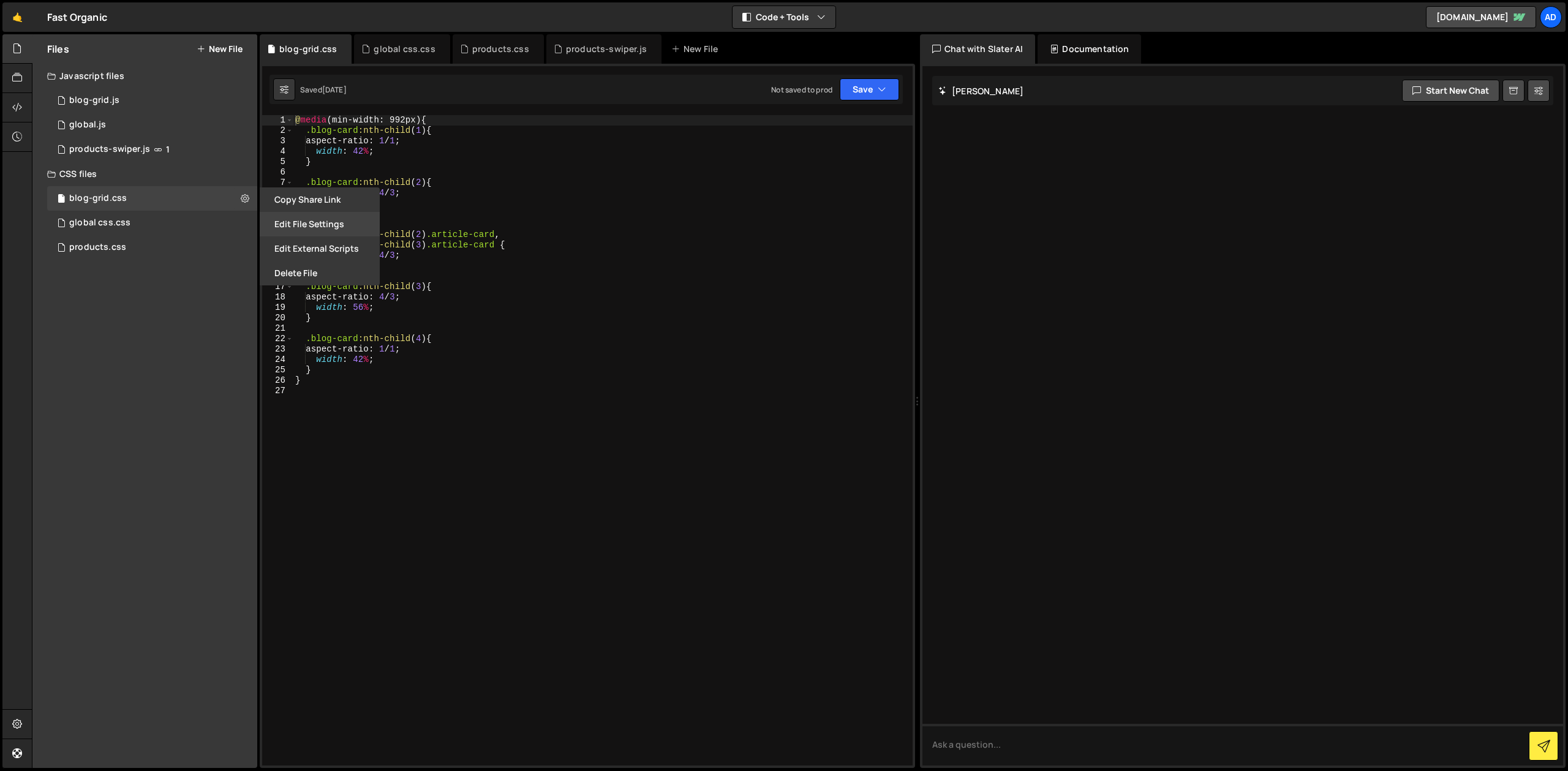
click at [317, 220] on button "Edit File Settings" at bounding box center [320, 224] width 120 height 24
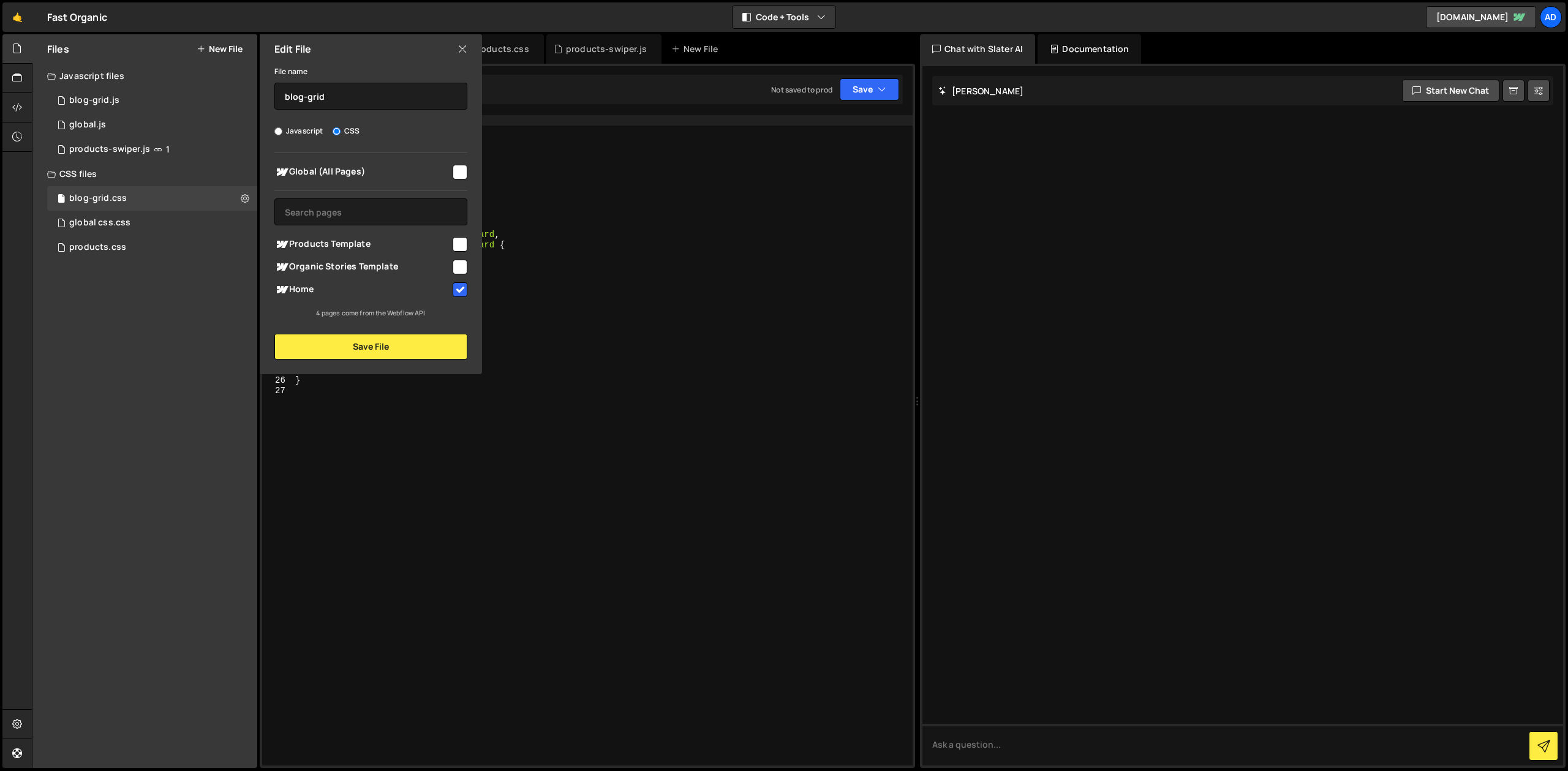
click at [460, 270] on input "checkbox" at bounding box center [460, 267] width 14 height 14
checkbox input "false"
click at [729, 277] on div "@ media (min-width: 992px) { .blog-card :nth-child ( 1 ) { aspect-ratio : 1 / 1…" at bounding box center [603, 451] width 620 height 671
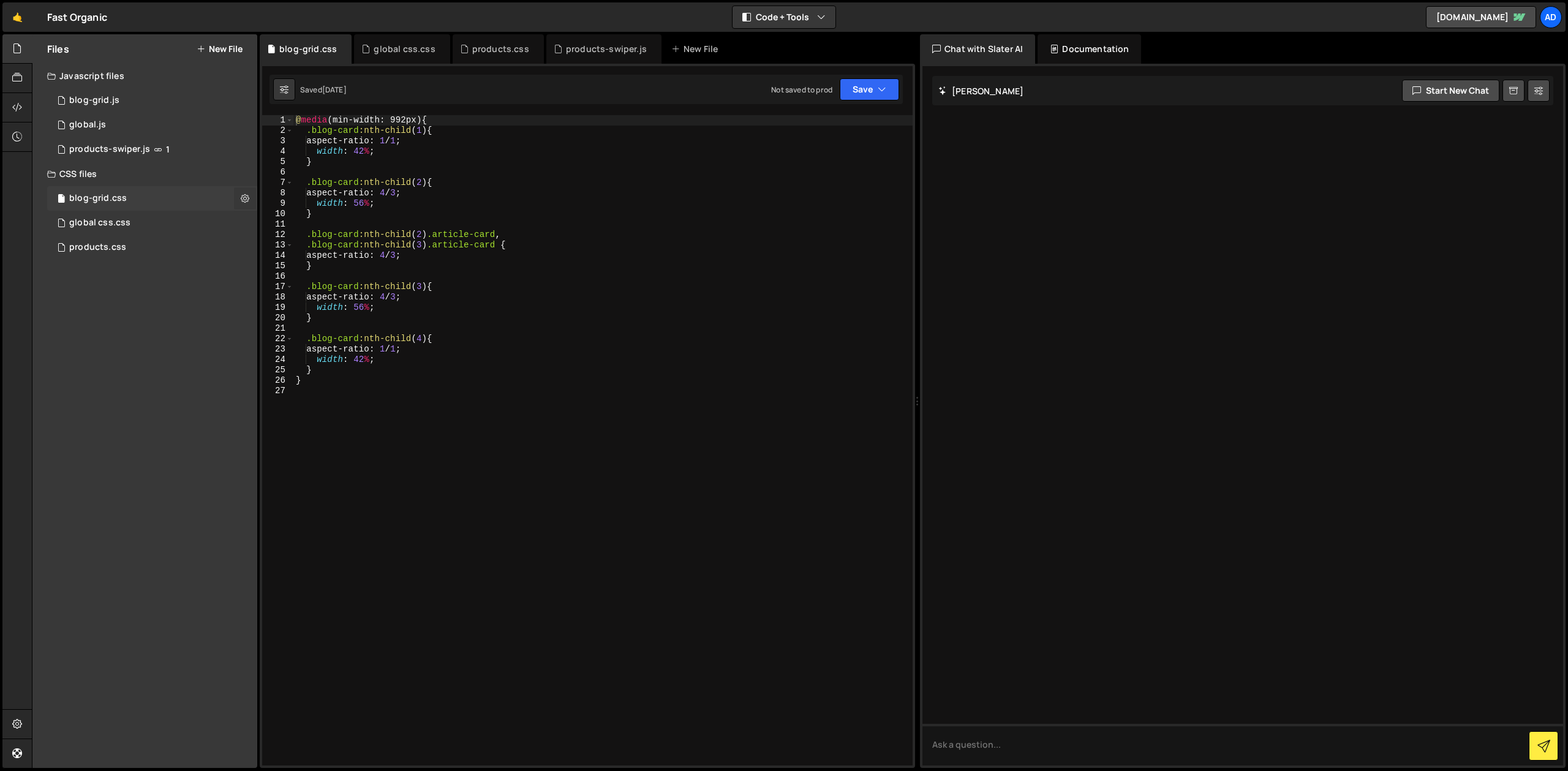
click at [244, 192] on button at bounding box center [245, 198] width 22 height 22
type input "blog-grid"
radio input "false"
radio input "true"
checkbox input "true"
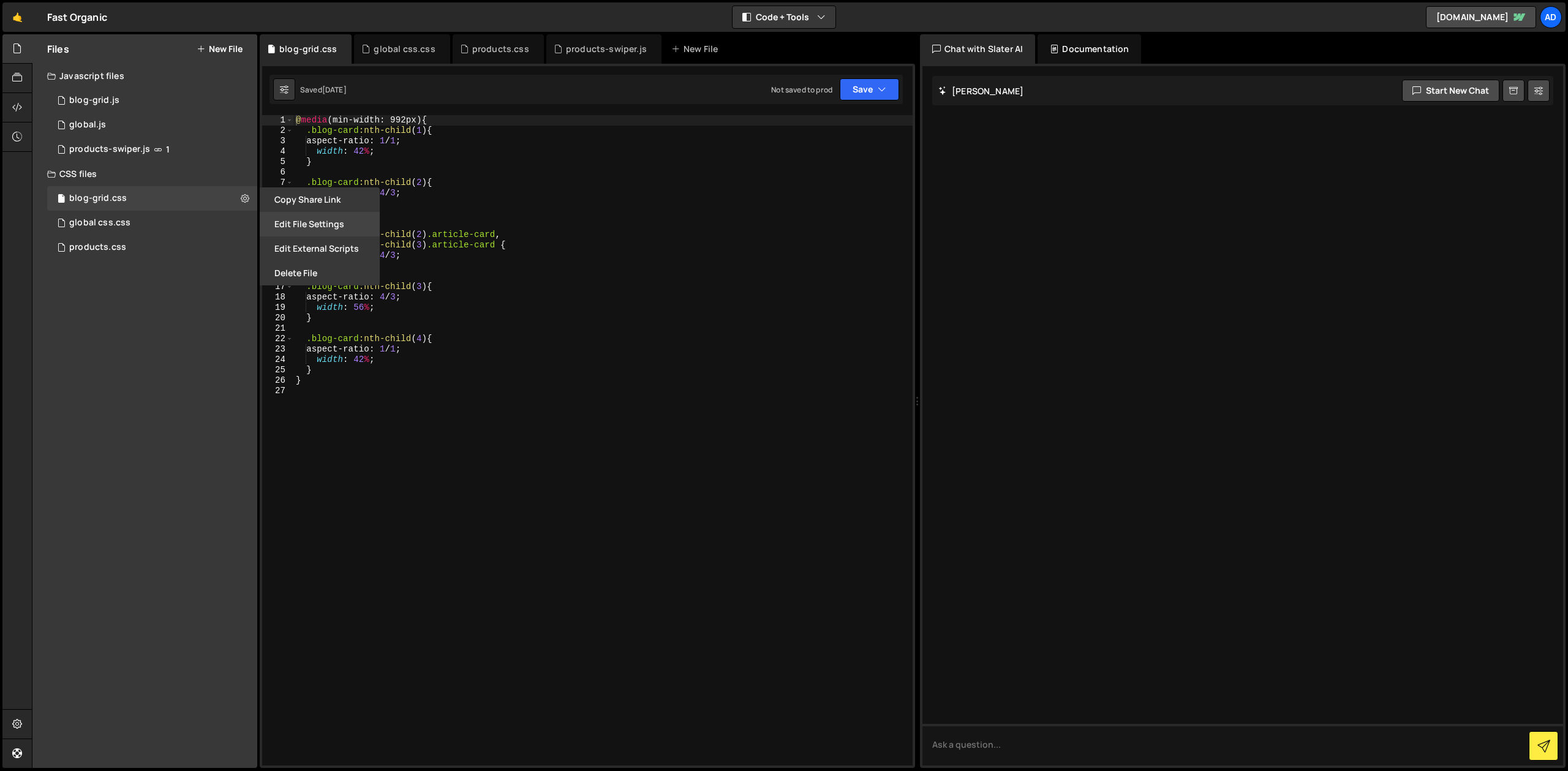
click at [301, 221] on button "Edit File Settings" at bounding box center [320, 224] width 120 height 24
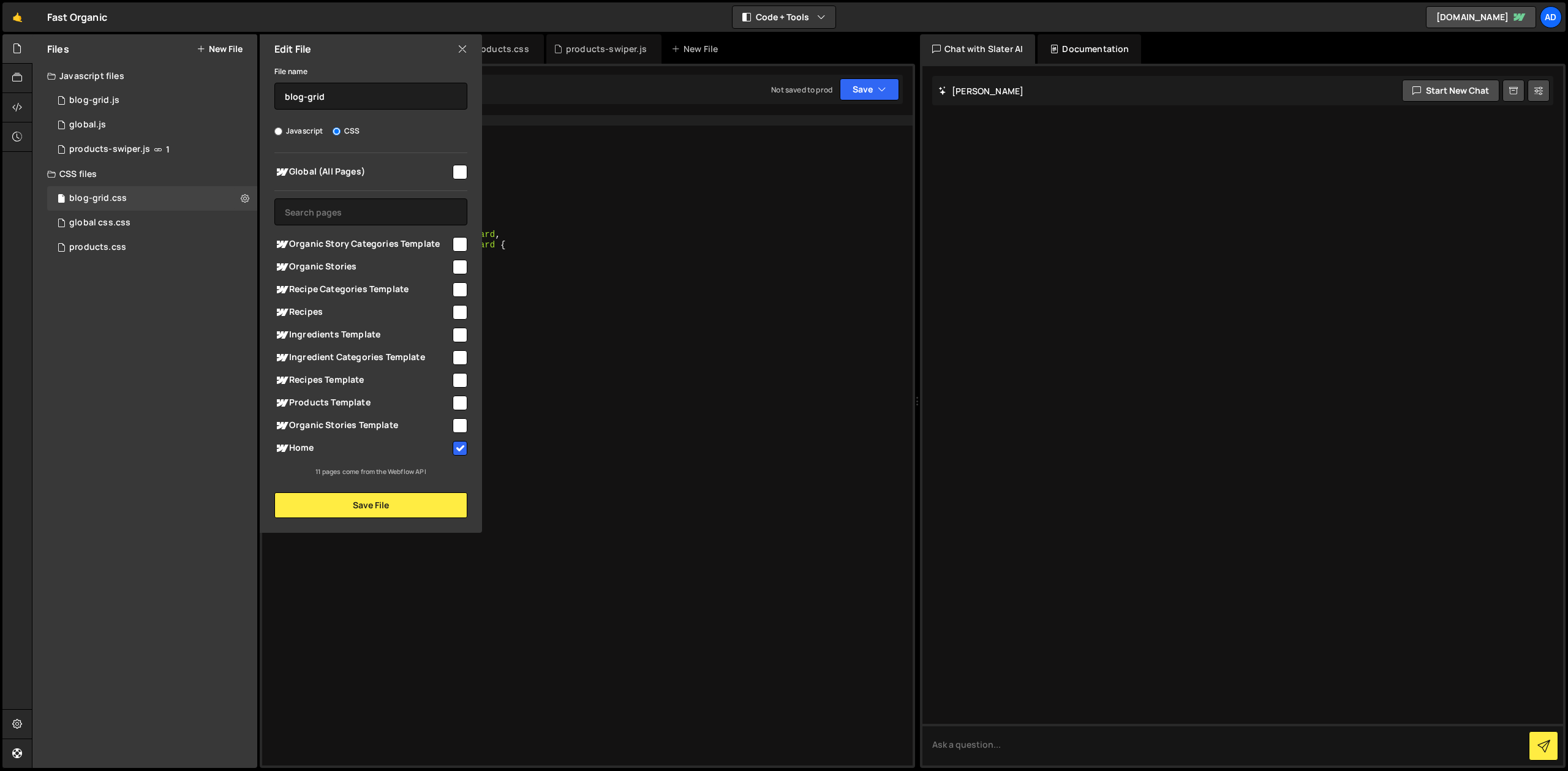
click at [456, 267] on input "checkbox" at bounding box center [460, 267] width 14 height 14
checkbox input "true"
click at [402, 502] on button "Save File" at bounding box center [370, 505] width 193 height 26
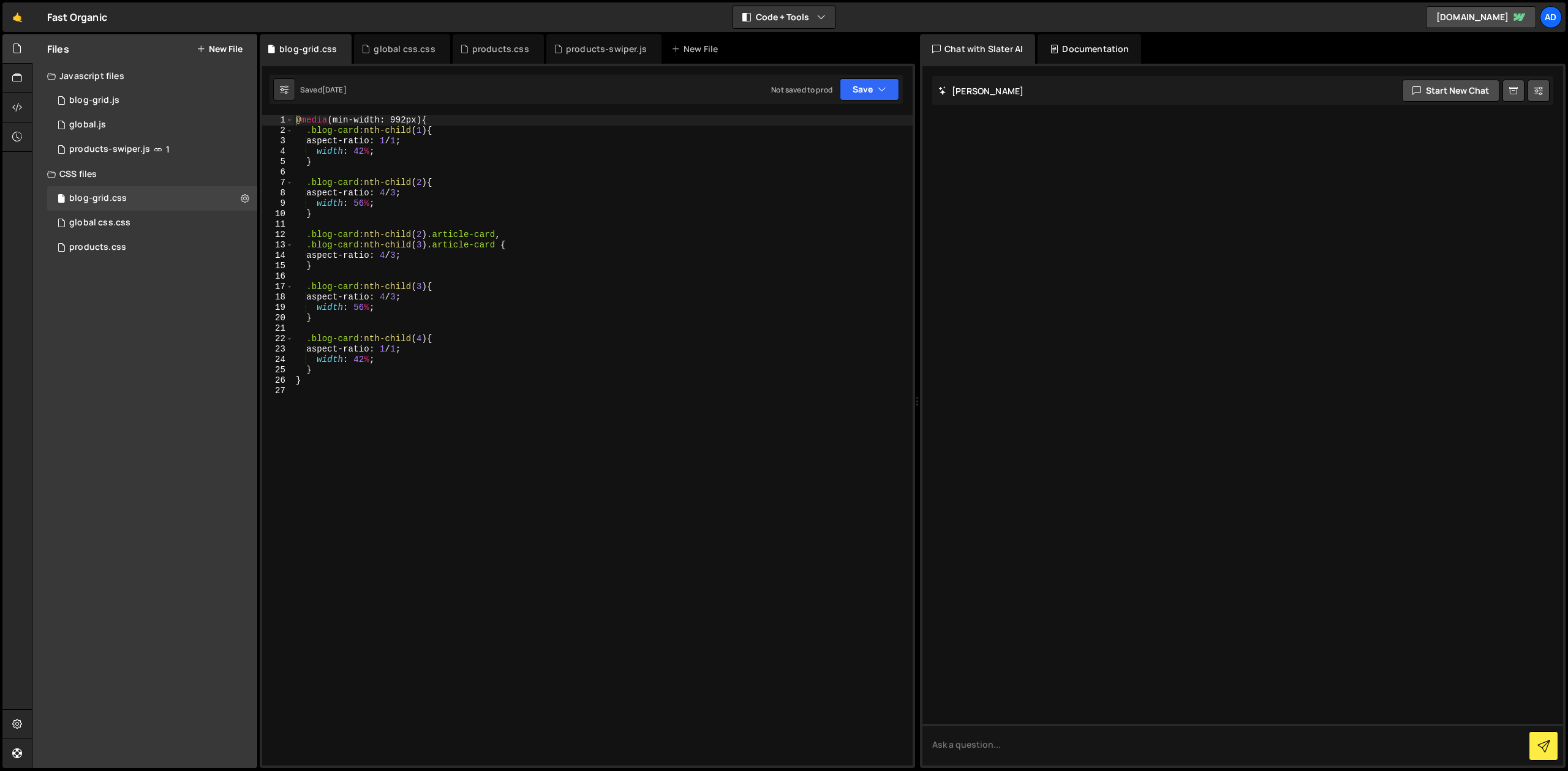
click at [476, 418] on div "@ media (min-width: 992px) { .blog-card :nth-child ( 1 ) { aspect-ratio : 1 / 1…" at bounding box center [603, 451] width 620 height 671
click at [410, 348] on div "@ media (min-width: 992px) { .blog-card :nth-child ( 1 ) { aspect-ratio : 1 / 1…" at bounding box center [603, 451] width 620 height 671
click at [423, 340] on div "@ media (min-width: 992px) { .blog-card :nth-child ( 1 ) { aspect-ratio : 1 / 1…" at bounding box center [603, 451] width 620 height 671
click at [422, 286] on div "@ media (min-width: 992px) { .blog-card :nth-child ( 1 ) { aspect-ratio : 1 / 1…" at bounding box center [603, 451] width 620 height 671
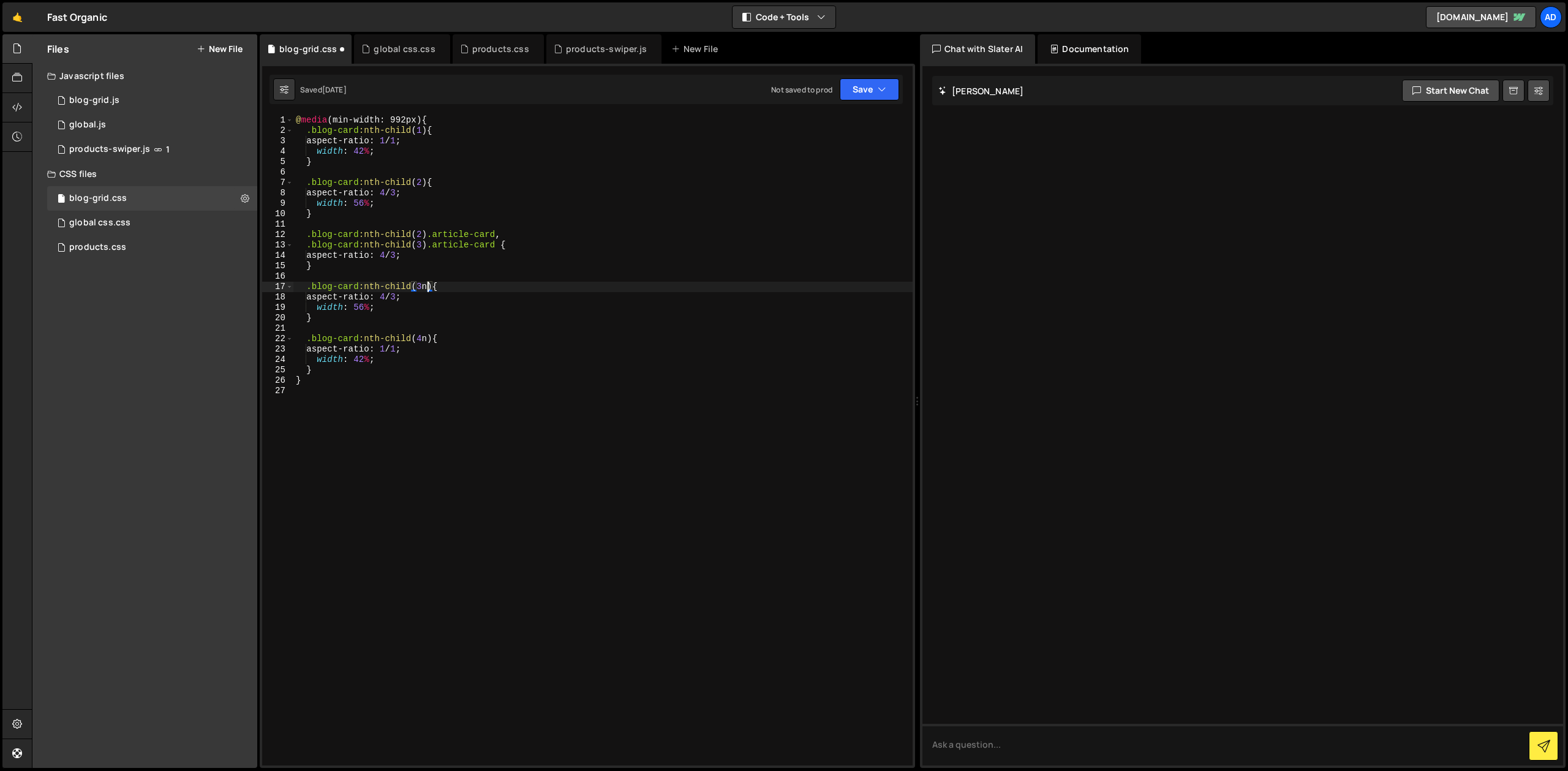
click at [422, 244] on div "@ media (min-width: 992px) { .blog-card :nth-child ( 1 ) { aspect-ratio : 1 / 1…" at bounding box center [603, 451] width 620 height 671
click at [422, 233] on div "@ media (min-width: 992px) { .blog-card :nth-child ( 1 ) { aspect-ratio : 1 / 1…" at bounding box center [603, 451] width 620 height 671
click at [421, 182] on div "@ media (min-width: 992px) { .blog-card :nth-child ( 1 ) { aspect-ratio : 1 / 1…" at bounding box center [603, 451] width 620 height 671
click at [422, 130] on div "@ media (min-width: 992px) { .blog-card :nth-child ( 1 ) { aspect-ratio : 1 / 1…" at bounding box center [603, 451] width 620 height 671
click at [504, 162] on div "@ media (min-width: 992px) { .blog-card :nth-child ( 1 n ) { aspect-ratio : 1 /…" at bounding box center [603, 451] width 620 height 671
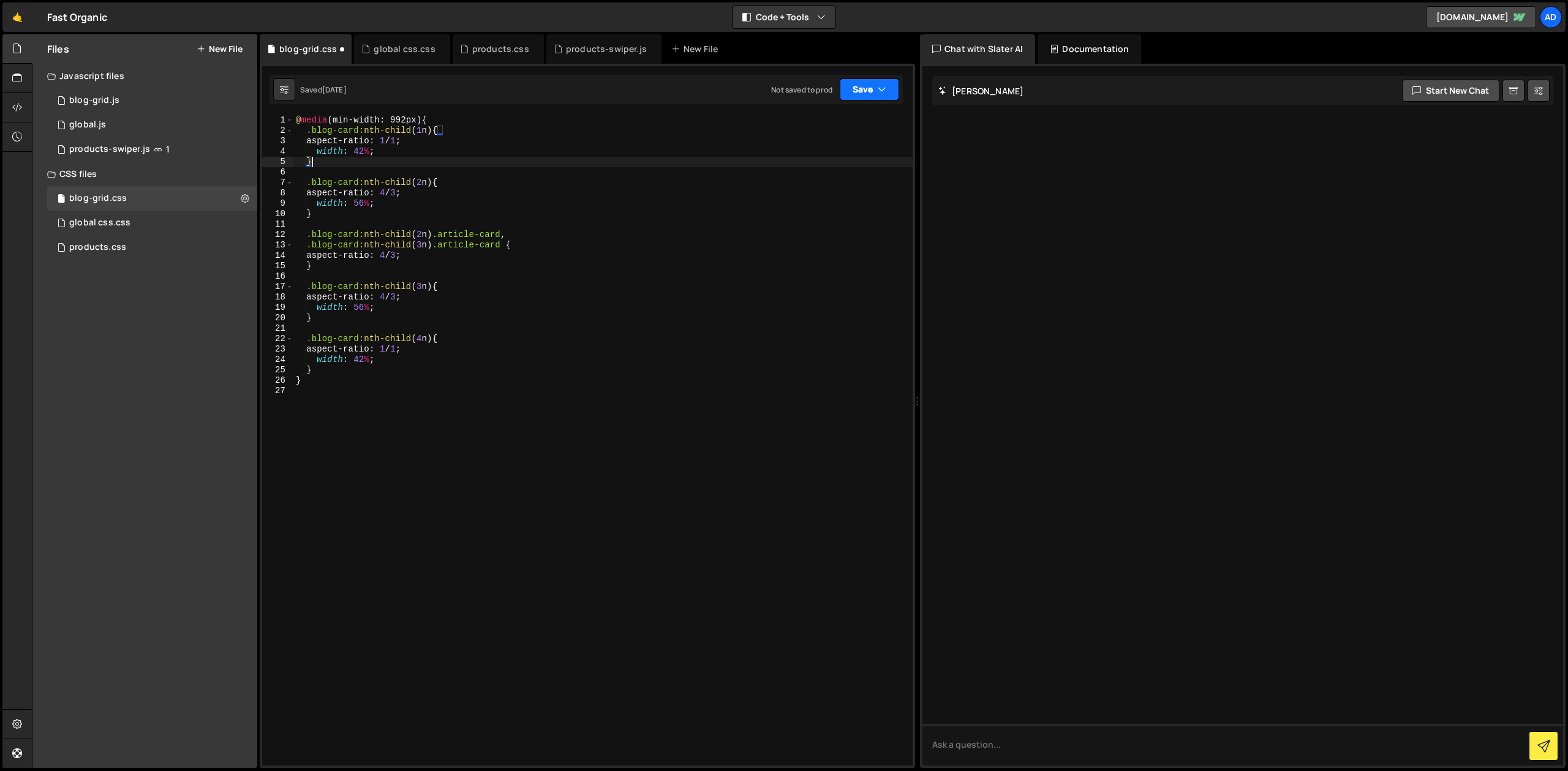
click at [874, 81] on button "Save" at bounding box center [870, 89] width 59 height 22
click at [849, 130] on div "Saved 1 day ago" at bounding box center [828, 133] width 127 height 14
click at [411, 234] on div "@ media (min-width: 992px) { .blog-card :nth-child ( 1 n ) { aspect-ratio : 1 /…" at bounding box center [603, 451] width 620 height 671
click at [405, 297] on div "@ media (min-width: 992px) { .blog-card :nth-child ( 1 n ) { aspect-ratio : 1 /…" at bounding box center [603, 451] width 620 height 671
click at [411, 356] on div "@ media (min-width: 992px) { .blog-card :nth-child ( 1 n ) { aspect-ratio : 1 /…" at bounding box center [603, 451] width 620 height 671
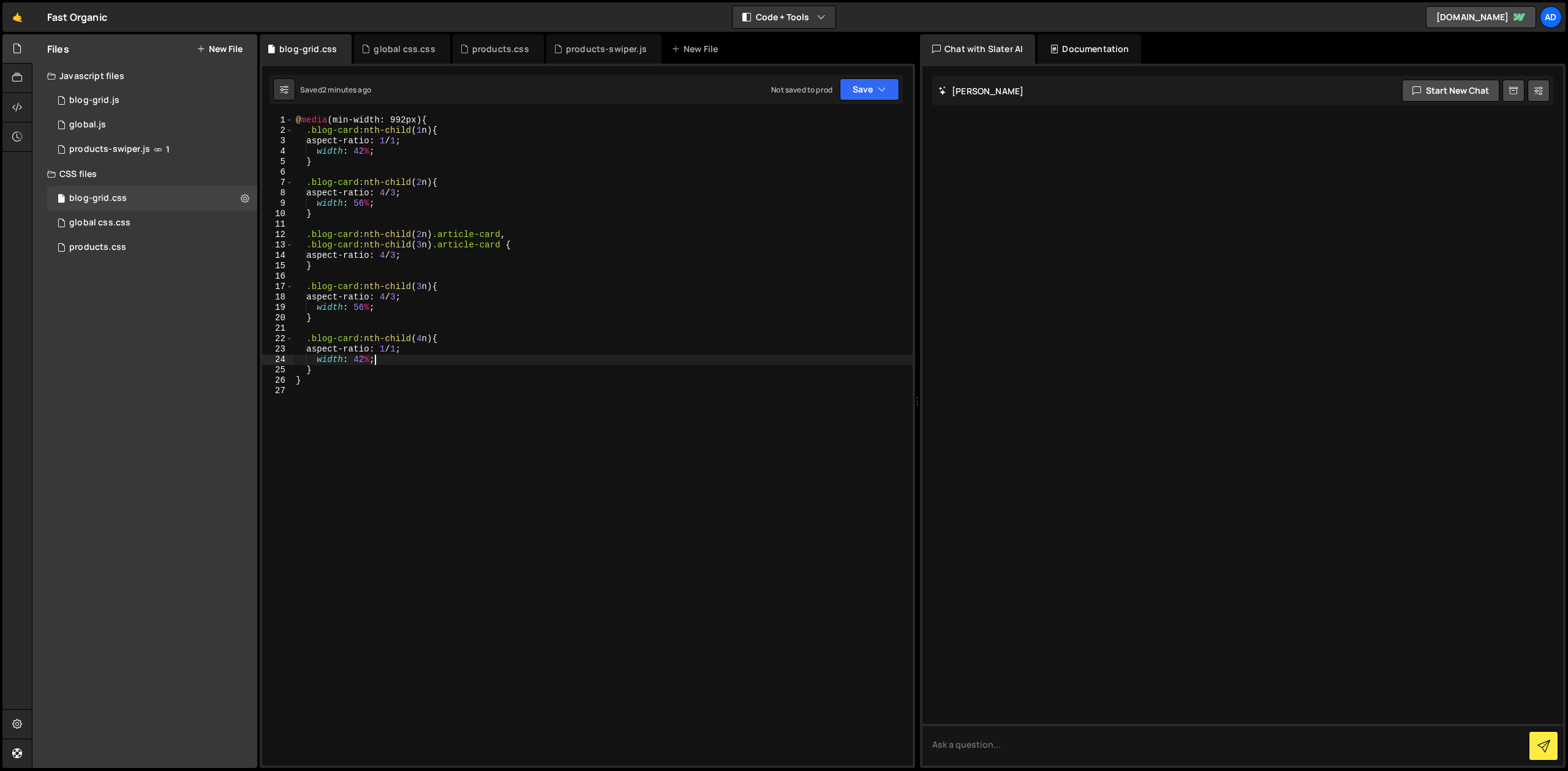
click at [402, 229] on div "@ media (min-width: 992px) { .blog-card :nth-child ( 1 n ) { aspect-ratio : 1 /…" at bounding box center [603, 451] width 620 height 671
click at [393, 322] on div "@ media (min-width: 992px) { .blog-card :nth-child ( 1 n ) { aspect-ratio : 1 /…" at bounding box center [603, 451] width 620 height 671
click at [408, 351] on div "@ media (min-width: 992px) { .blog-card :nth-child ( 1 n ) { aspect-ratio : 1 /…" at bounding box center [603, 451] width 620 height 671
click at [433, 250] on div "@ media (min-width: 992px) { .blog-card :nth-child ( 1 n ) { aspect-ratio : 1 /…" at bounding box center [603, 451] width 620 height 671
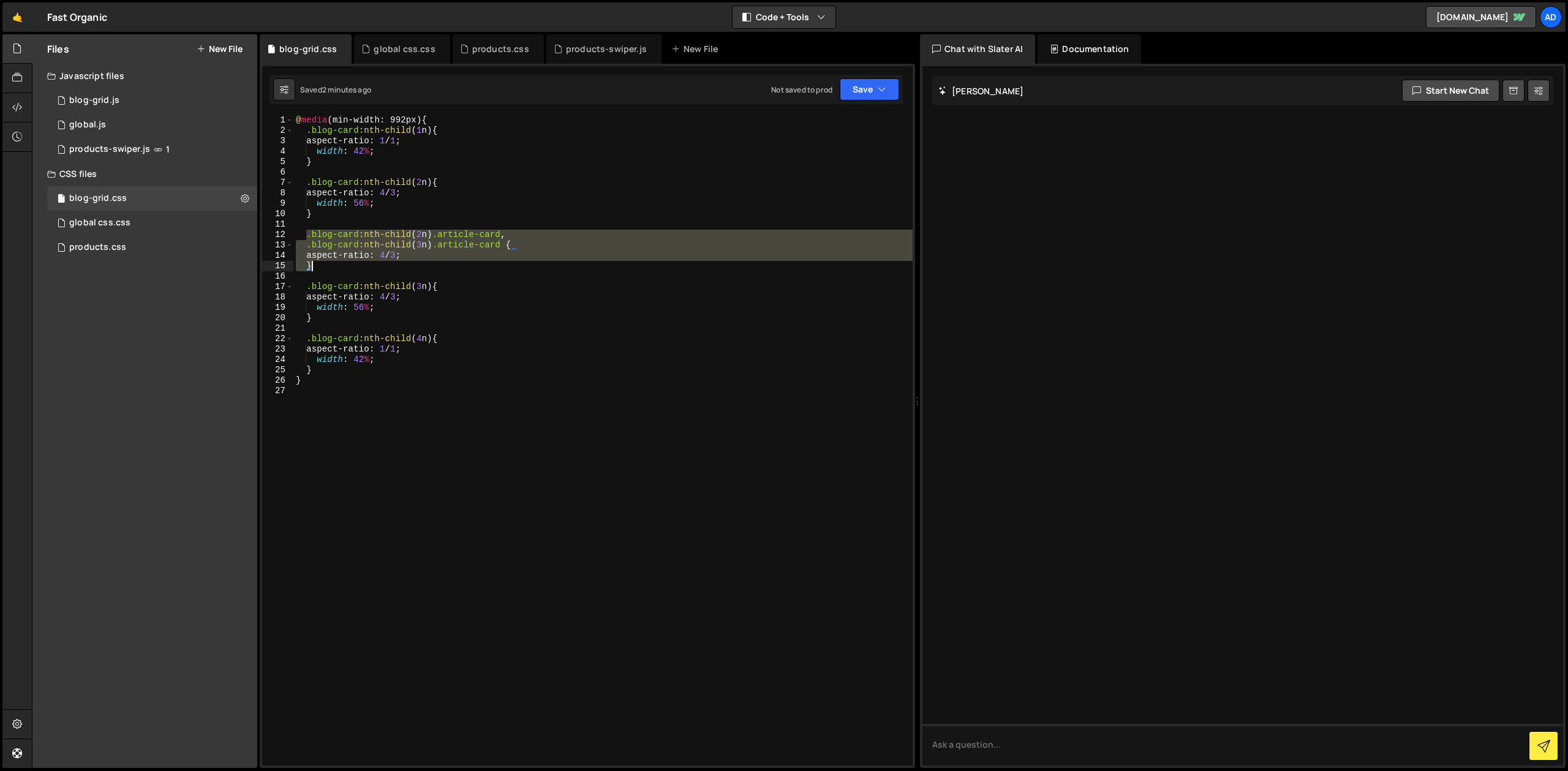
drag, startPoint x: 308, startPoint y: 236, endPoint x: 326, endPoint y: 263, distance: 32.4
click at [326, 263] on div "@ media (min-width: 992px) { .blog-card :nth-child ( 1 n ) { aspect-ratio : 1 /…" at bounding box center [603, 451] width 620 height 671
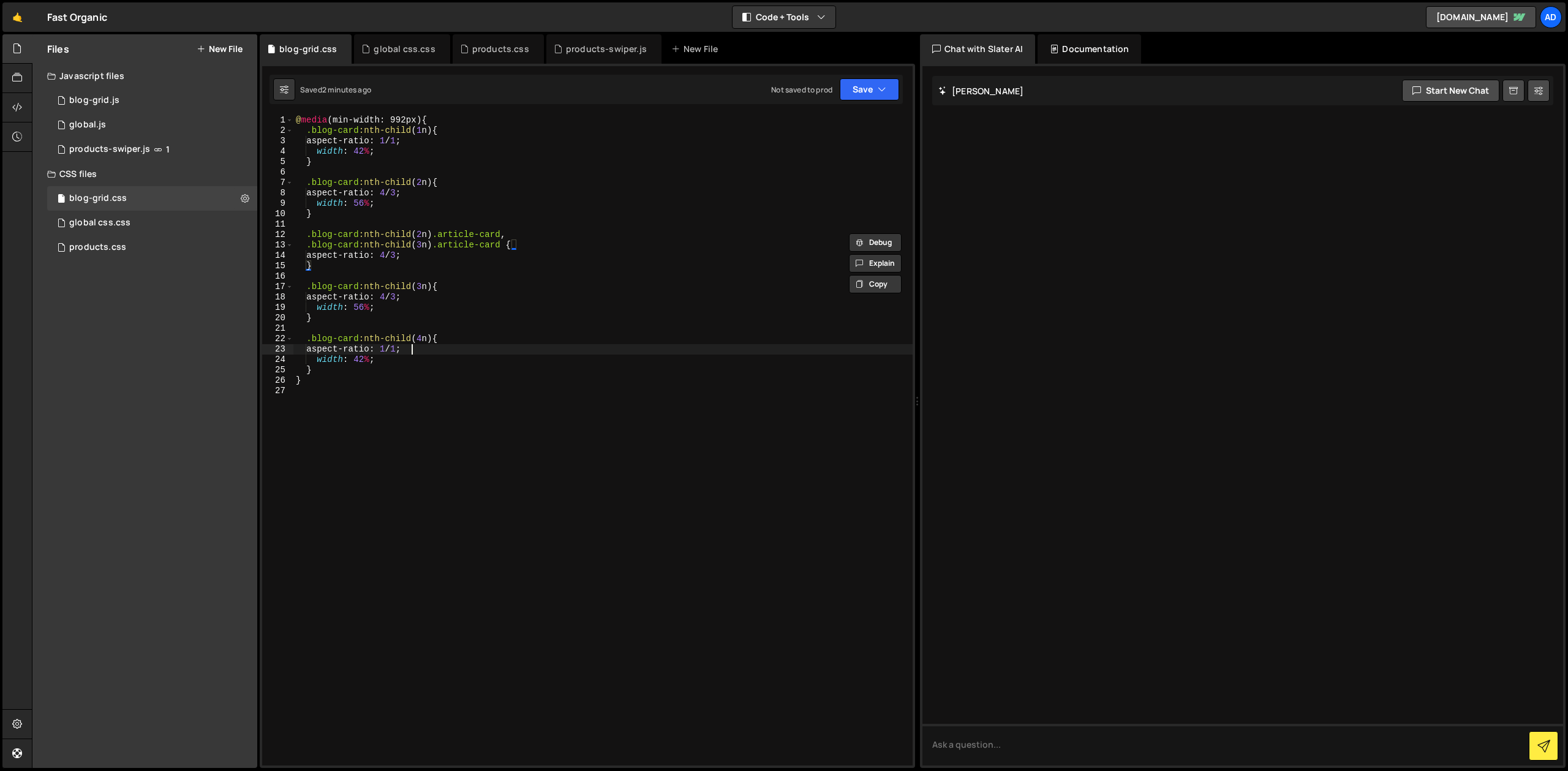
click at [418, 344] on div "@ media (min-width: 992px) { .blog-card :nth-child ( 1 n ) { aspect-ratio : 1 /…" at bounding box center [603, 451] width 620 height 671
click at [400, 357] on div "@ media (min-width: 992px) { .blog-card :nth-child ( 1 n ) { aspect-ratio : 1 /…" at bounding box center [603, 451] width 620 height 671
click at [368, 368] on div "@ media (min-width: 992px) { .blog-card :nth-child ( 1 n ) { aspect-ratio : 1 /…" at bounding box center [603, 451] width 620 height 671
type textarea "}"
paste textarea "}"
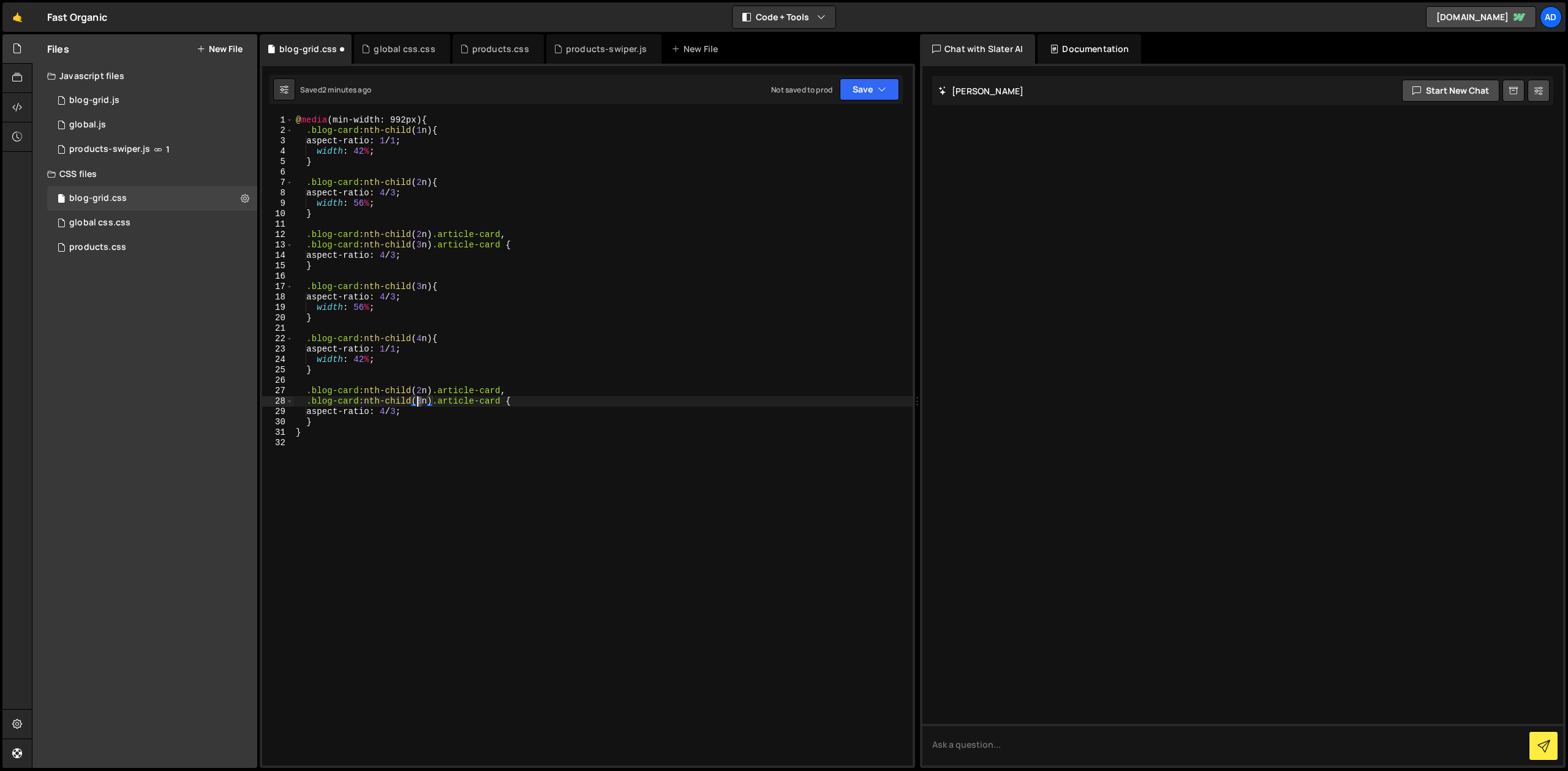
click at [418, 398] on div "@ media (min-width: 992px) { .blog-card :nth-child ( 1 n ) { aspect-ratio : 1 /…" at bounding box center [603, 451] width 620 height 671
drag, startPoint x: 492, startPoint y: 395, endPoint x: 270, endPoint y: 394, distance: 222.0
click at [293, 394] on div "@ media (min-width: 992px) { .blog-card :nth-child ( 1 n ) { aspect-ratio : 1 /…" at bounding box center [603, 440] width 620 height 651
type textarea ".blog-card:nth-child(2n) .article-card,"
drag, startPoint x: 407, startPoint y: 404, endPoint x: 391, endPoint y: 402, distance: 16.1
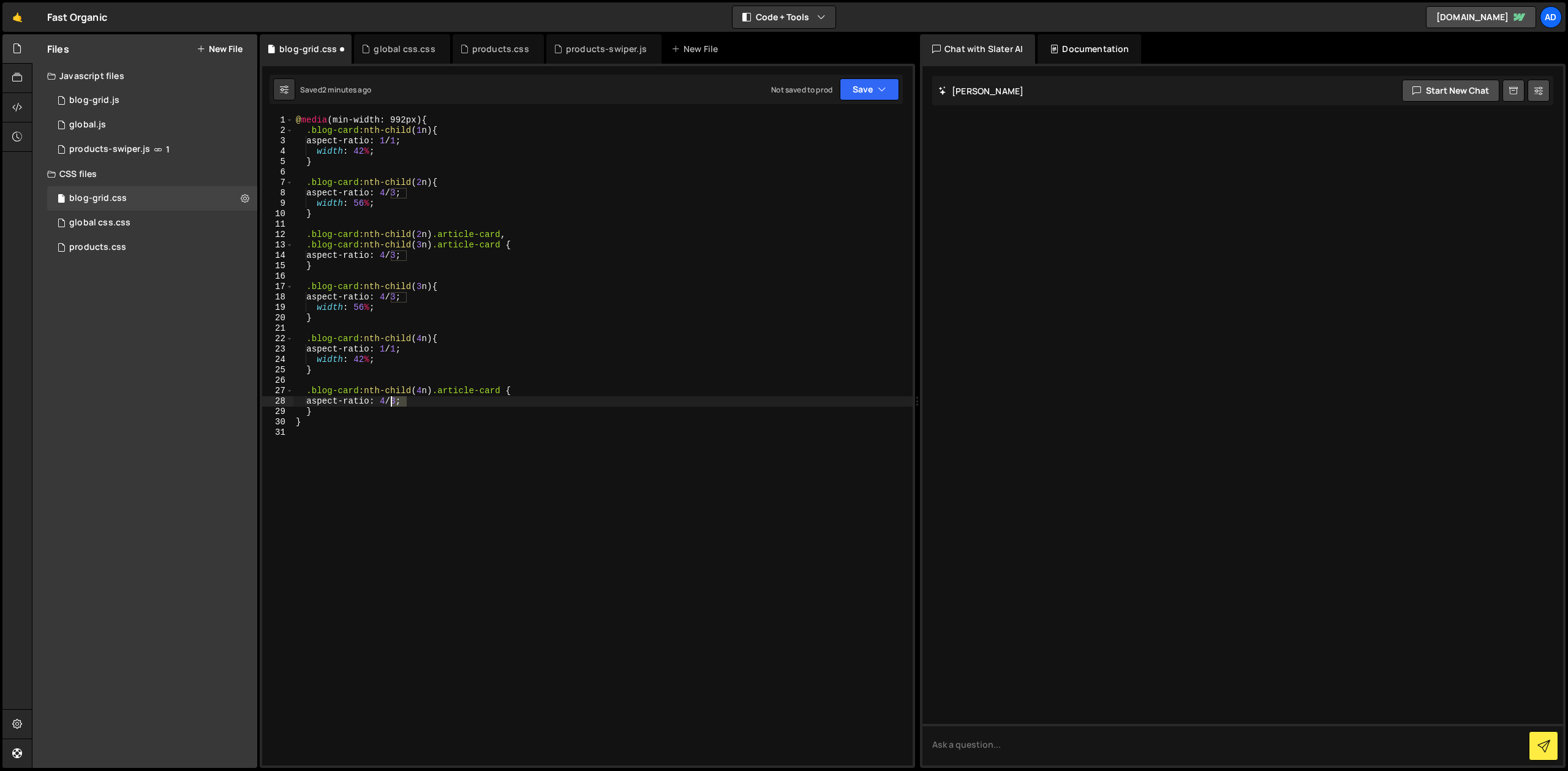
click at [391, 402] on div "@ media (min-width: 992px) { .blog-card :nth-child ( 1 n ) { aspect-ratio : 1 /…" at bounding box center [603, 451] width 620 height 671
type textarea "aspect-ratio: 1/1;"
